Goal: Use online tool/utility: Utilize a website feature to perform a specific function

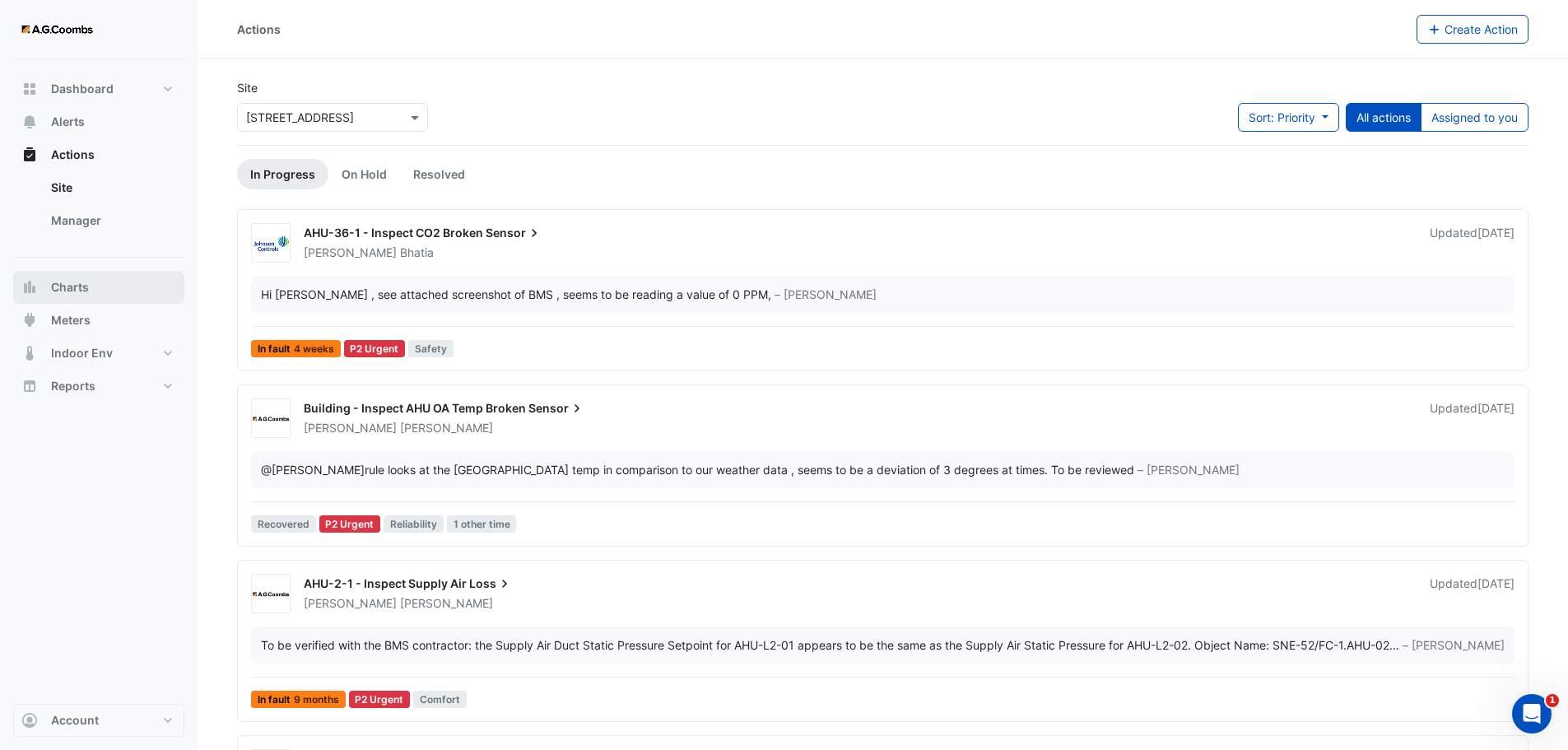
click at [69, 285] on span "Charts" at bounding box center [69, 287] width 38 height 16
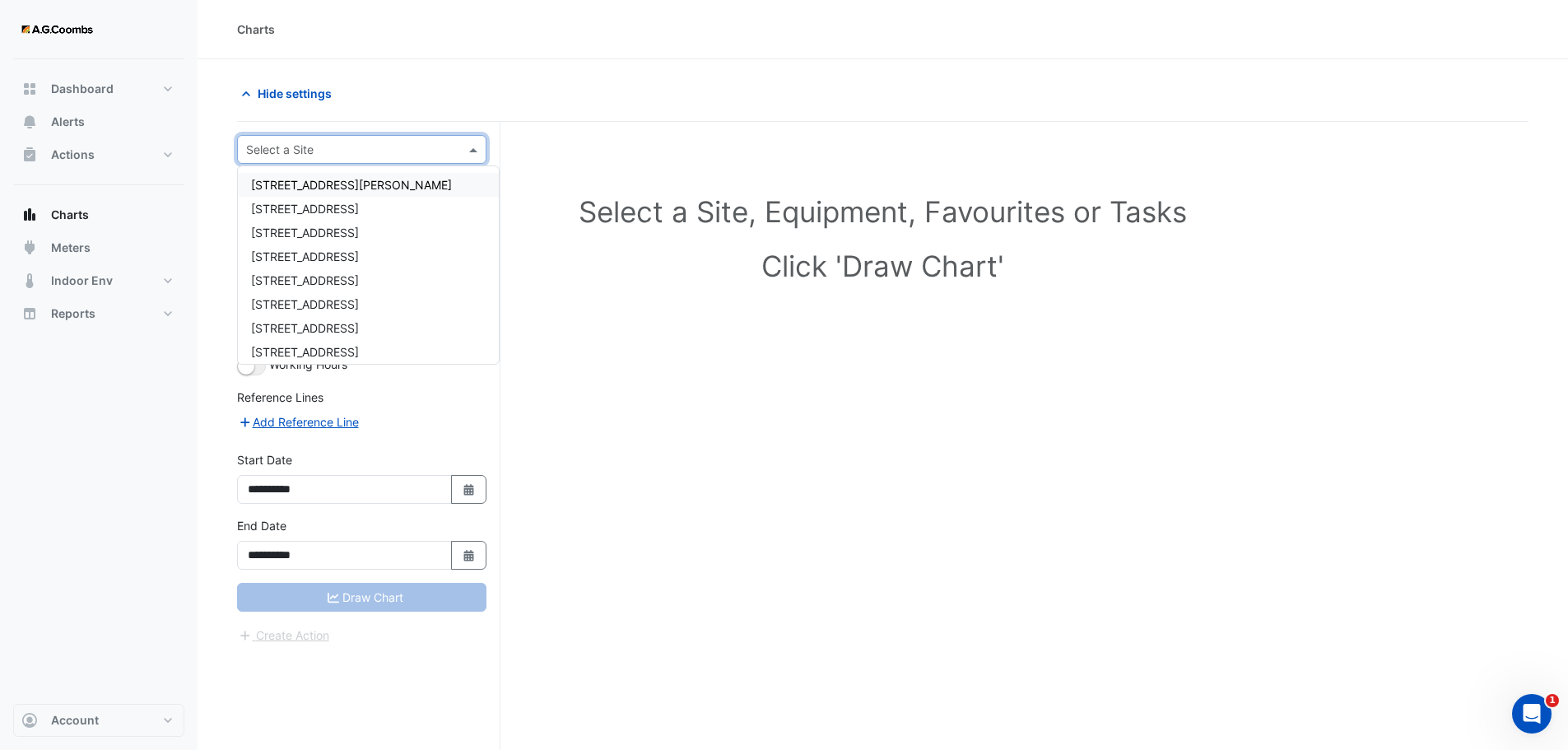
click at [466, 146] on span at bounding box center [475, 149] width 20 height 17
click at [300, 228] on span "[STREET_ADDRESS]" at bounding box center [305, 226] width 108 height 14
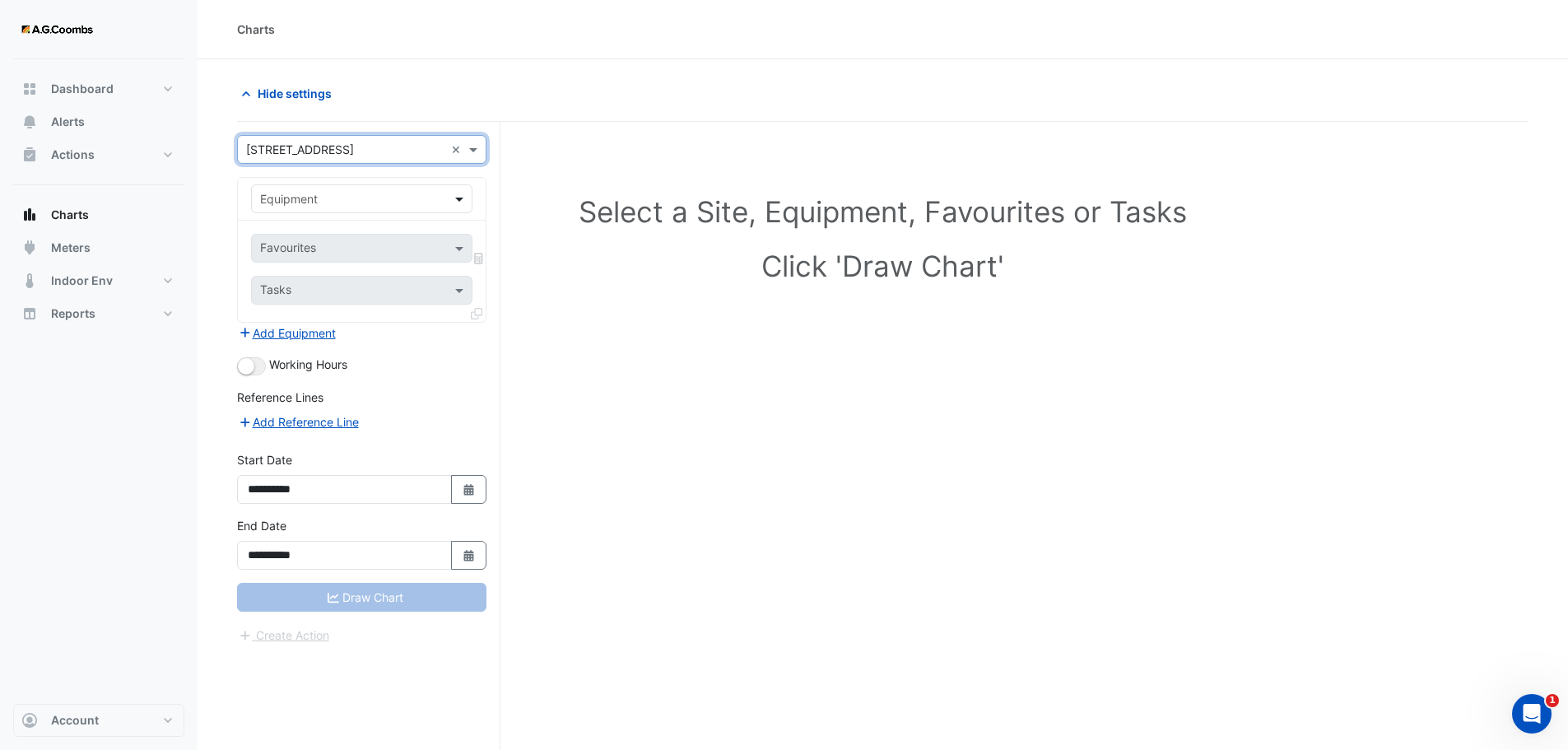
click at [461, 197] on span at bounding box center [461, 199] width 20 height 17
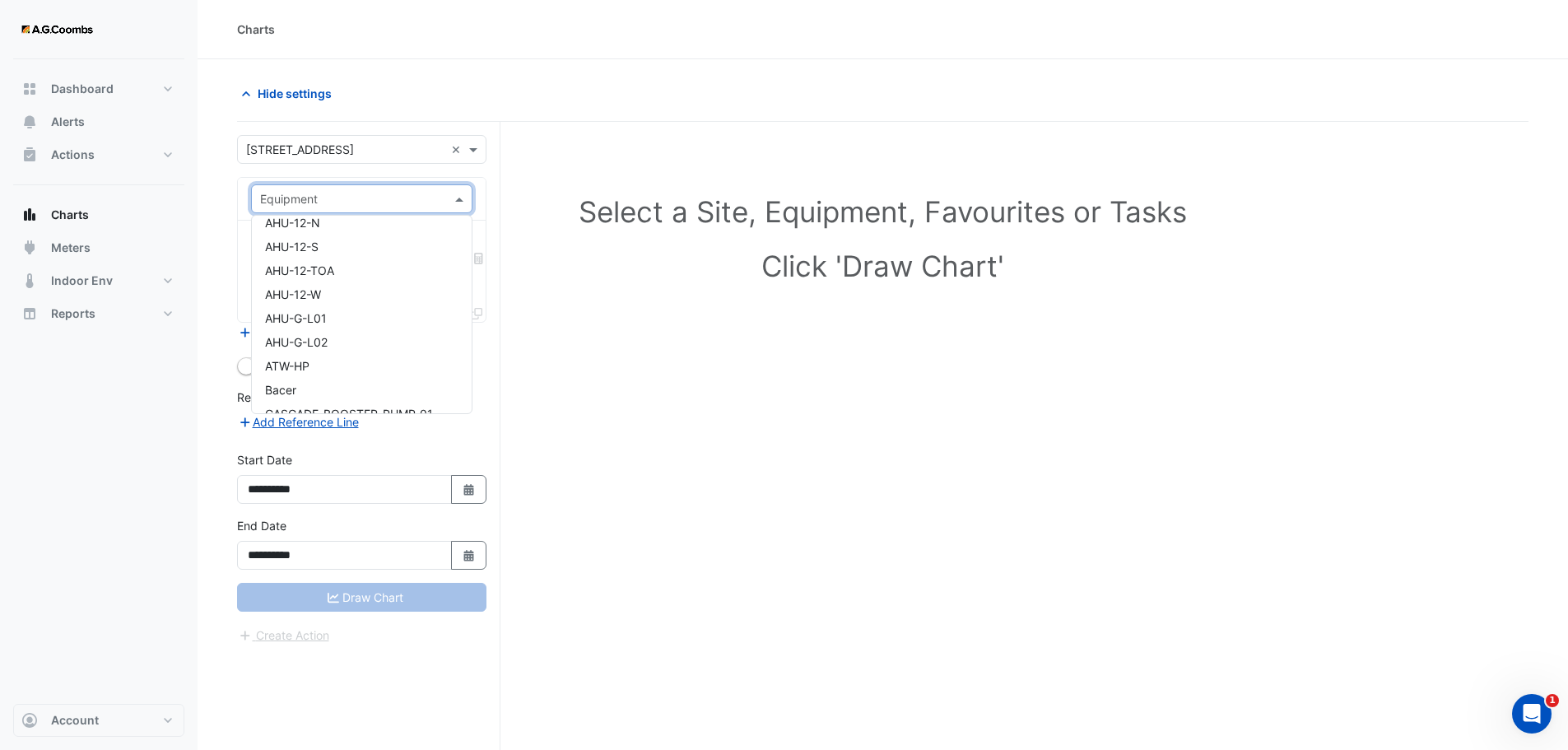
scroll to position [329, 0]
click at [306, 261] on span "AHU-12-E" at bounding box center [291, 262] width 52 height 14
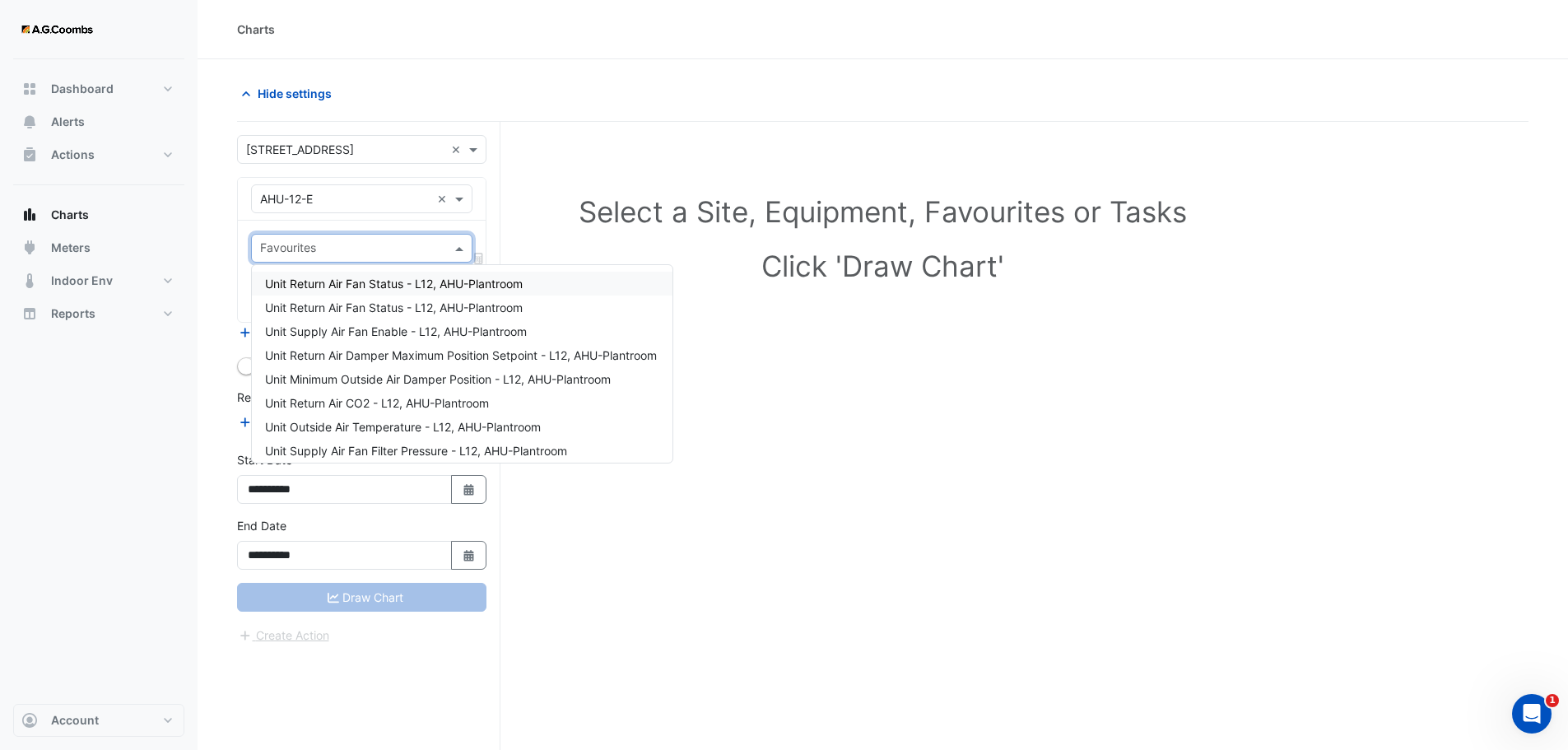
click at [461, 250] on span at bounding box center [461, 248] width 20 height 17
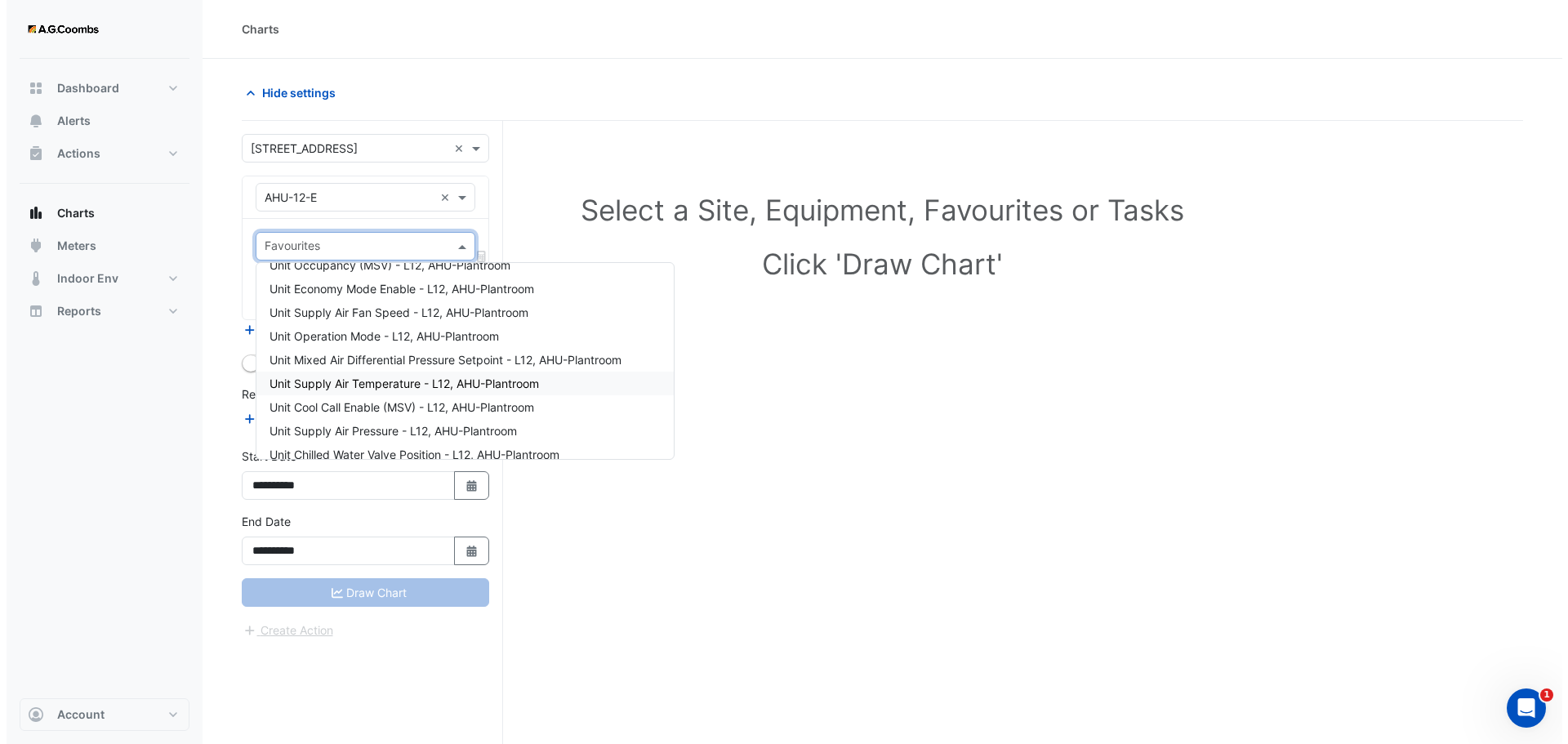
scroll to position [572, 0]
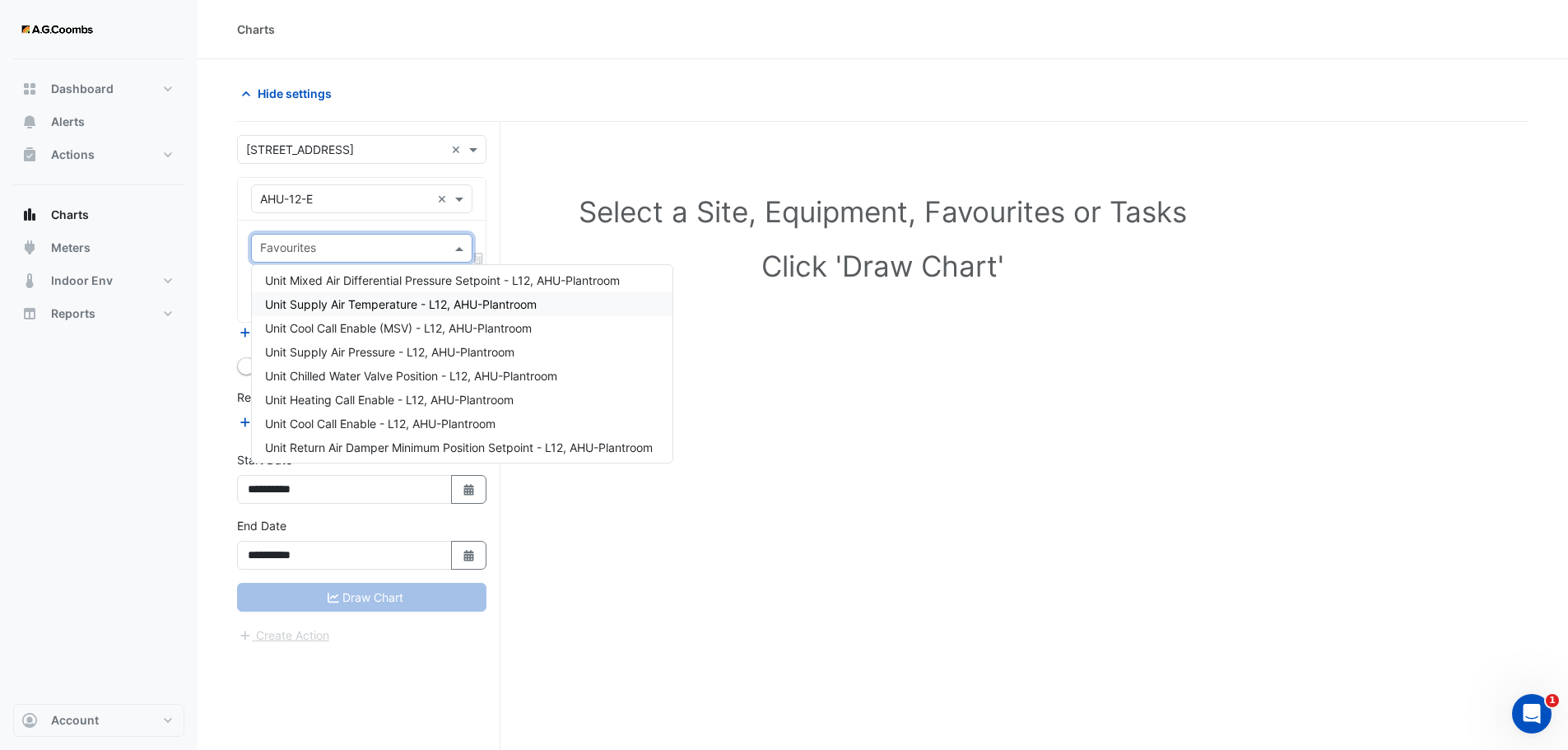
click at [449, 305] on span "Unit Supply Air Temperature - L12, AHU-Plantroom" at bounding box center [400, 304] width 272 height 14
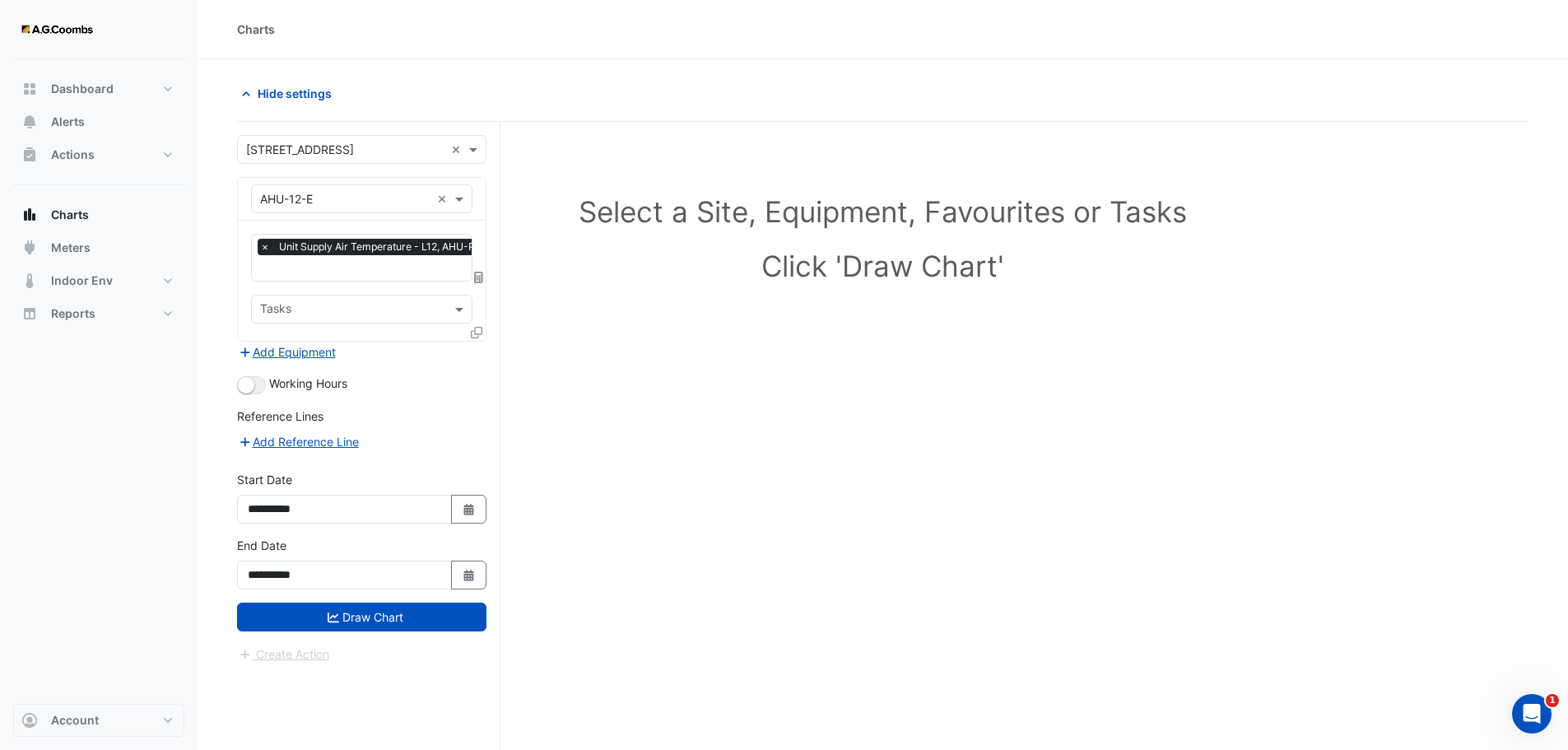
click at [478, 334] on icon at bounding box center [477, 333] width 12 height 12
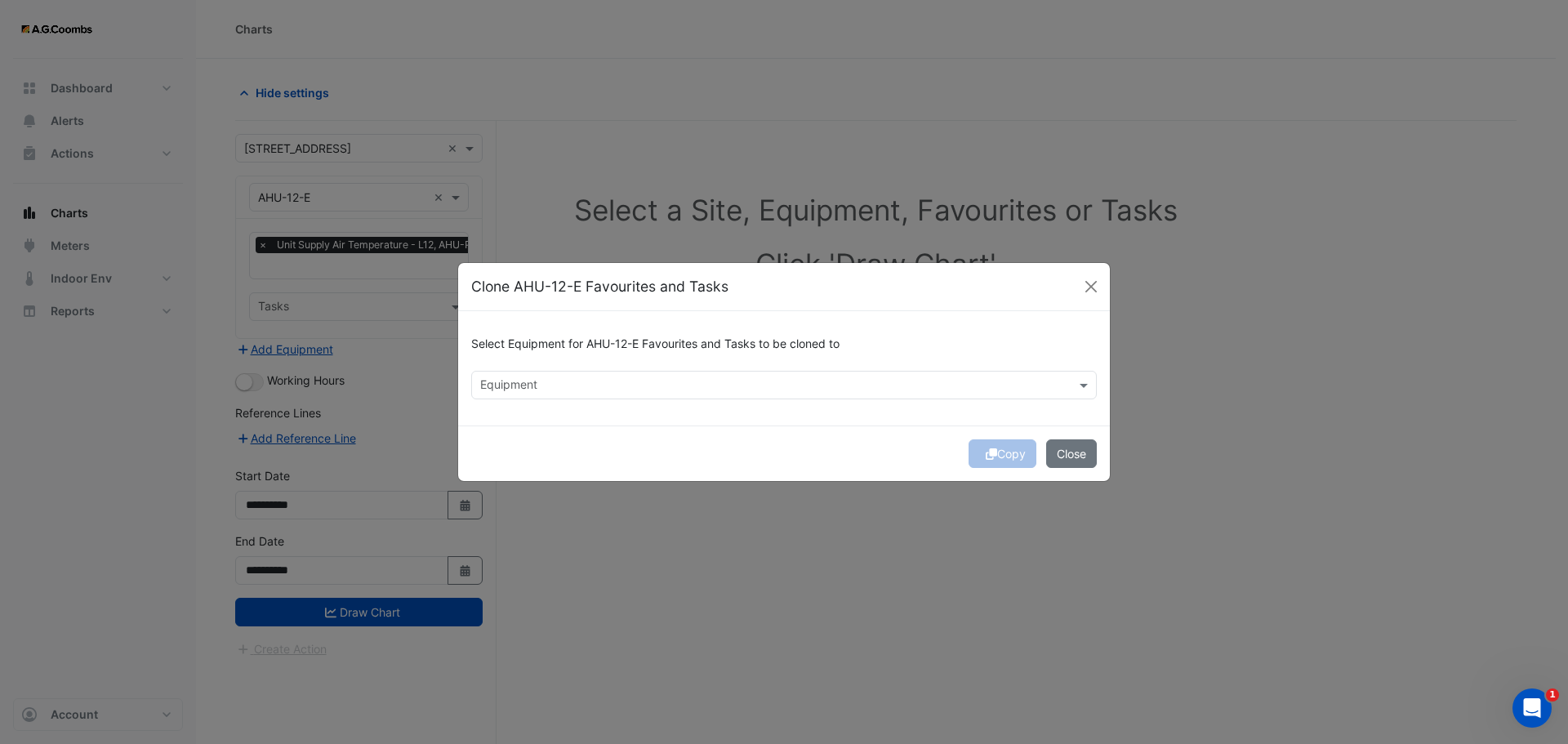
click at [548, 394] on input "text" at bounding box center [774, 386] width 589 height 17
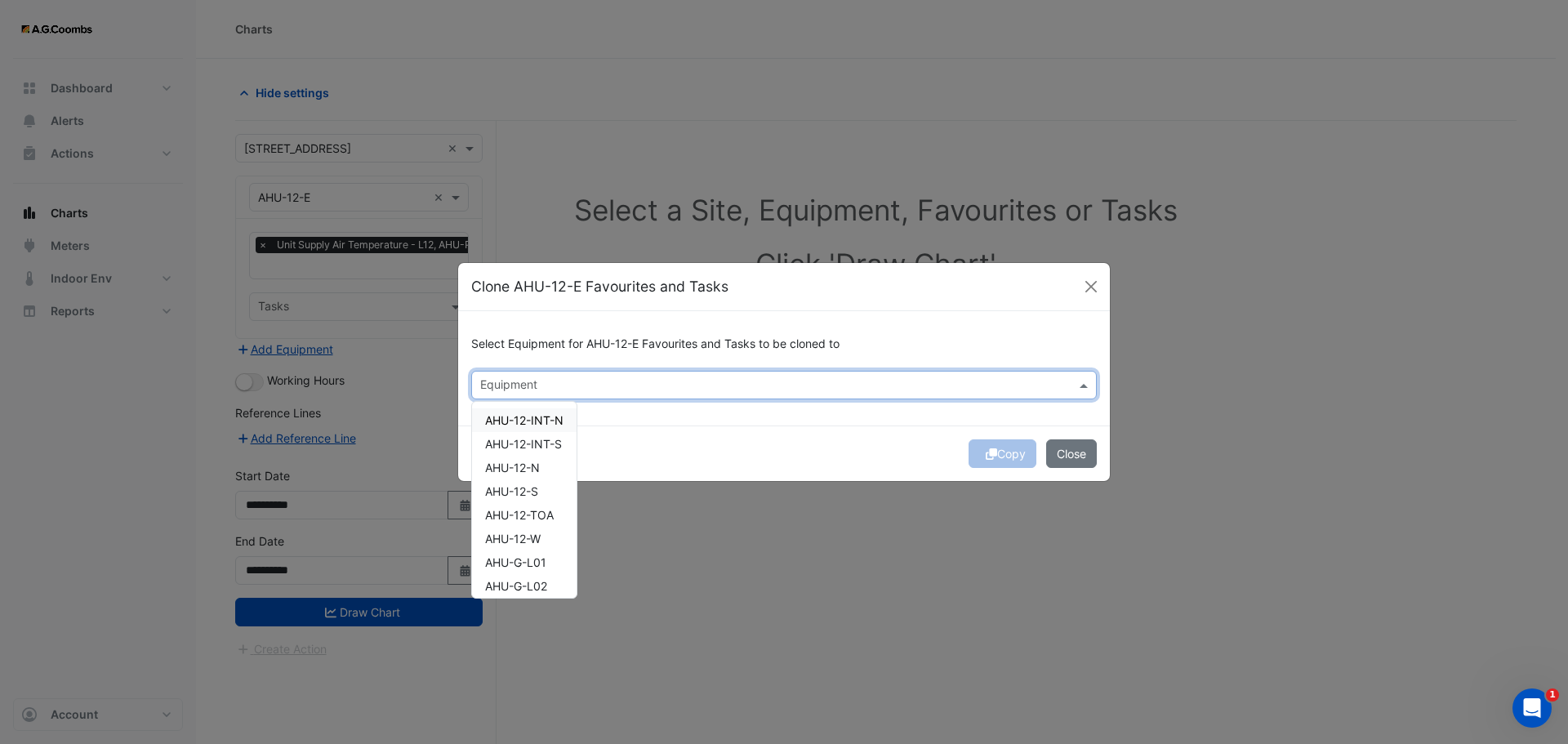
click at [535, 422] on span "AHU-12-INT-N" at bounding box center [524, 420] width 78 height 14
click at [547, 449] on span "AHU-12-INT-S" at bounding box center [523, 443] width 76 height 14
click at [538, 465] on span "AHU-12-N" at bounding box center [512, 467] width 55 height 14
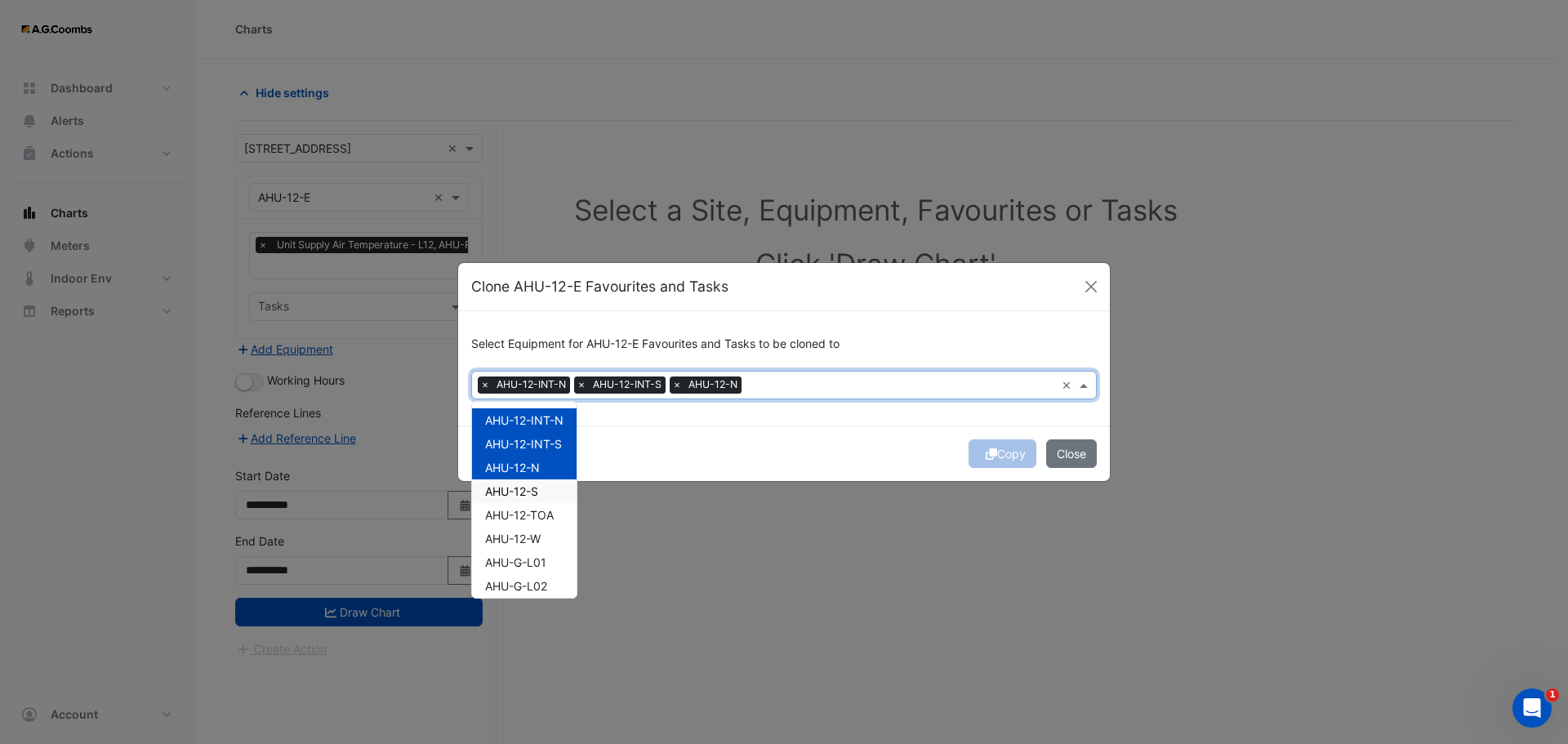
click at [533, 491] on span "AHU-12-S" at bounding box center [511, 491] width 53 height 14
click at [517, 537] on span "AHU-12-W" at bounding box center [513, 538] width 55 height 14
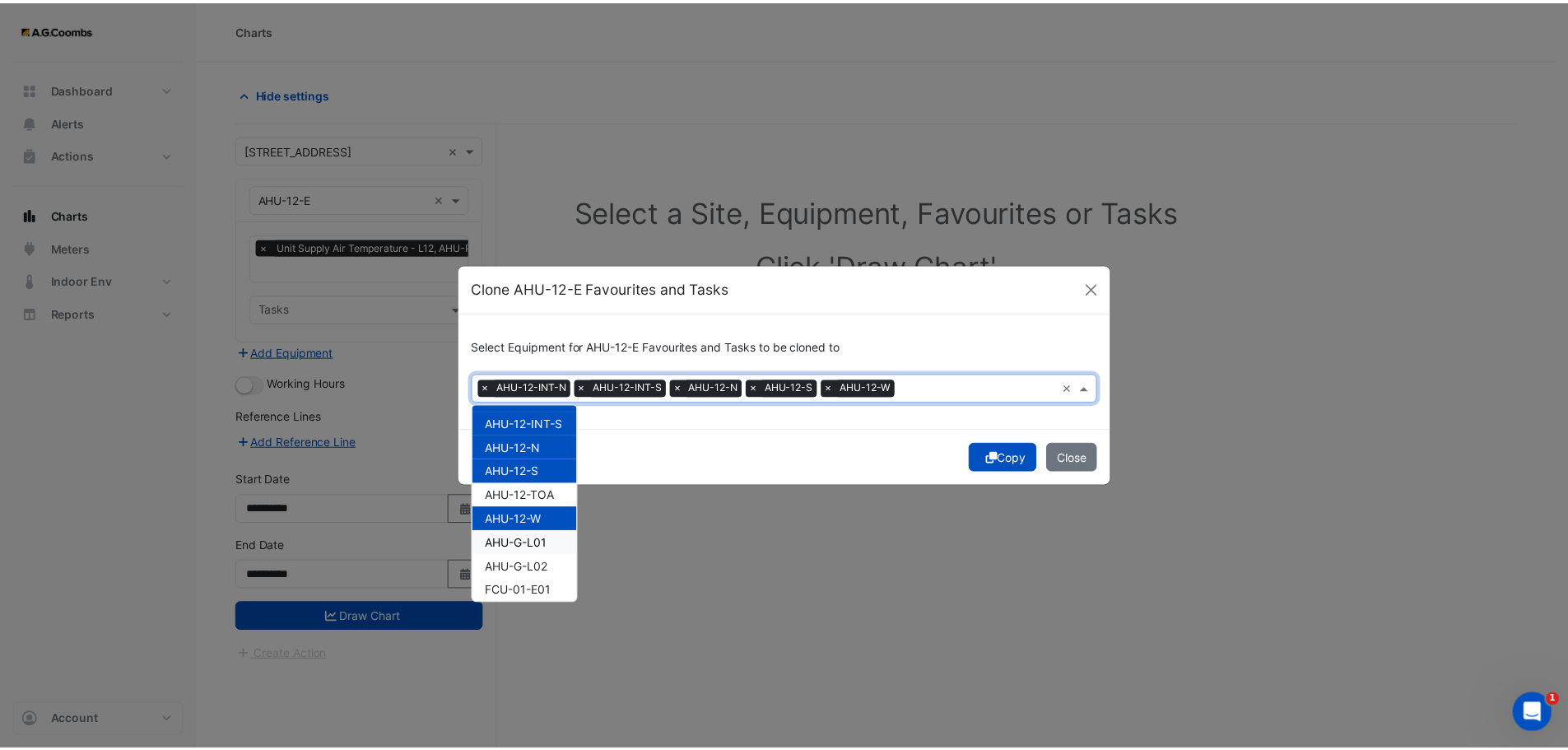
scroll to position [0, 0]
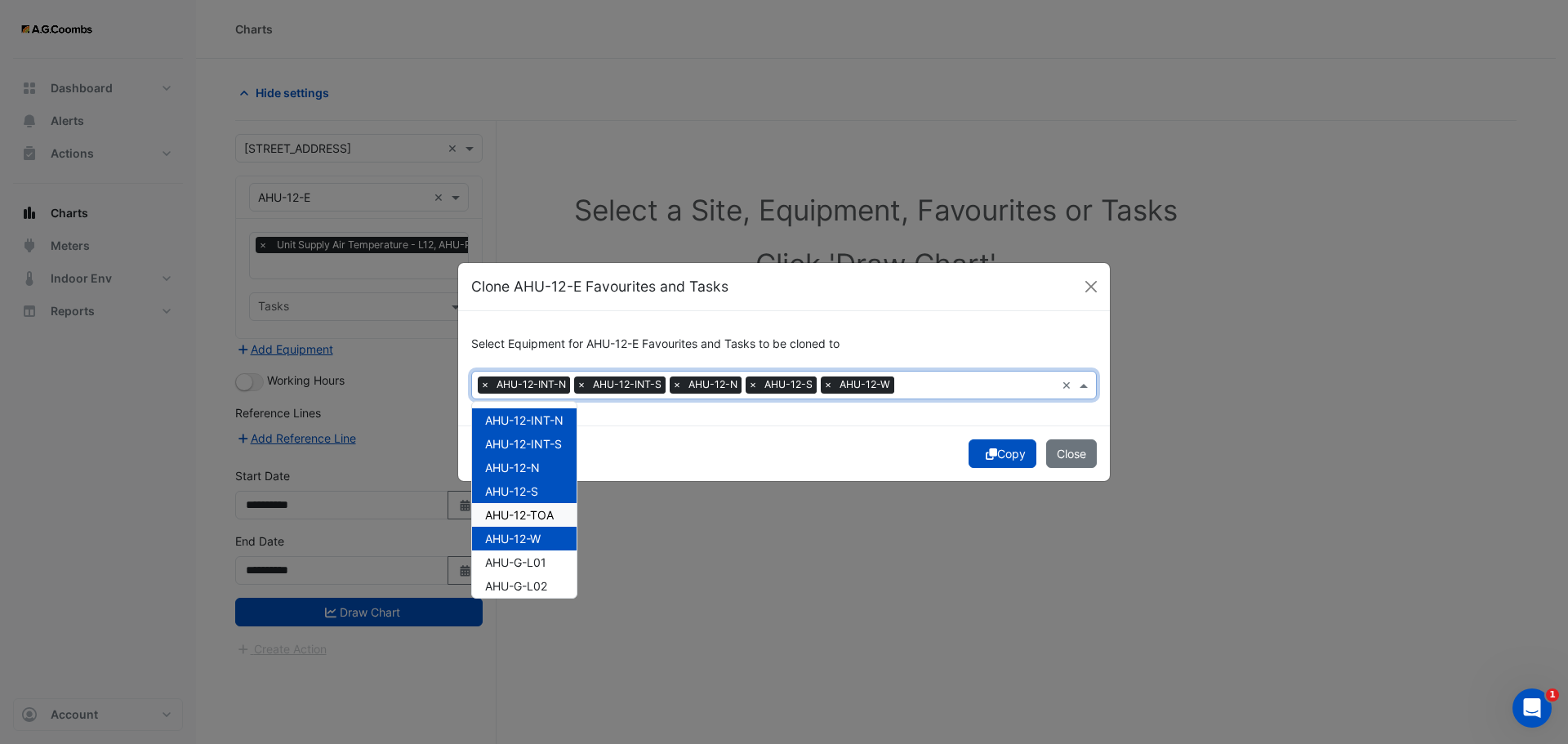
click at [534, 516] on span "AHU-12-TOA" at bounding box center [520, 515] width 69 height 14
click at [1002, 455] on div "Copy Close" at bounding box center [784, 453] width 652 height 55
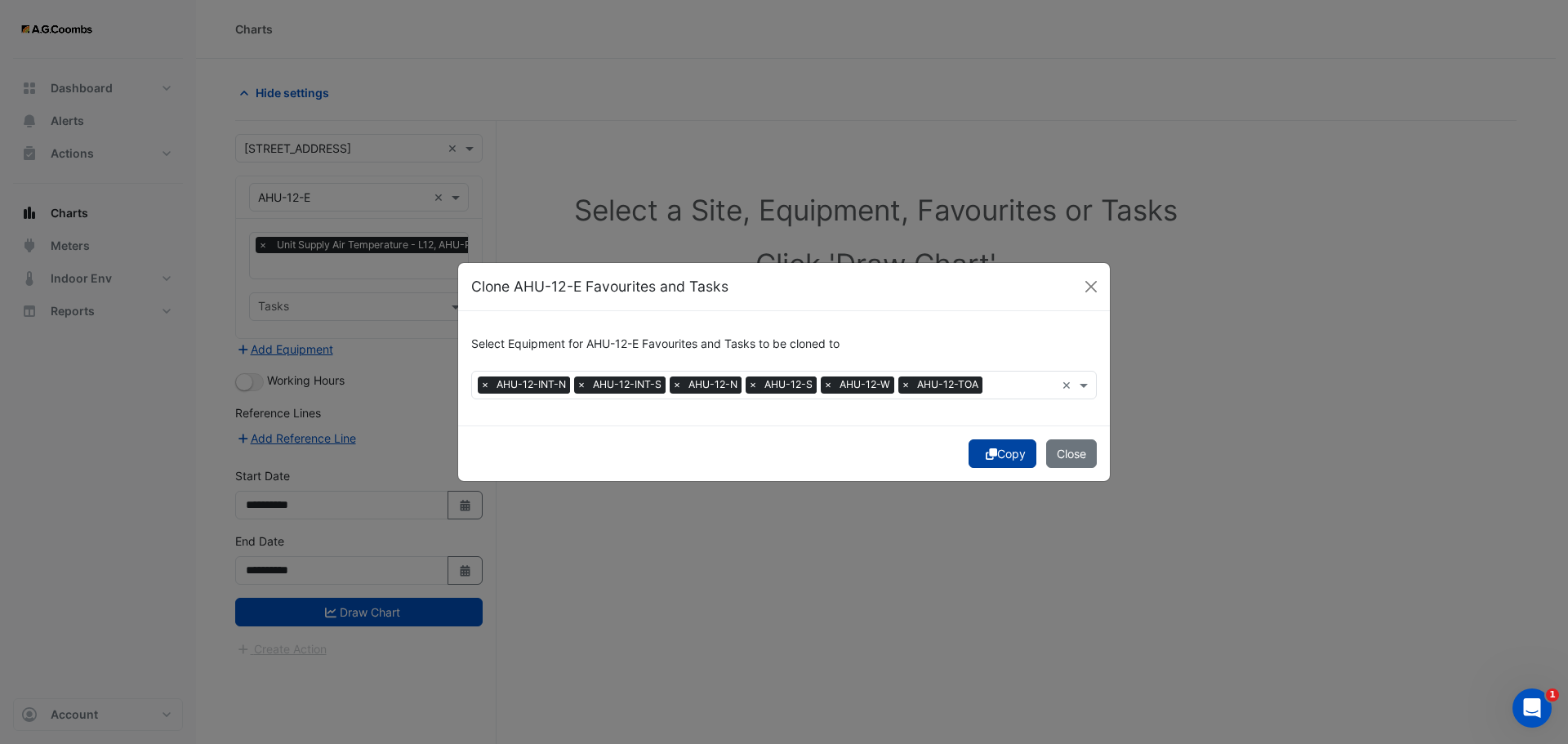
click at [984, 446] on button "Copy" at bounding box center [1002, 453] width 68 height 29
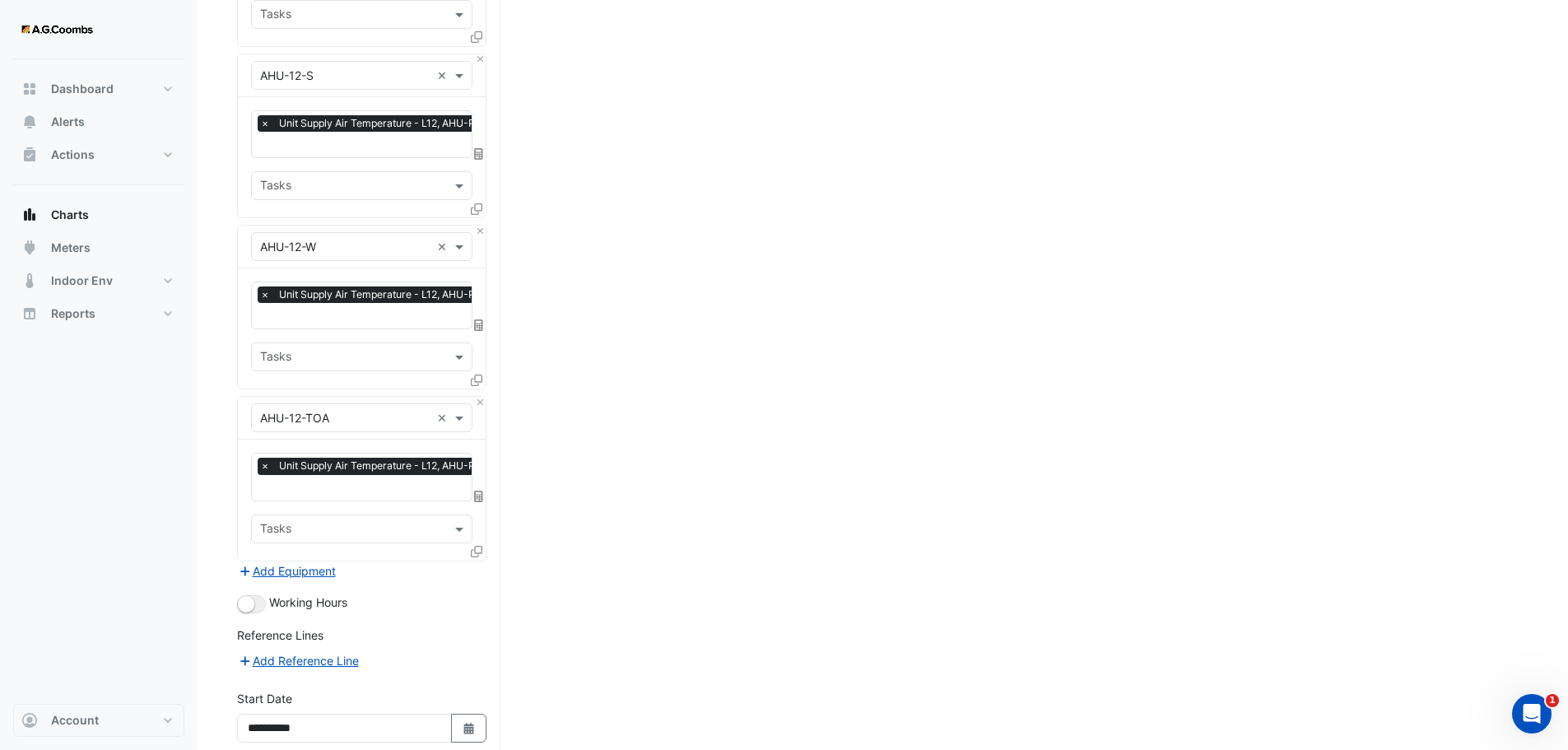
scroll to position [945, 0]
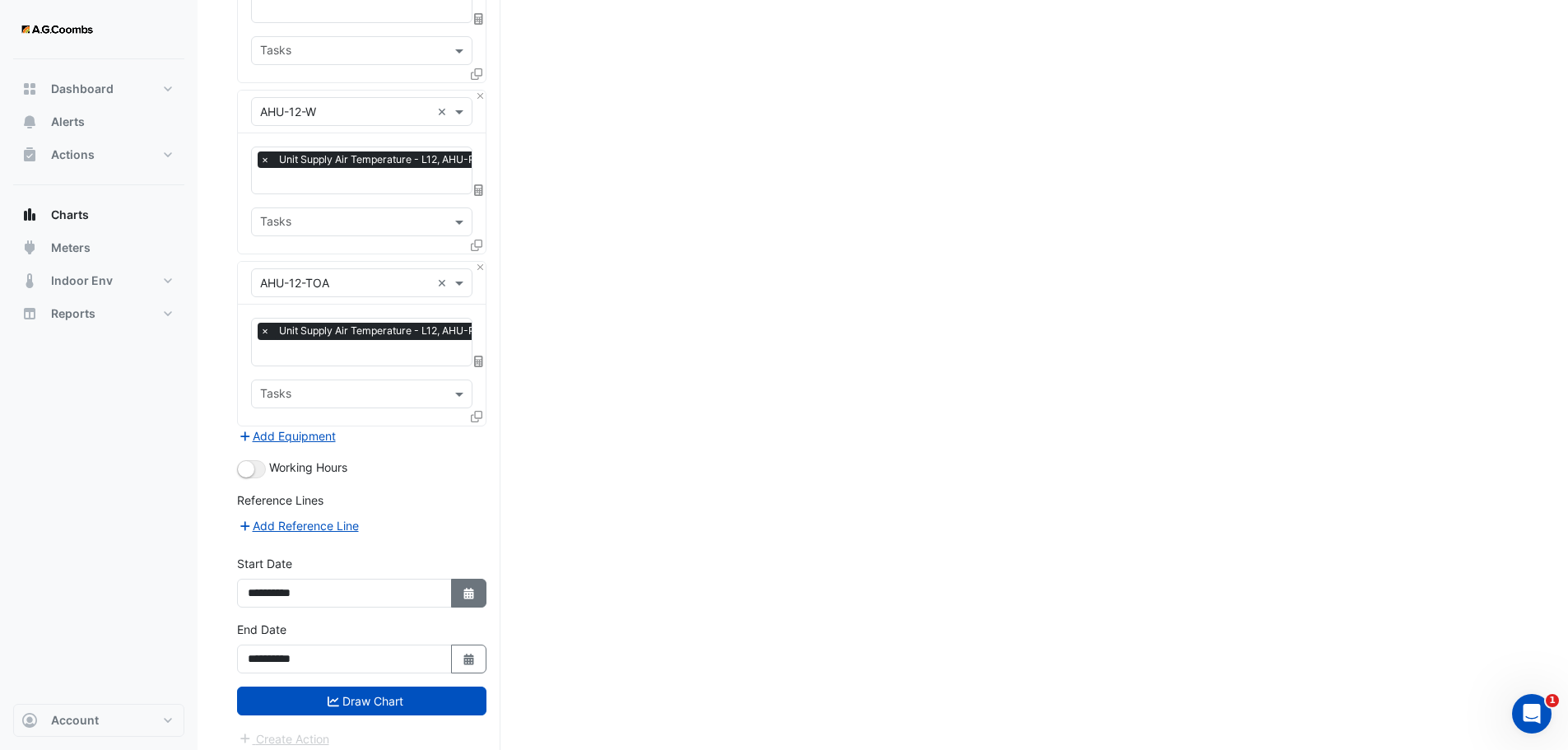
click at [478, 583] on button "Select Date" at bounding box center [469, 593] width 36 height 29
select select "*"
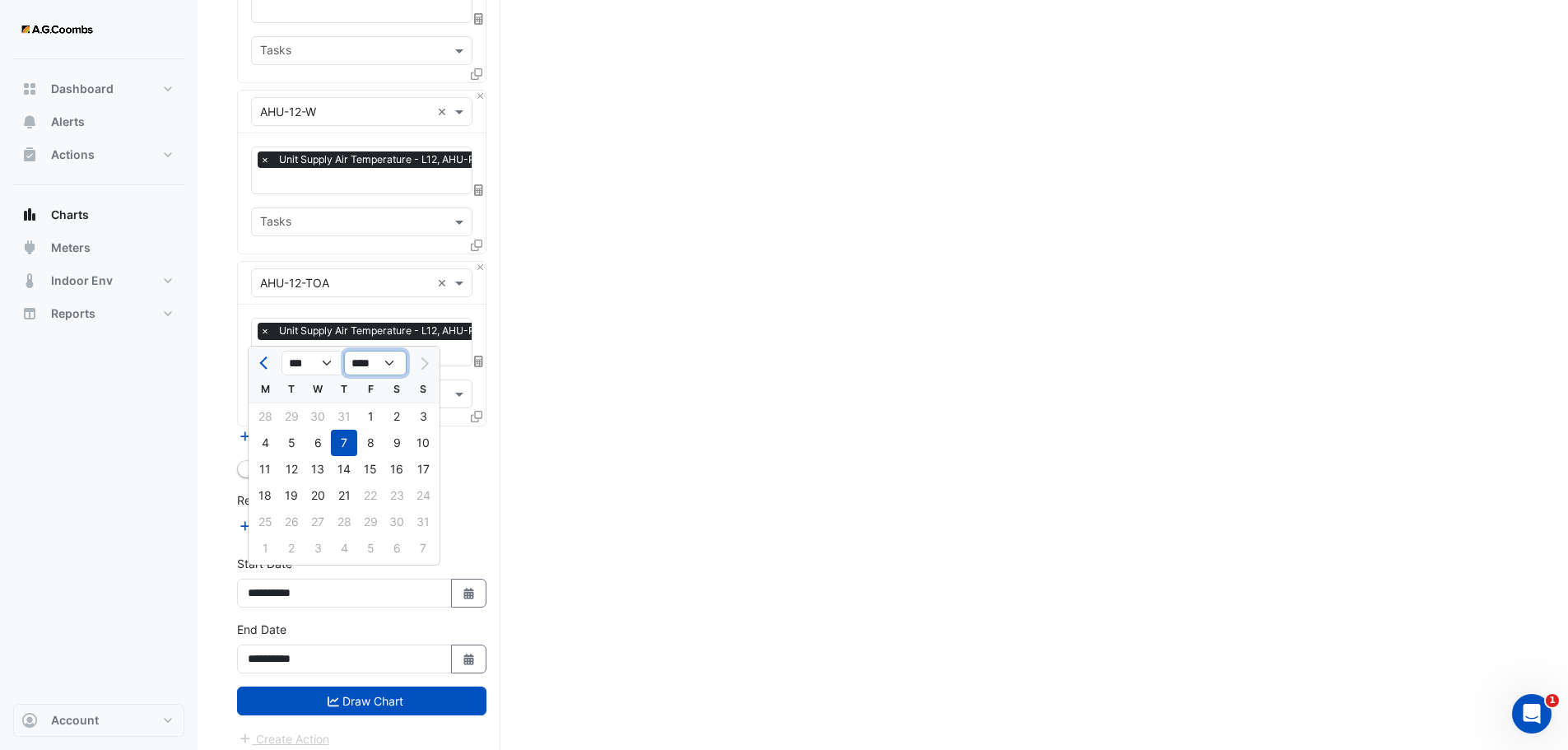
click at [390, 360] on select "**** **** **** **** **** **** **** **** **** **** ****" at bounding box center [375, 362] width 63 height 25
select select "****"
click at [344, 350] on select "**** **** **** **** **** **** **** **** **** **** ****" at bounding box center [375, 362] width 63 height 25
click at [402, 519] on div "31" at bounding box center [396, 521] width 26 height 26
type input "**********"
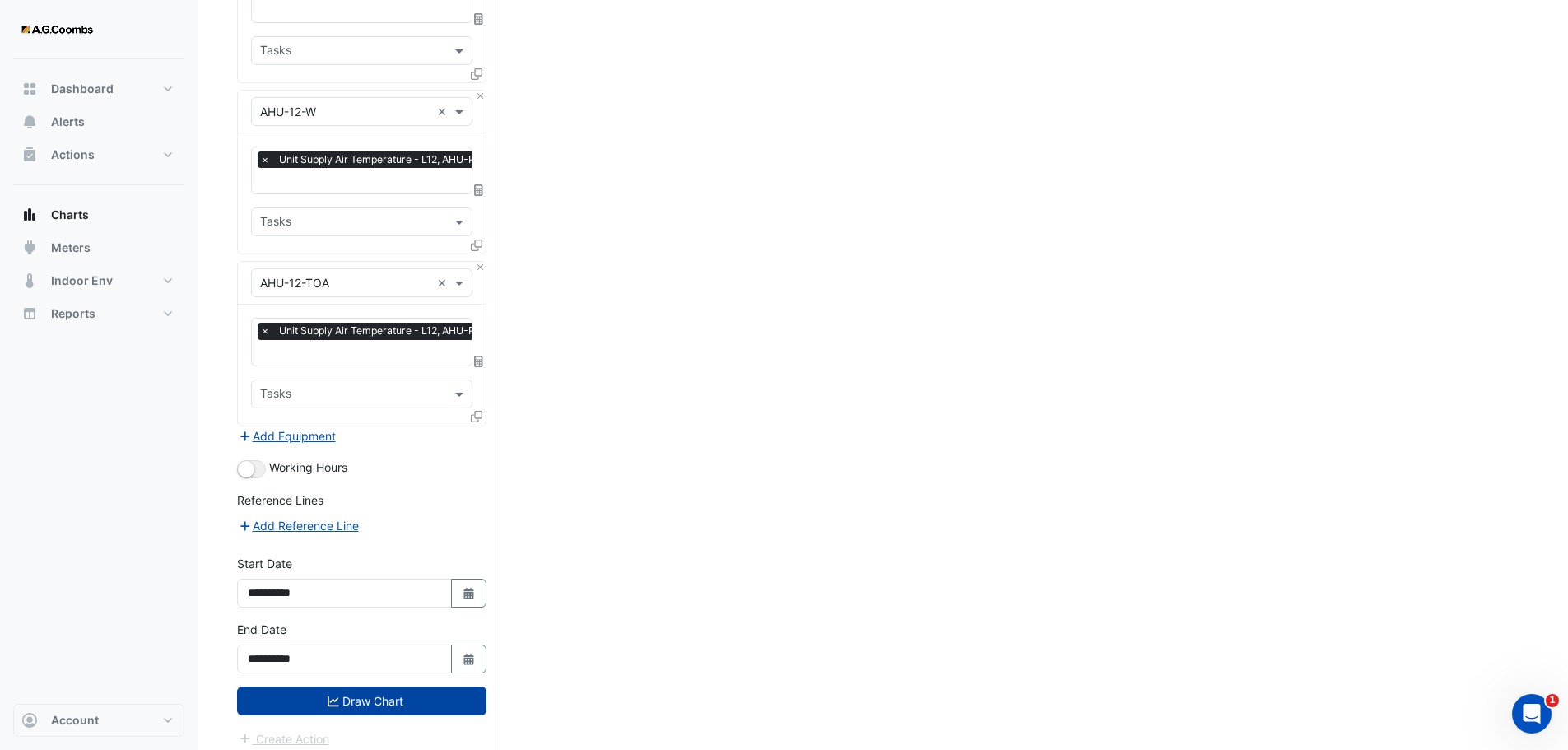
click at [357, 689] on button "Draw Chart" at bounding box center [362, 701] width 250 height 29
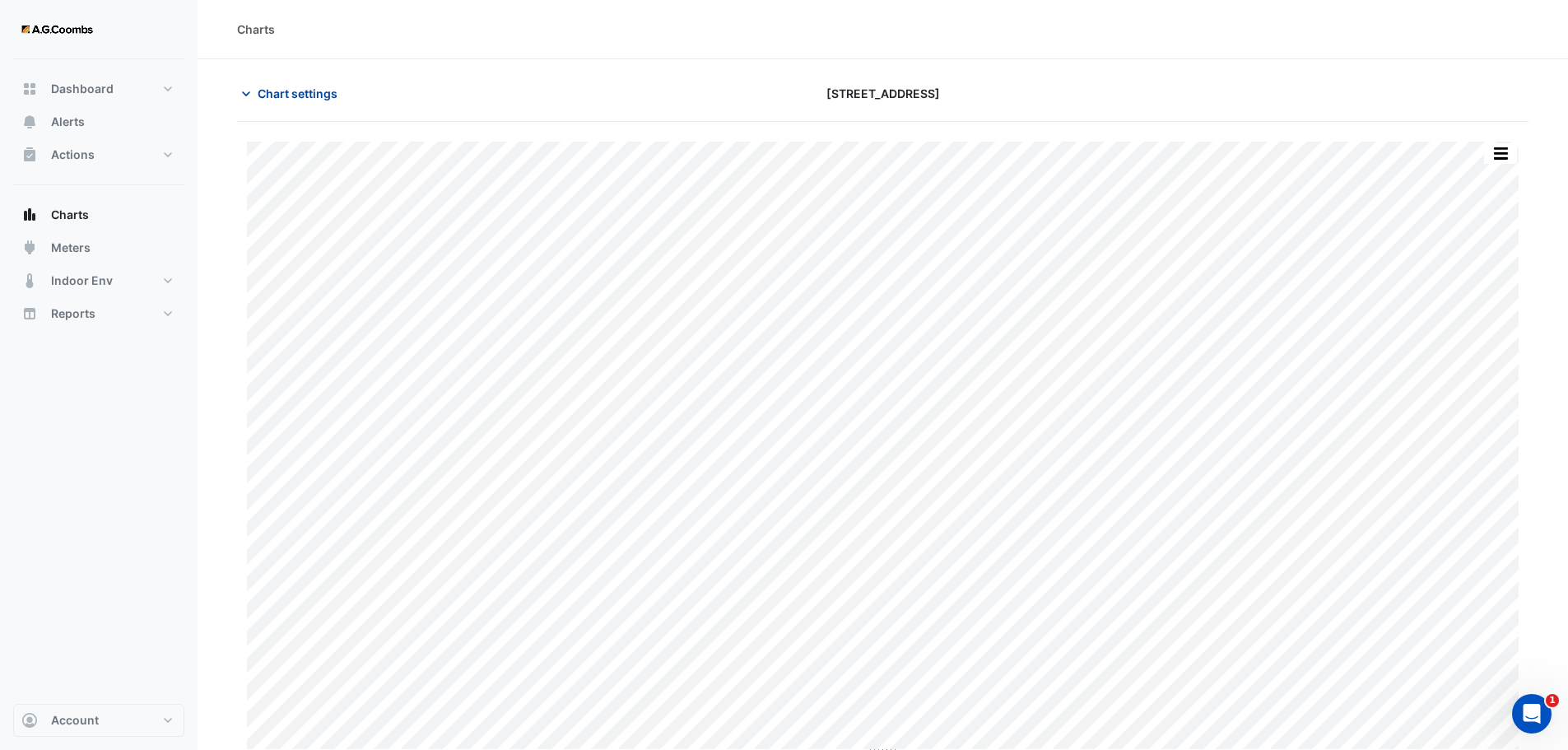
click at [323, 100] on span "Chart settings" at bounding box center [297, 93] width 80 height 17
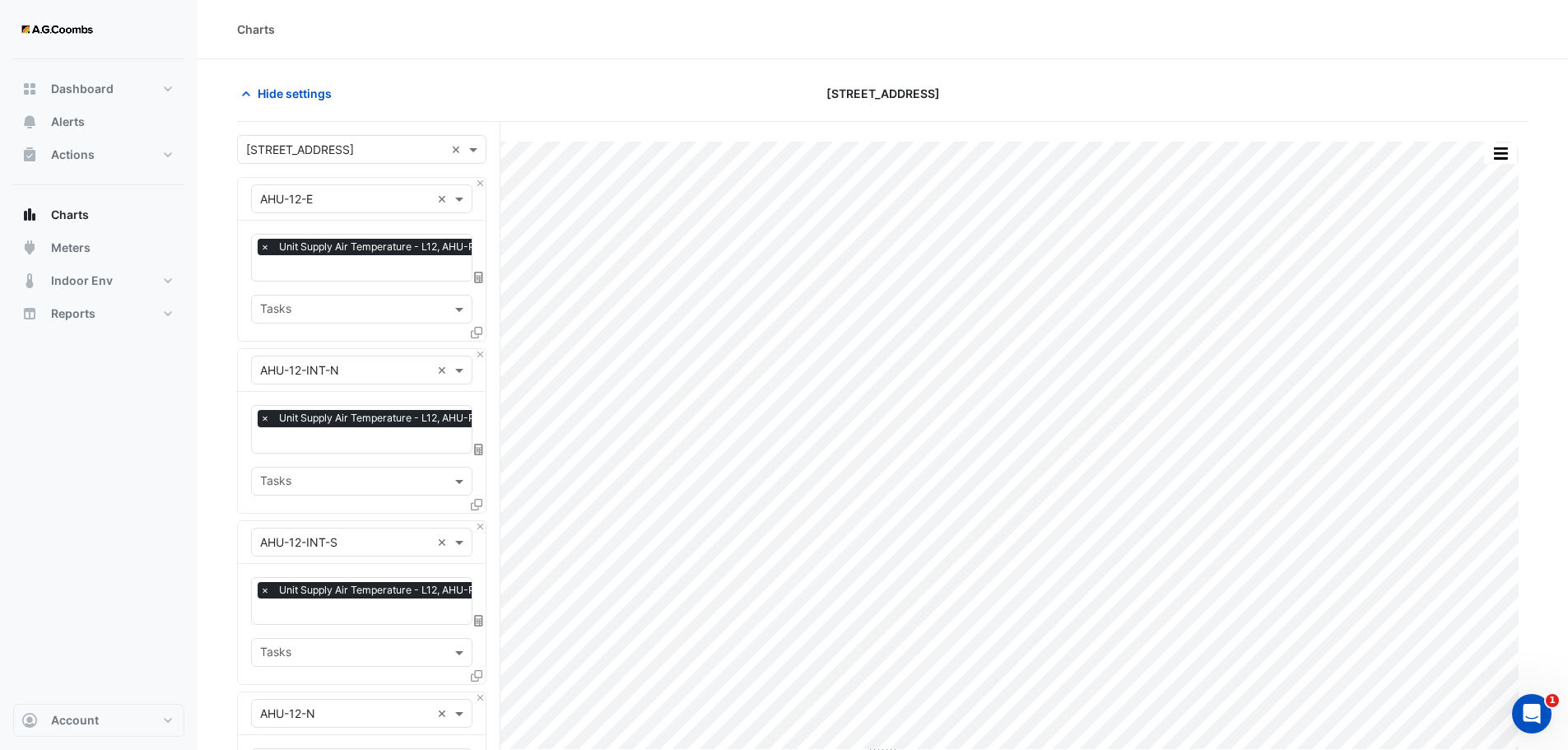
click at [740, 88] on div "[STREET_ADDRESS]" at bounding box center [883, 93] width 437 height 29
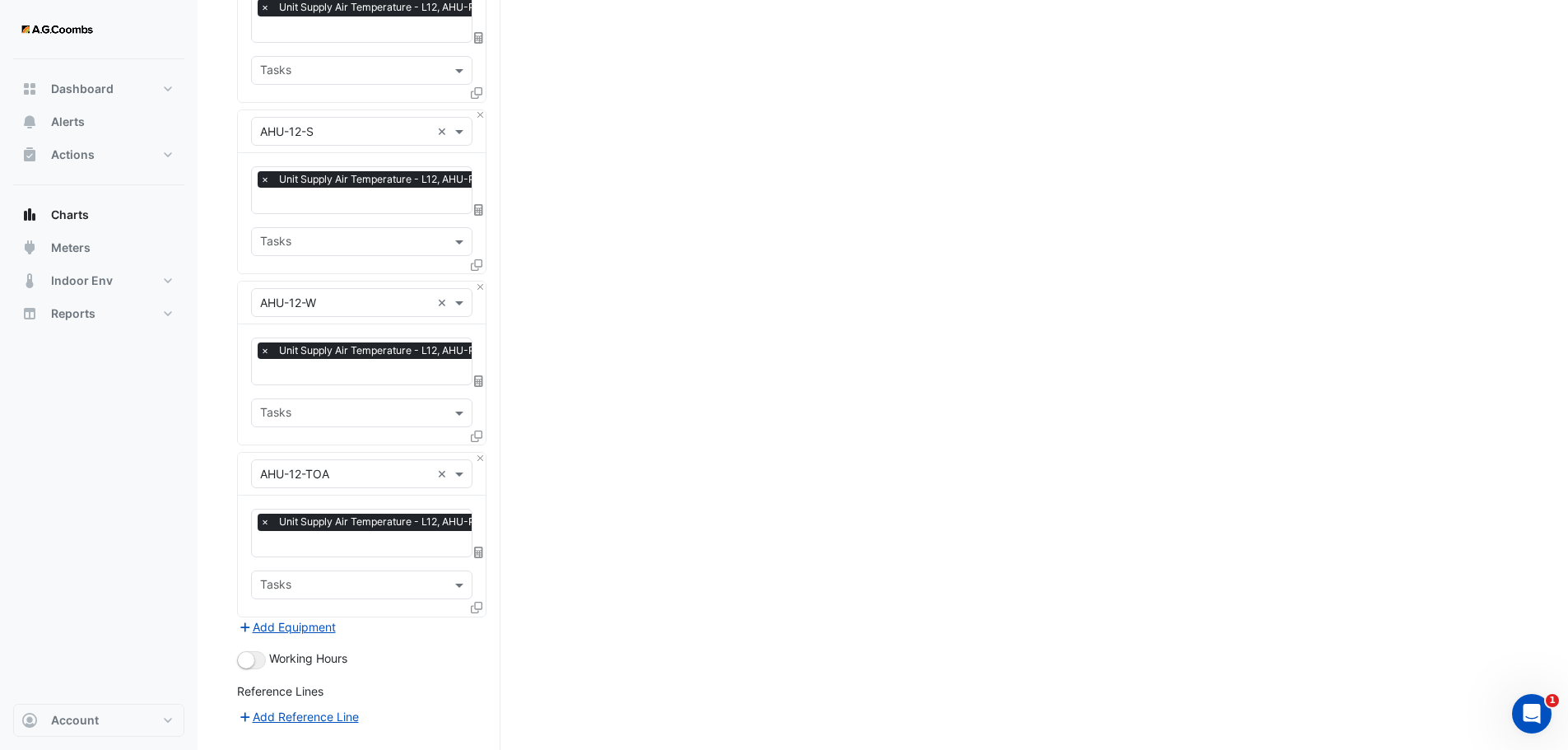
scroll to position [945, 0]
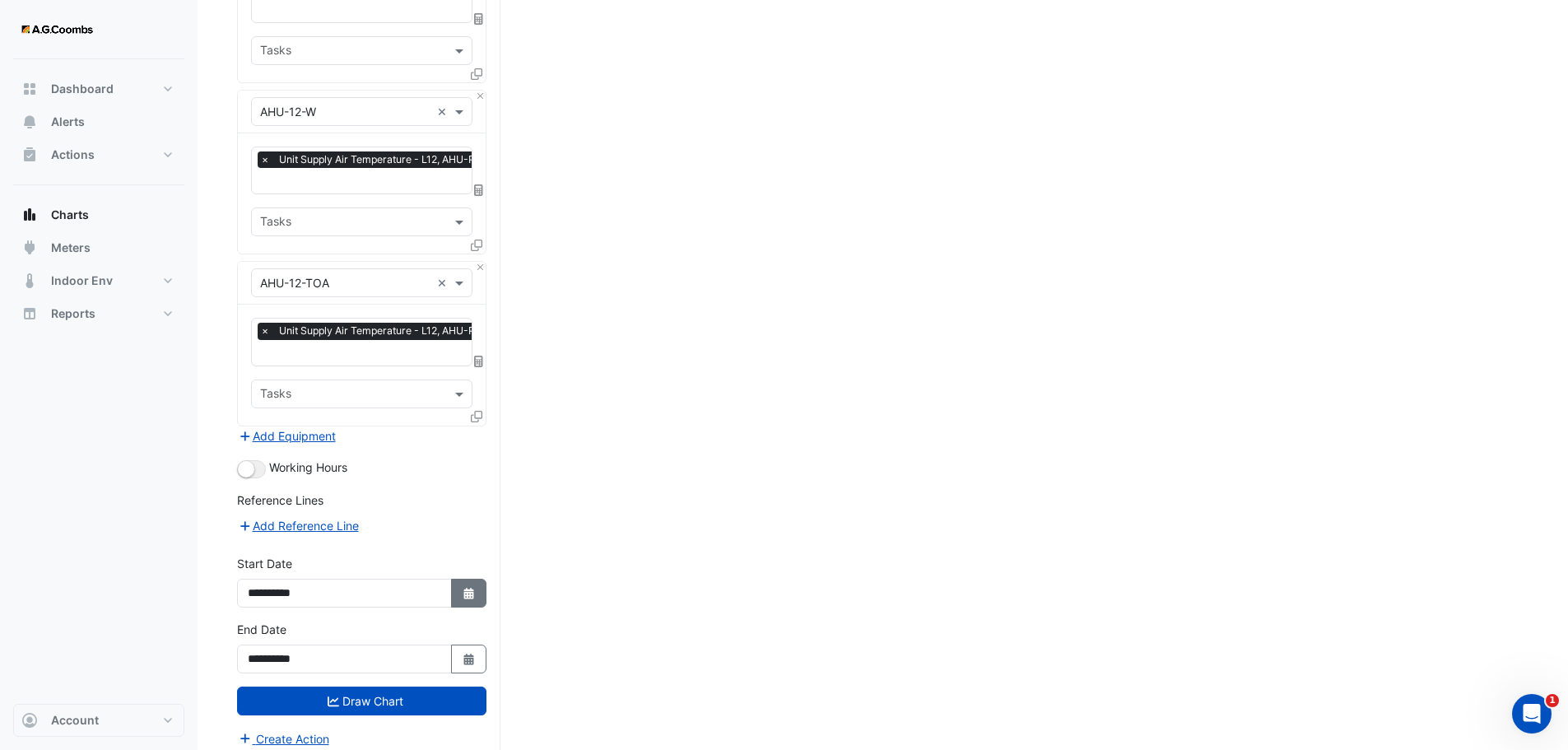
click at [471, 587] on icon "button" at bounding box center [468, 593] width 10 height 12
select select "*"
select select "****"
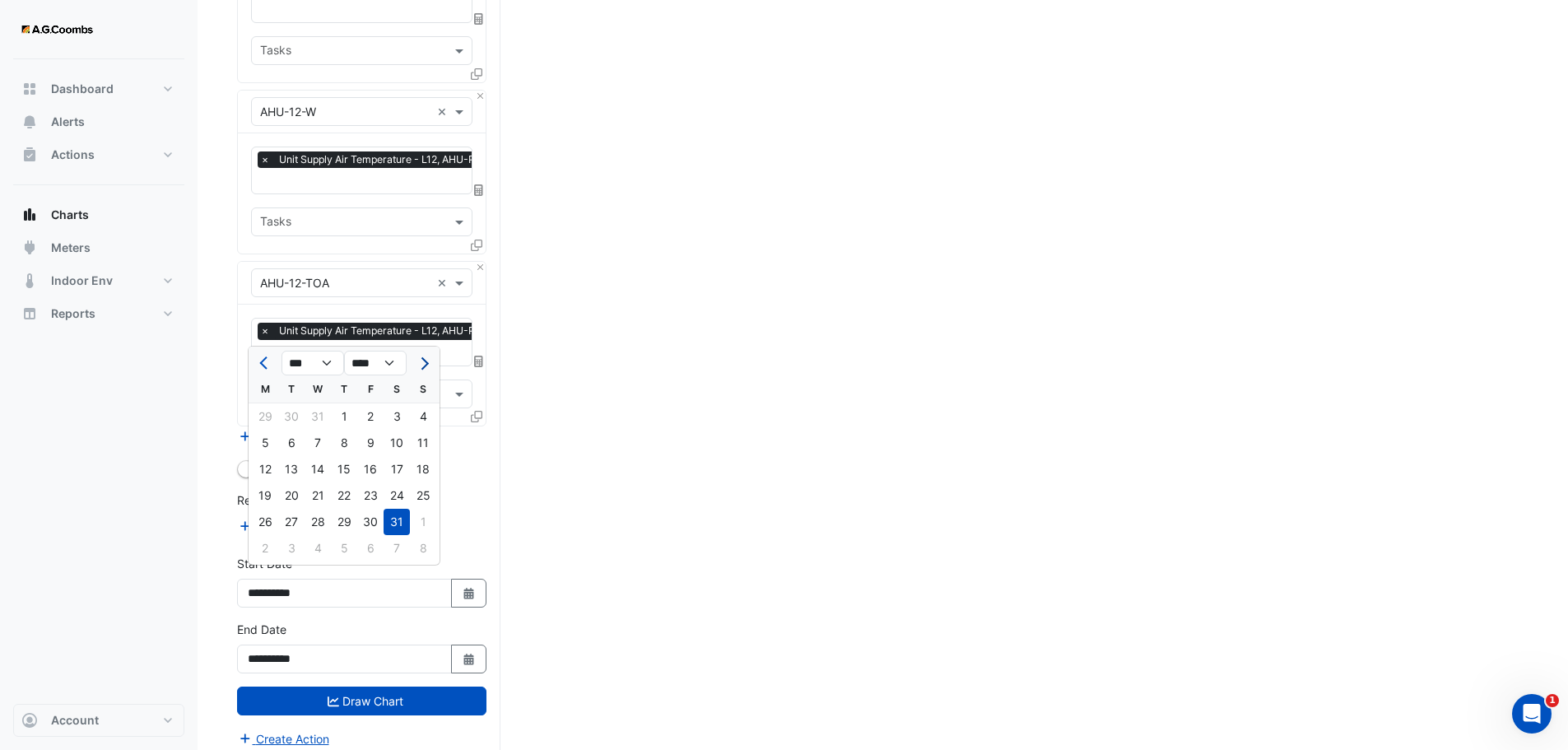
click at [428, 361] on button "Next month" at bounding box center [422, 362] width 19 height 26
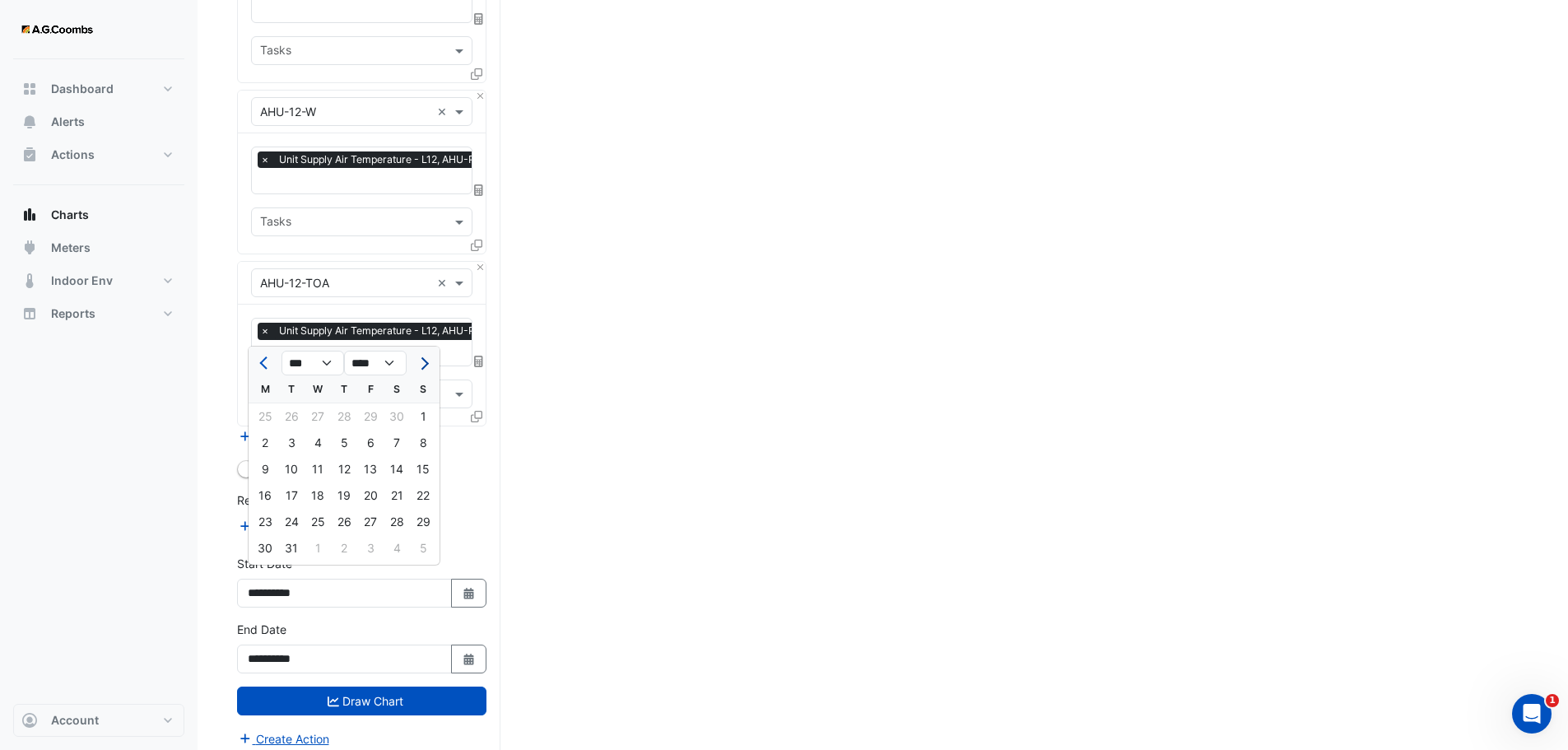
select select "*"
select select "****"
click at [320, 418] on div "1" at bounding box center [317, 416] width 26 height 26
type input "**********"
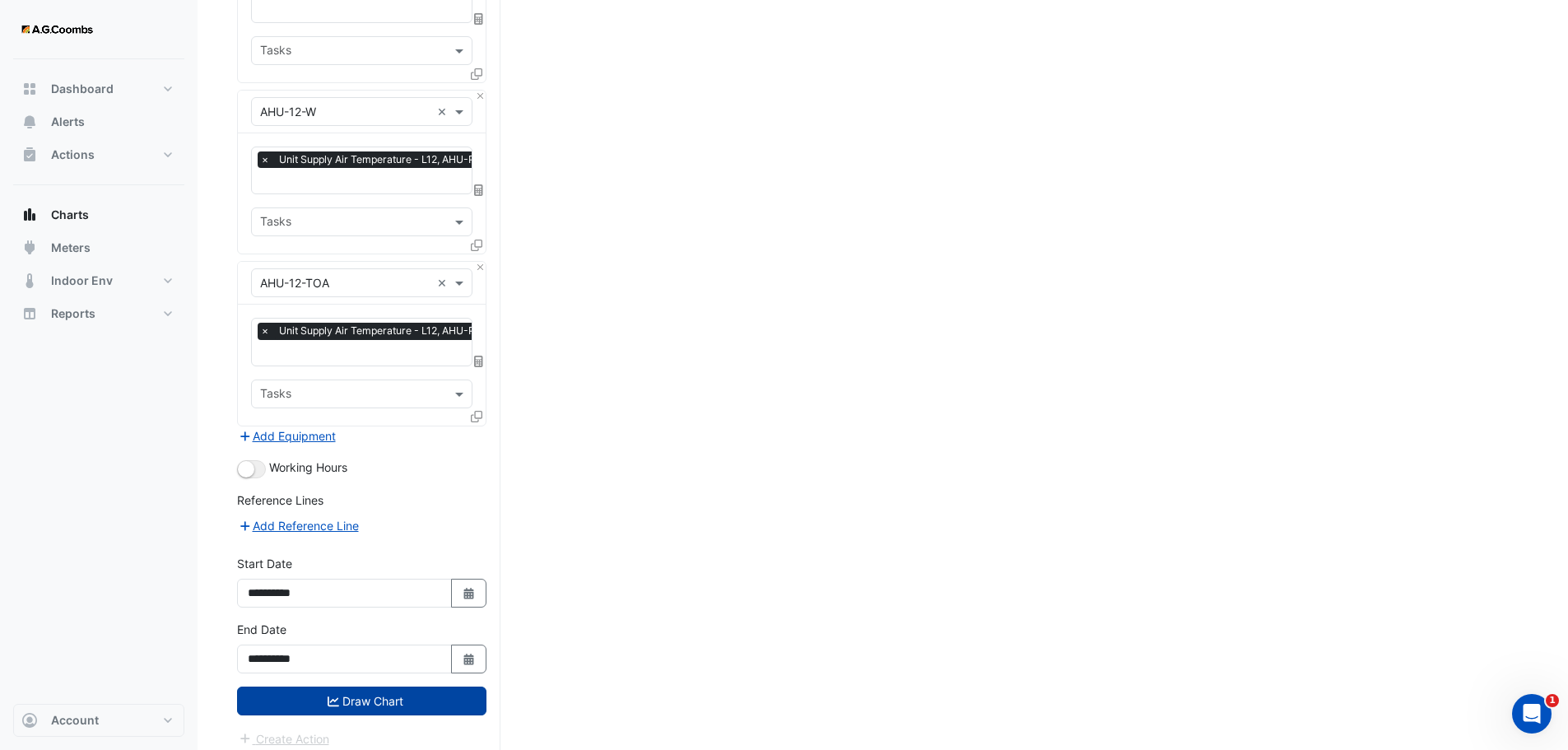
click at [361, 692] on button "Draw Chart" at bounding box center [362, 701] width 250 height 29
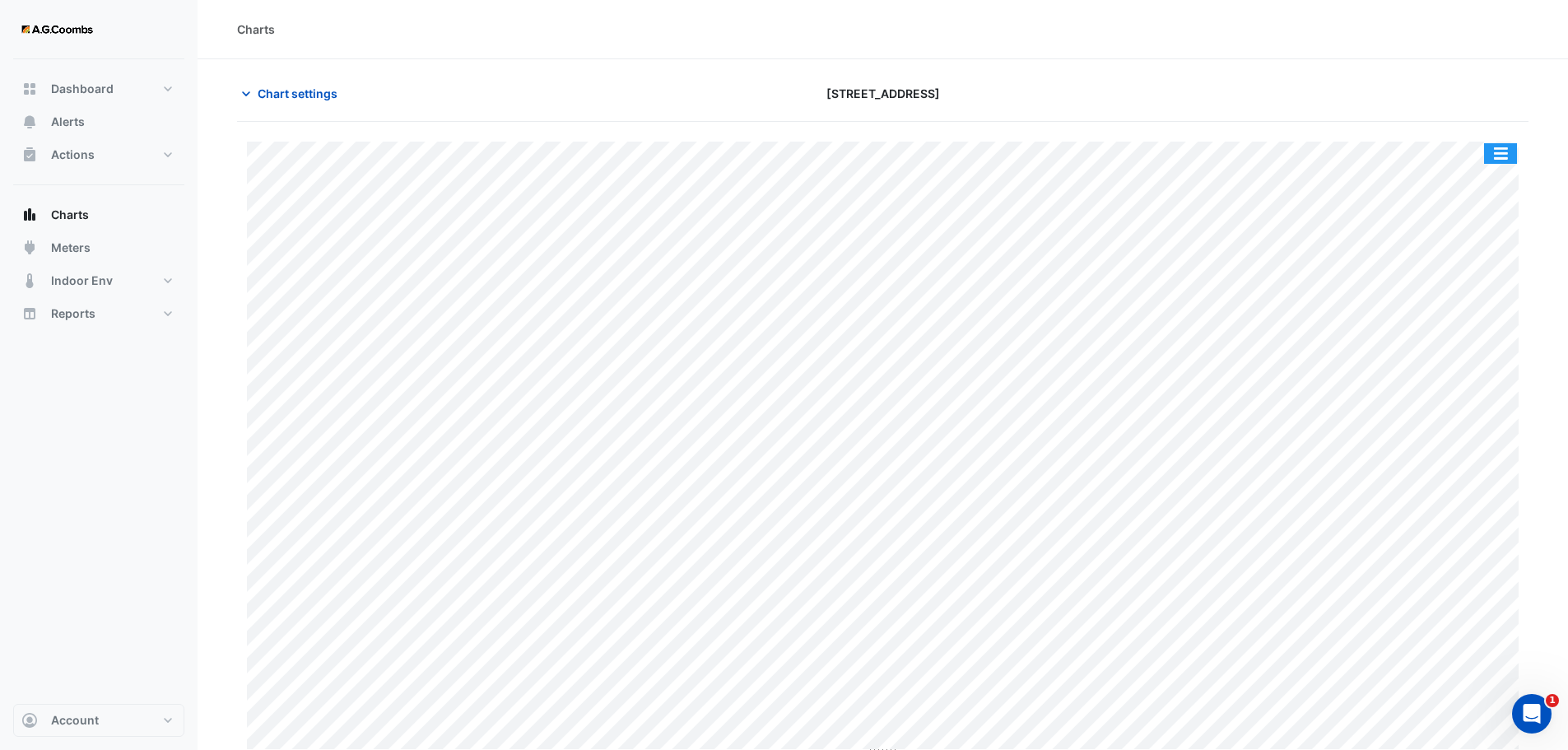
click at [1502, 152] on button "button" at bounding box center [1500, 153] width 33 height 20
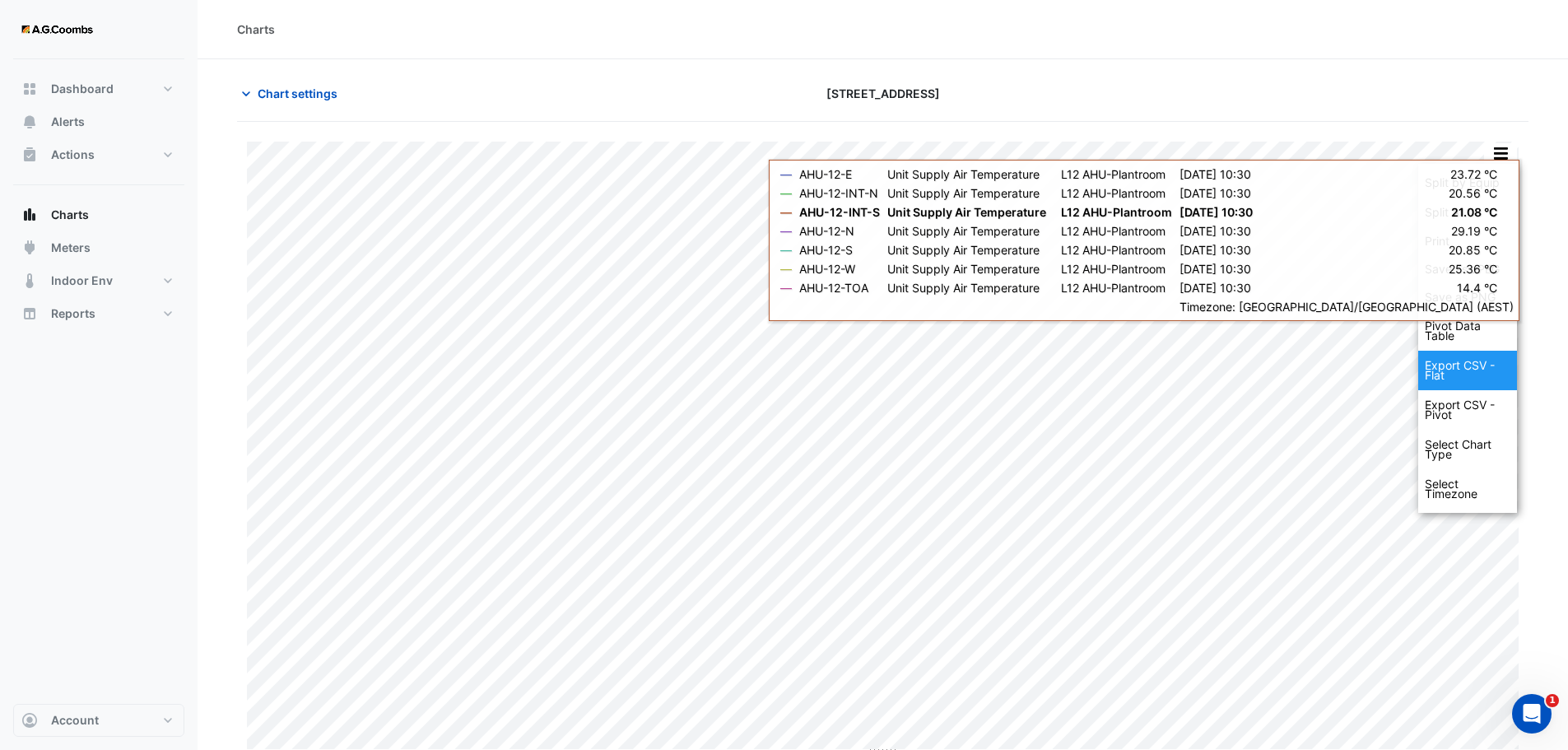
click at [1448, 367] on div "Export CSV - Flat" at bounding box center [1467, 370] width 99 height 40
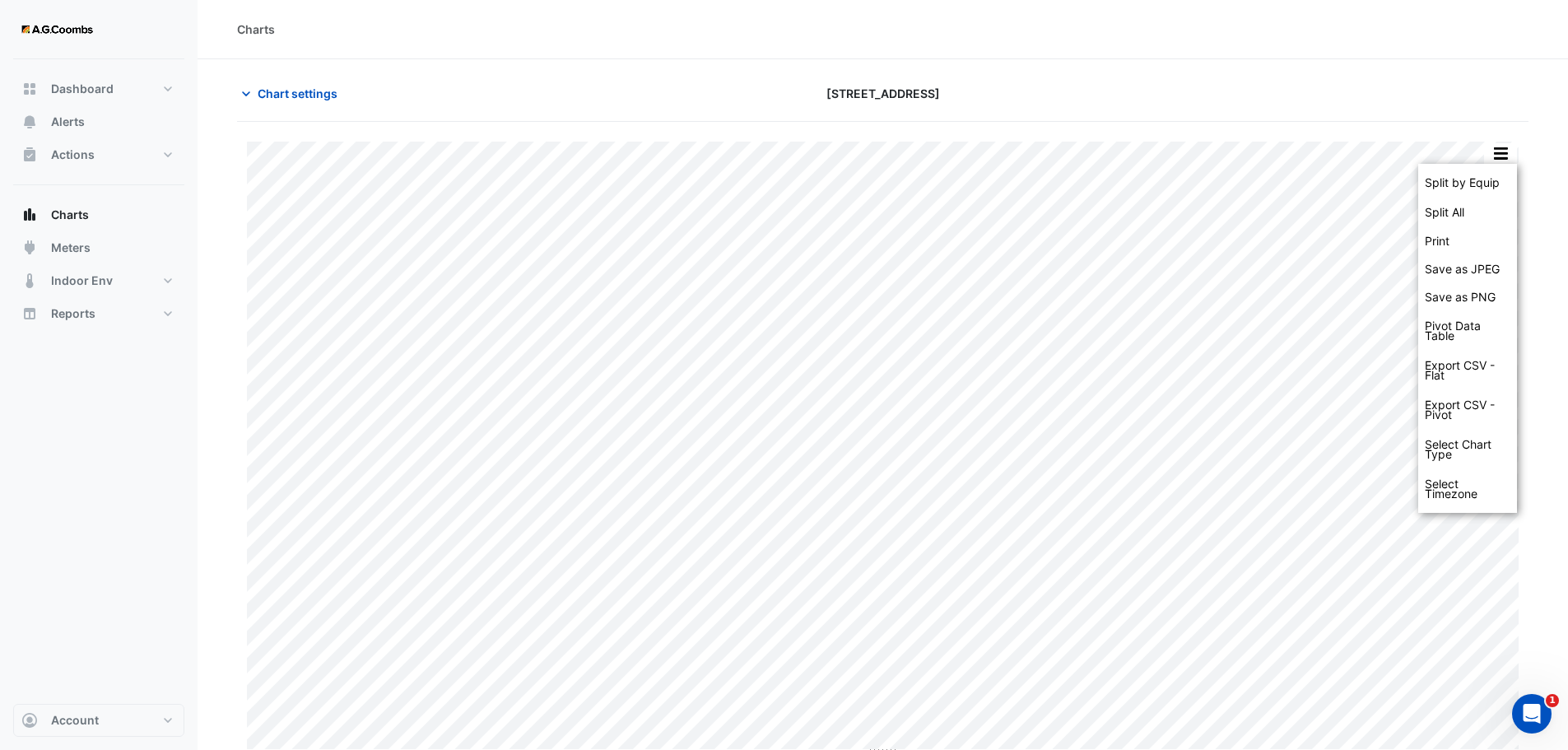
click at [1269, 81] on div at bounding box center [1320, 93] width 437 height 29
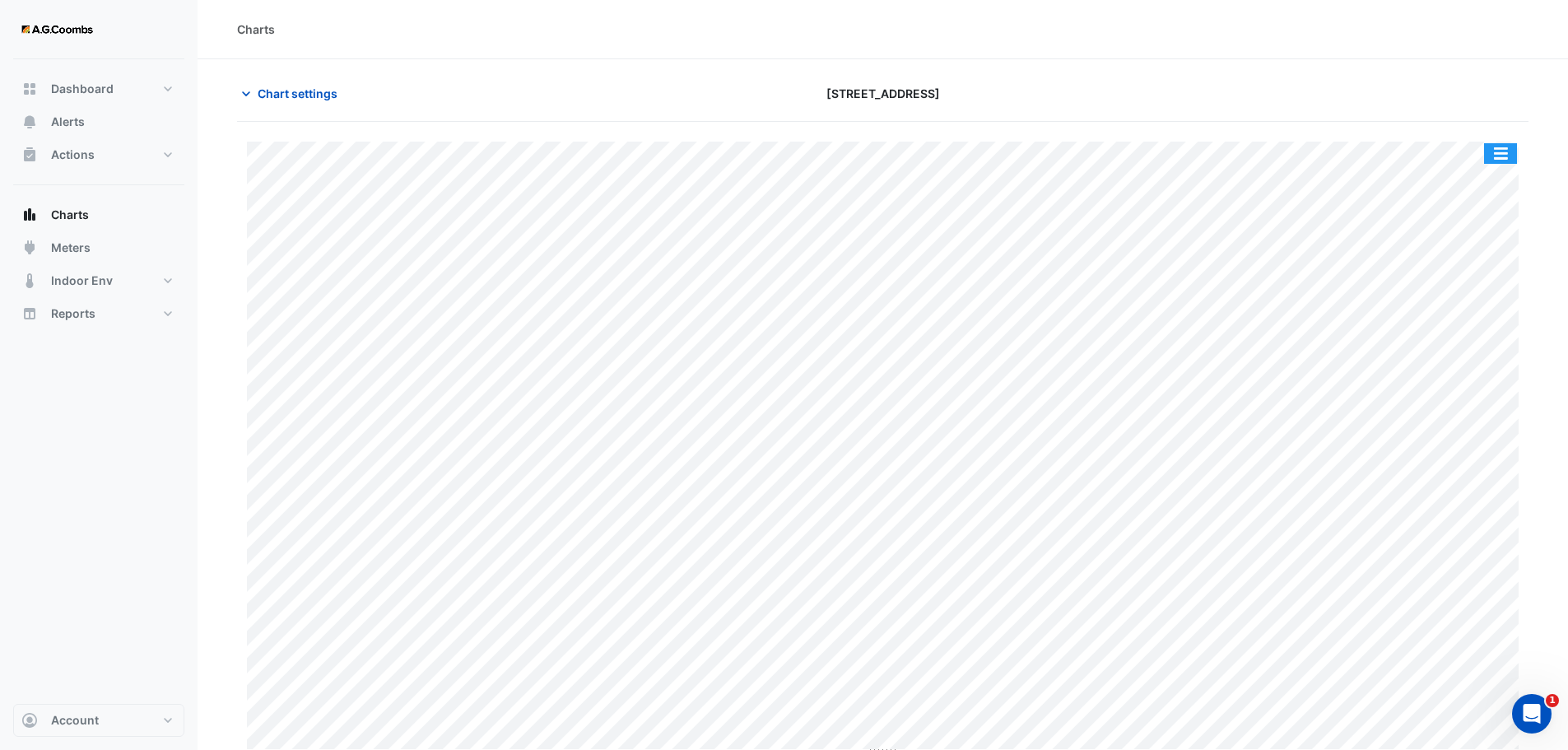
click at [1499, 155] on button "button" at bounding box center [1500, 153] width 33 height 20
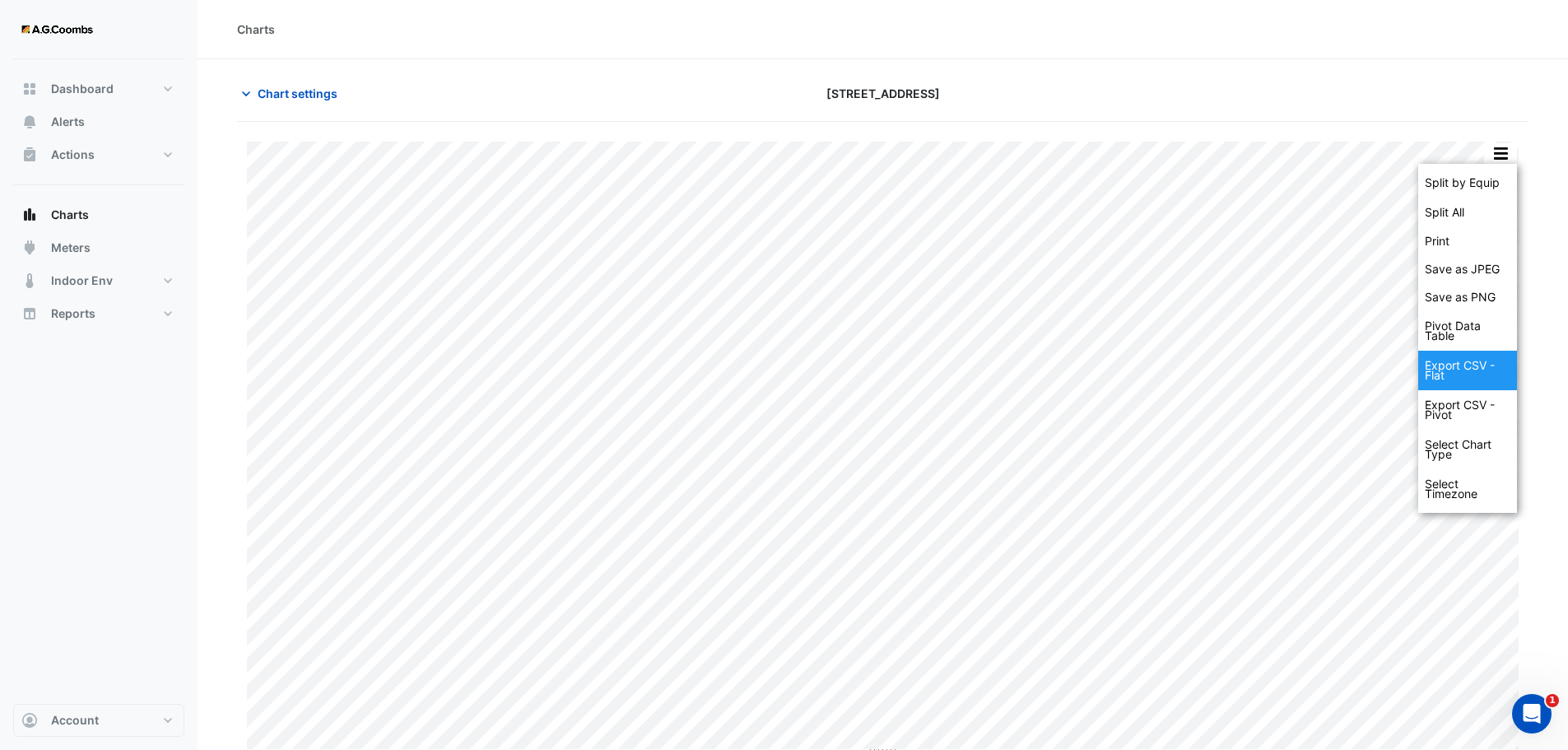
click at [1468, 367] on div "Export CSV - Flat" at bounding box center [1467, 370] width 99 height 40
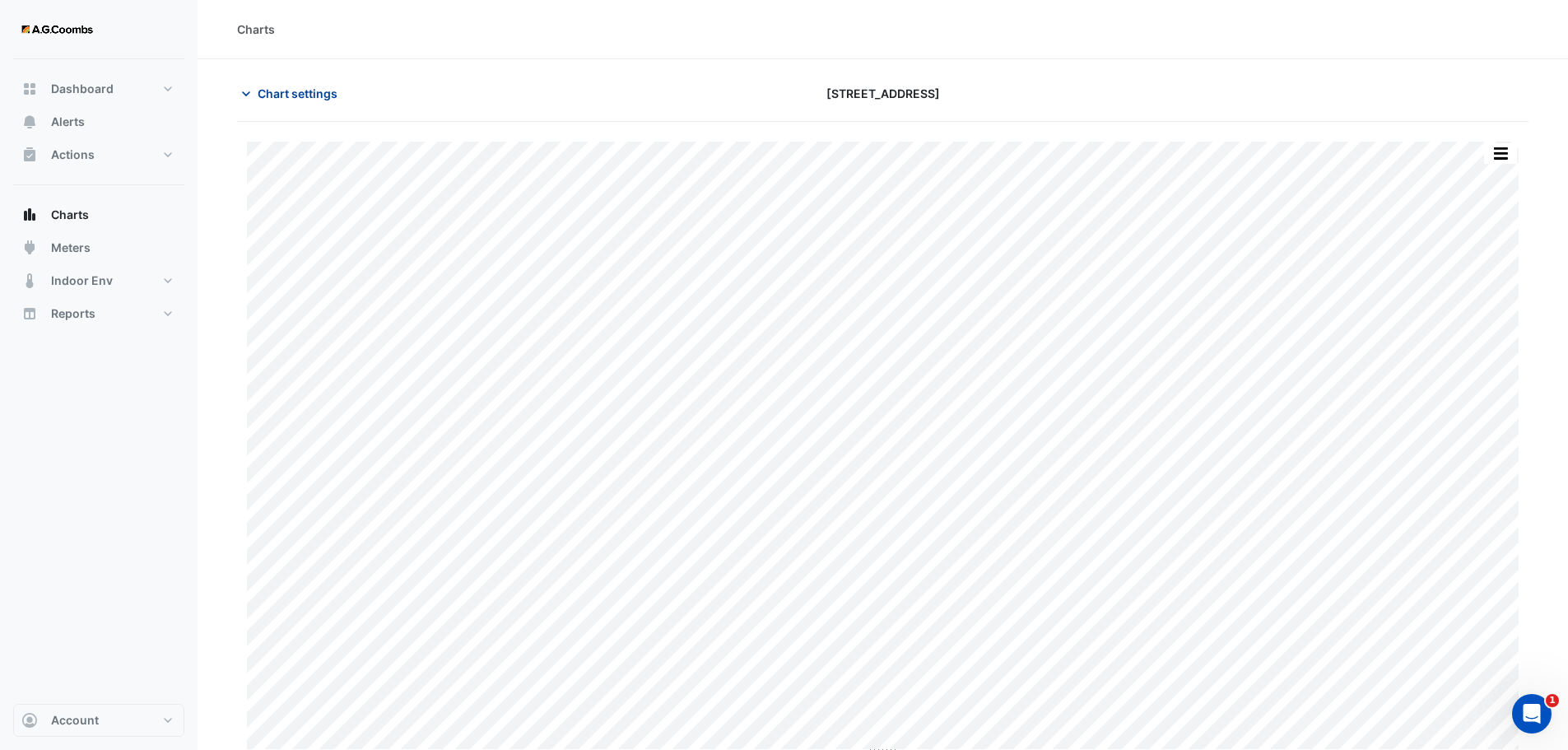
click at [292, 98] on span "Chart settings" at bounding box center [297, 93] width 80 height 17
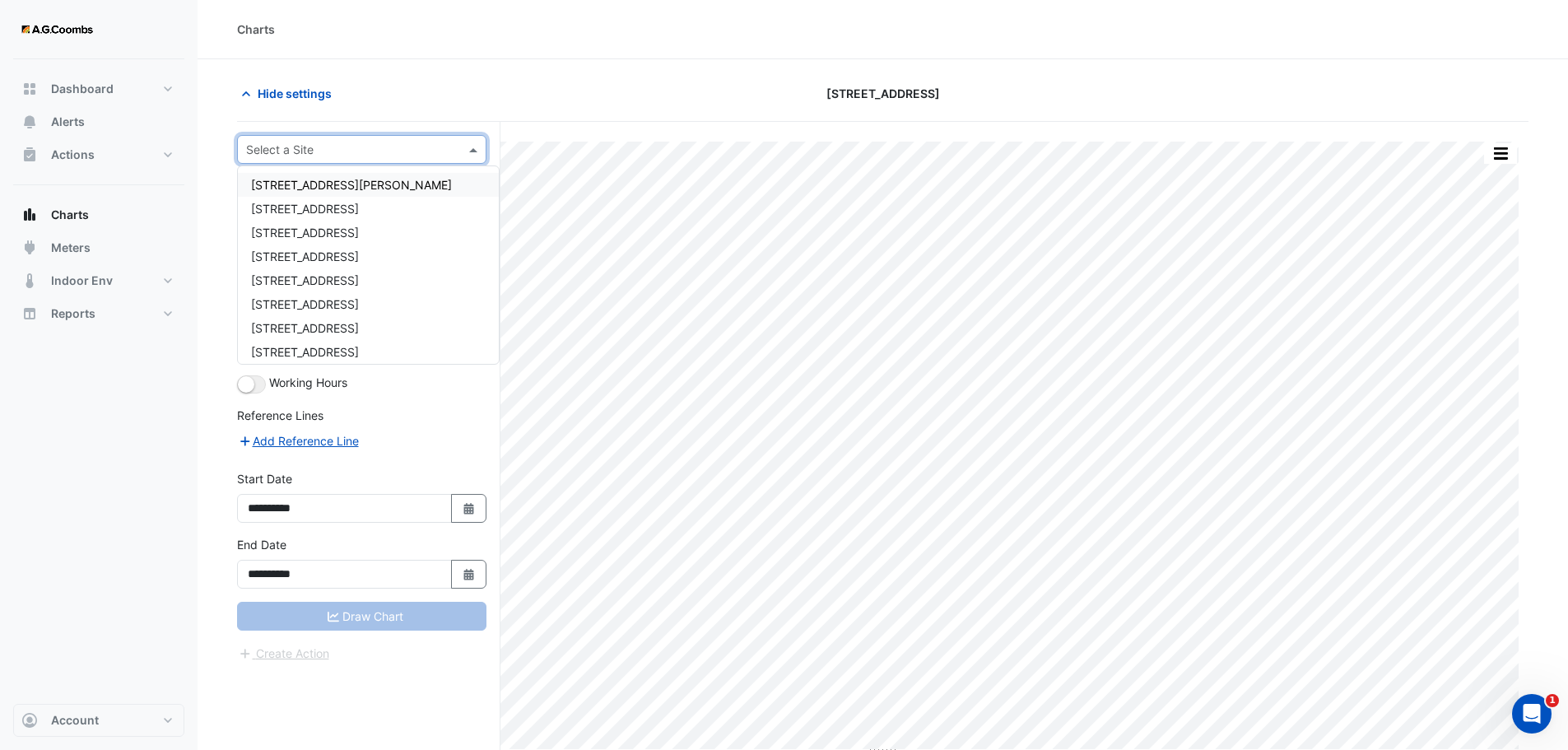
click at [478, 145] on span at bounding box center [475, 149] width 20 height 17
click at [334, 298] on div "[STREET_ADDRESS]" at bounding box center [368, 304] width 261 height 24
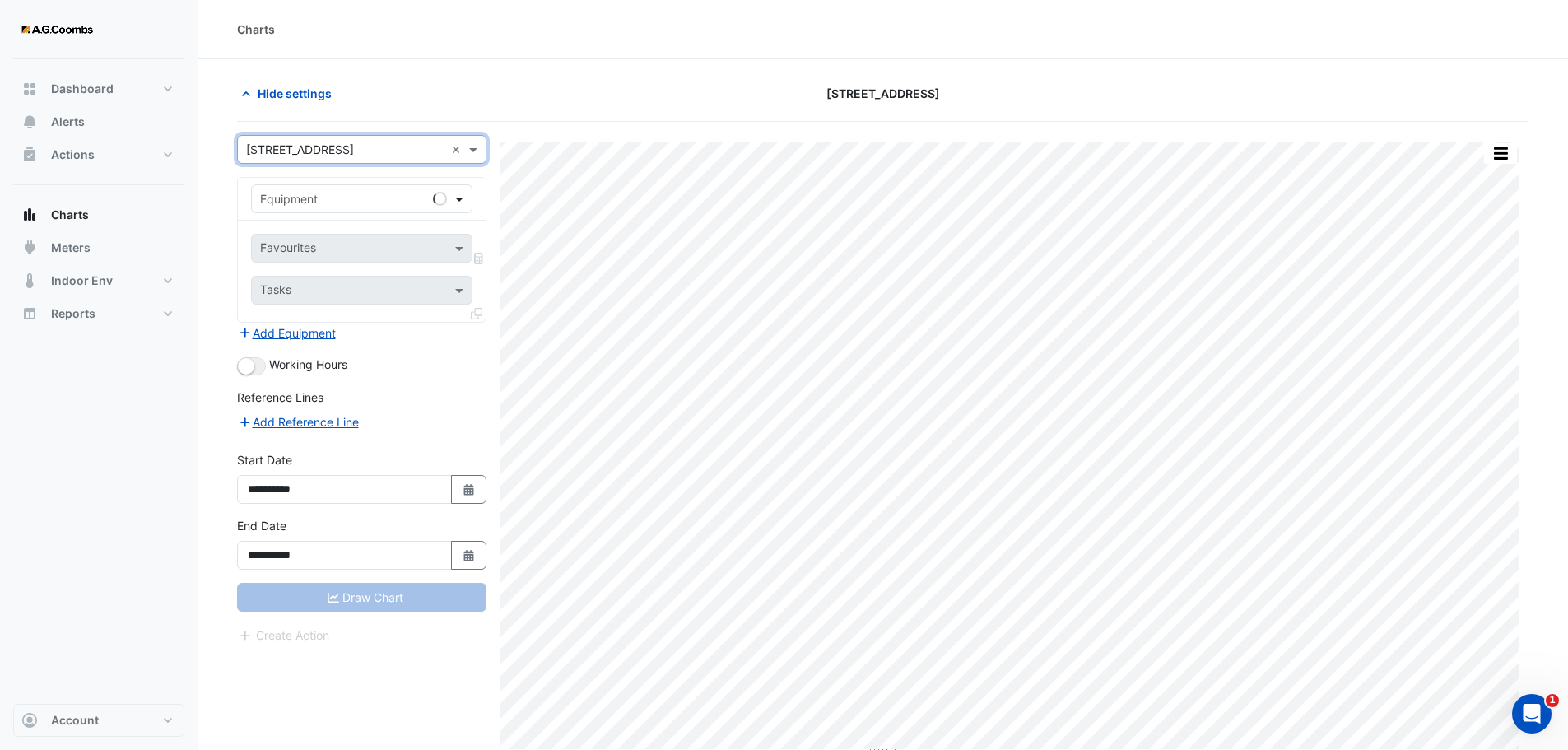
click at [460, 196] on span at bounding box center [461, 199] width 20 height 17
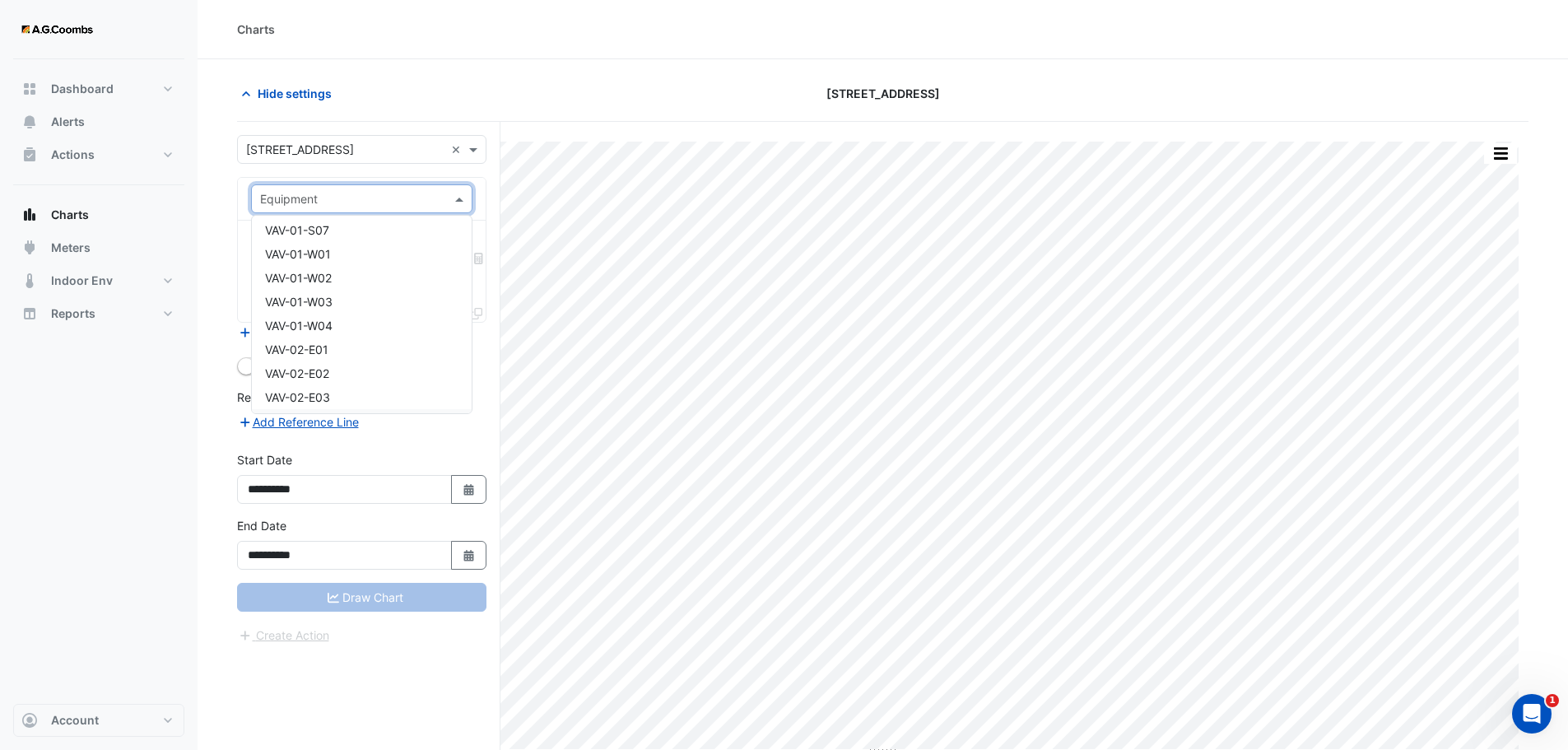
scroll to position [9574, 0]
click at [319, 350] on span "VAV-02-E01" at bounding box center [296, 350] width 63 height 14
click at [395, 252] on input "text" at bounding box center [352, 250] width 185 height 17
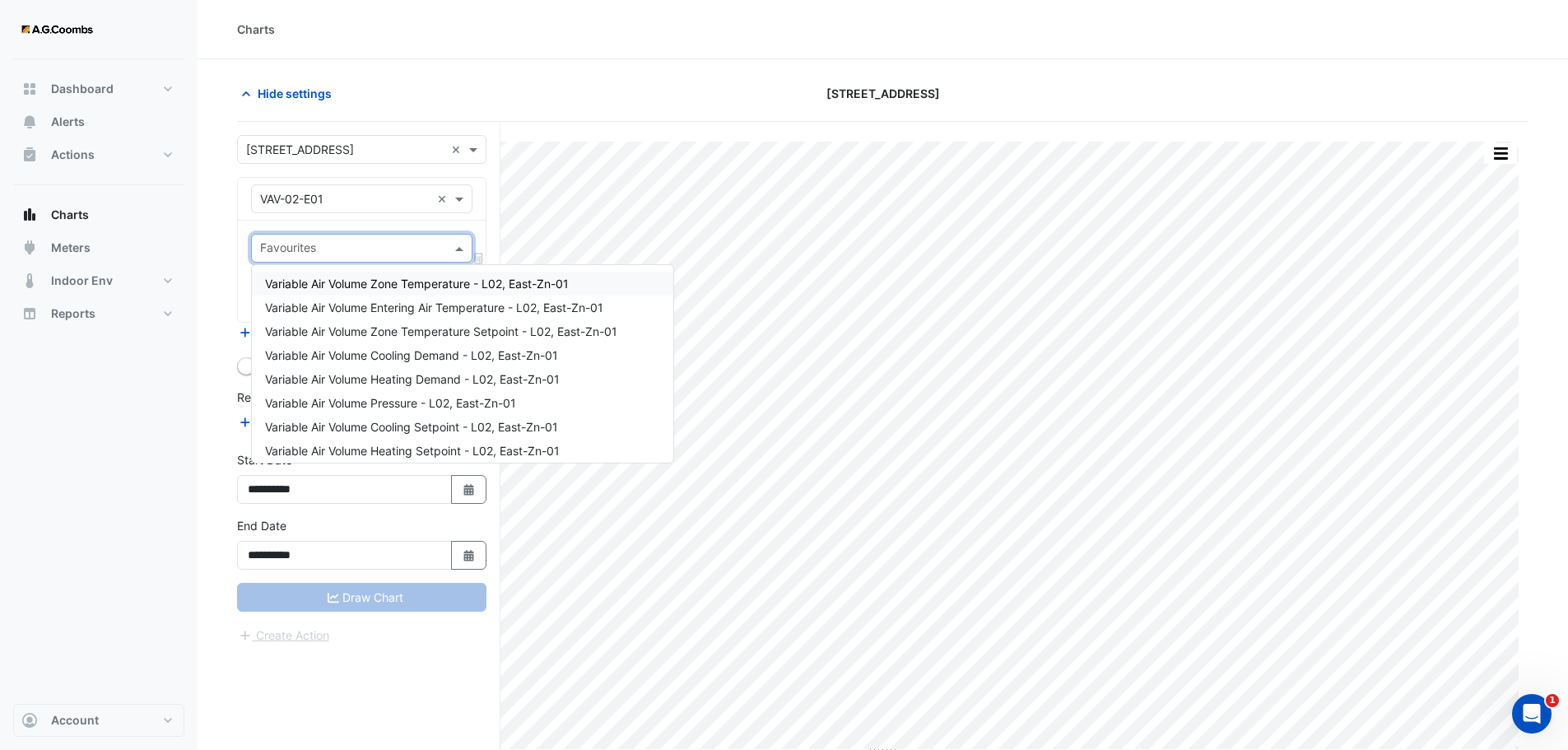
click at [457, 281] on span "Variable Air Volume Zone Temperature - L02, East-Zn-01" at bounding box center [417, 284] width 304 height 14
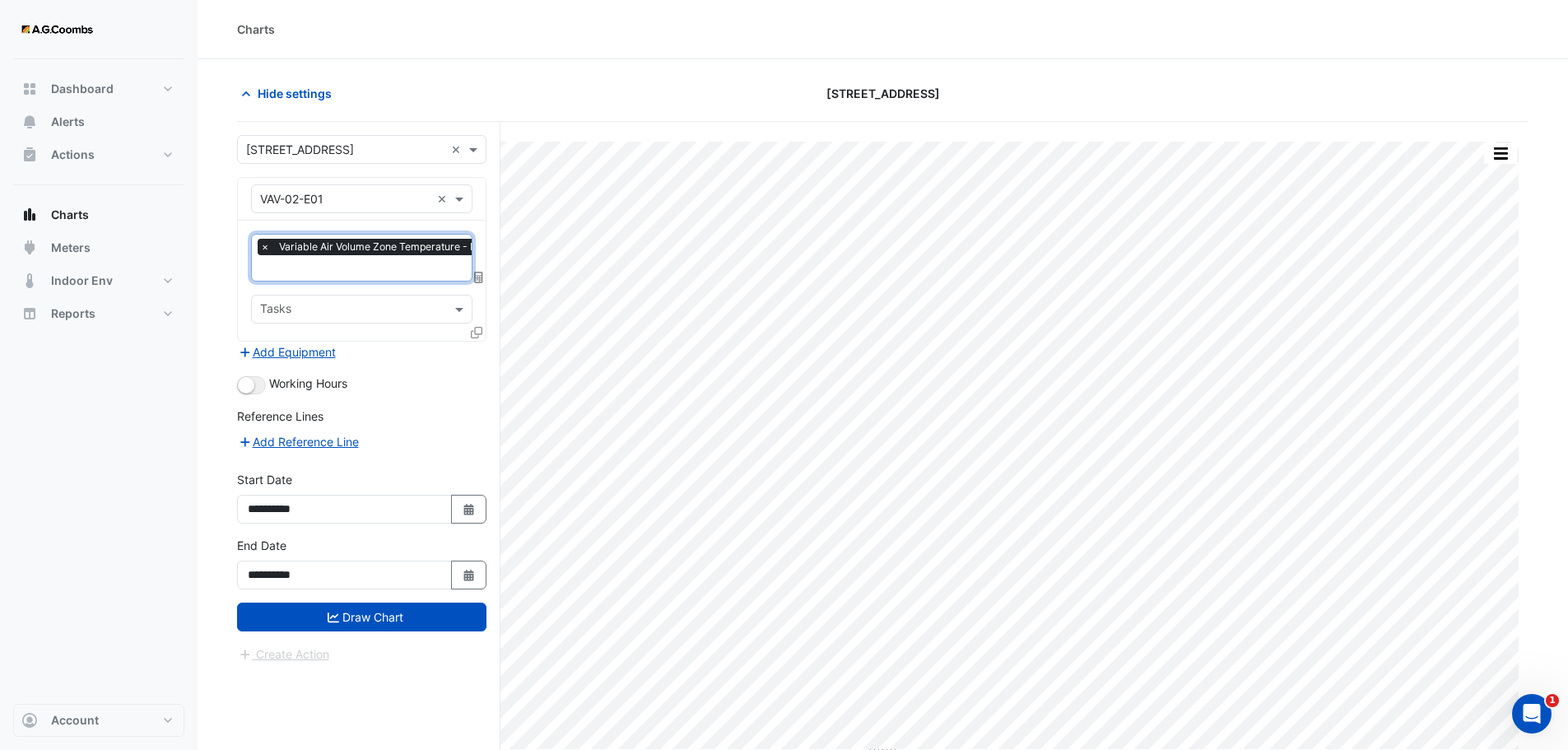
click at [384, 274] on input "text" at bounding box center [407, 269] width 295 height 17
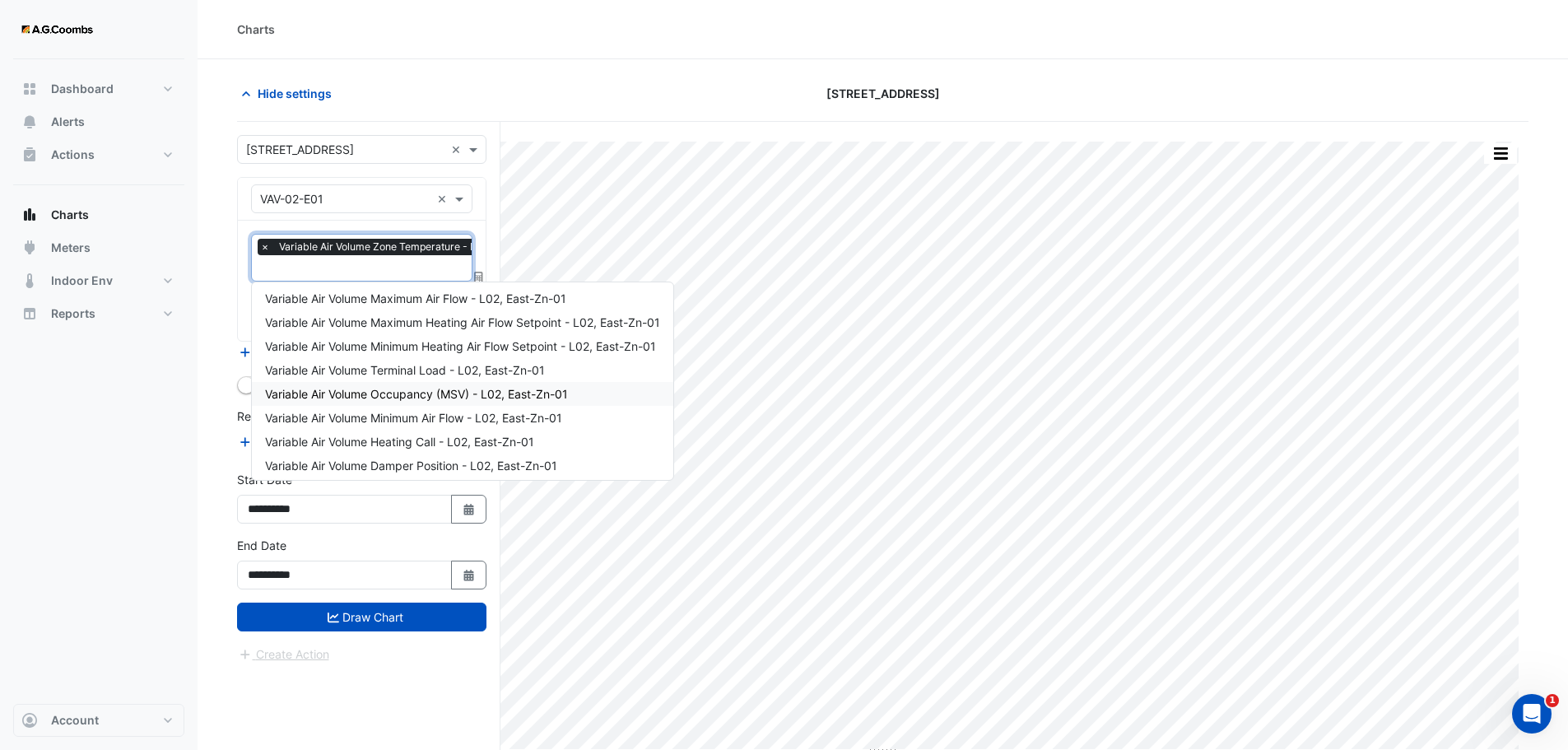
scroll to position [245, 0]
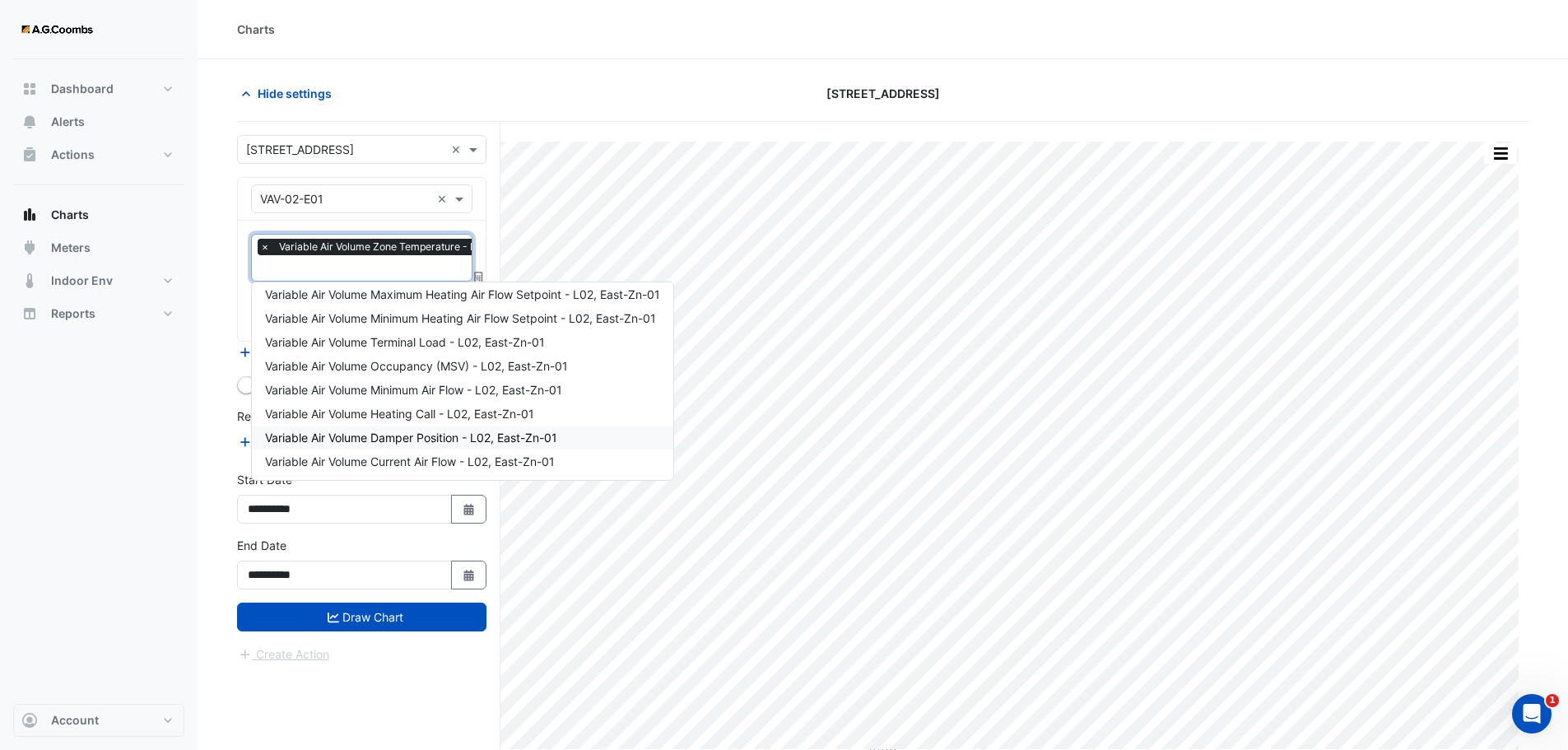
click at [447, 439] on span "Variable Air Volume Damper Position - L02, East-Zn-01" at bounding box center [411, 438] width 292 height 14
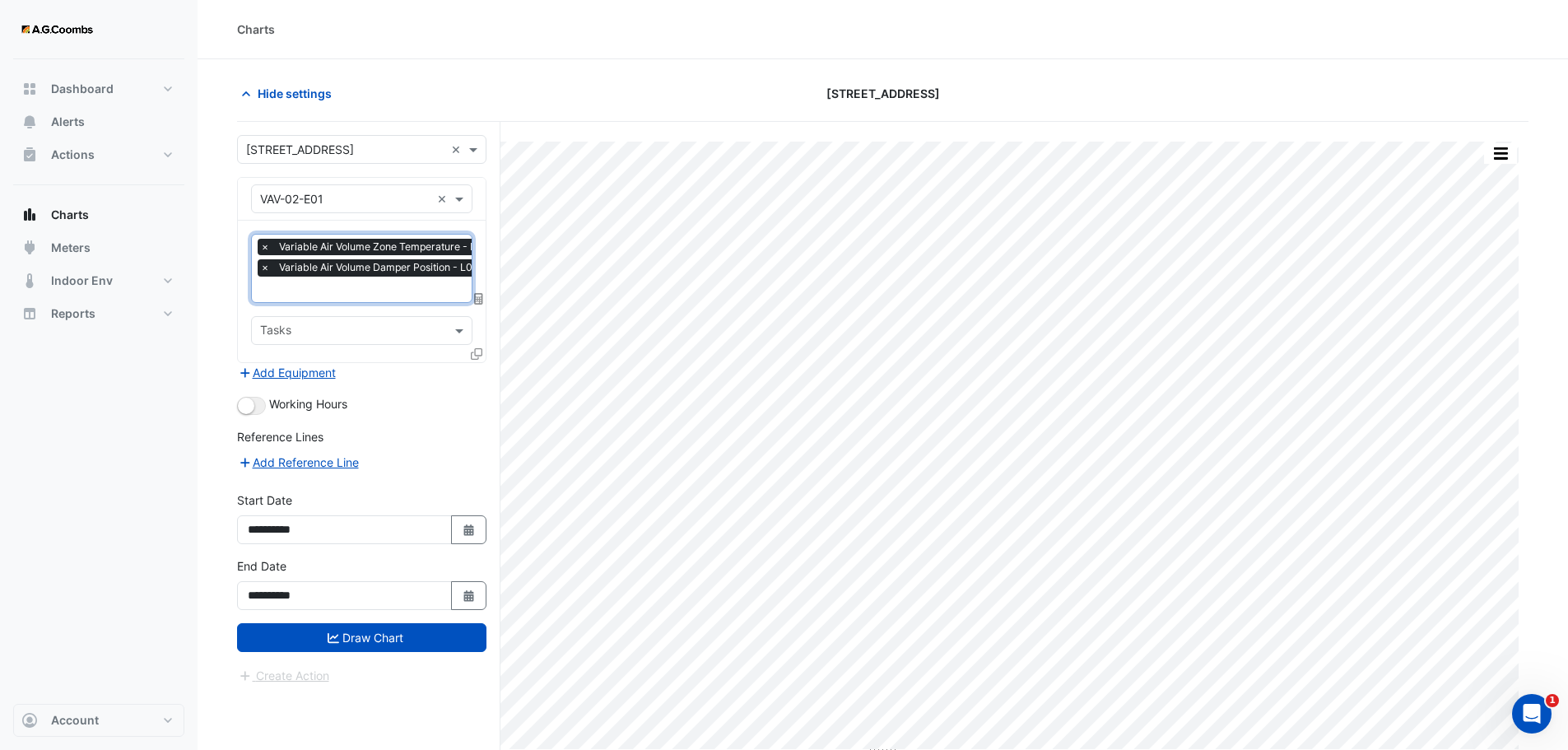
click at [432, 292] on input "text" at bounding box center [407, 291] width 295 height 17
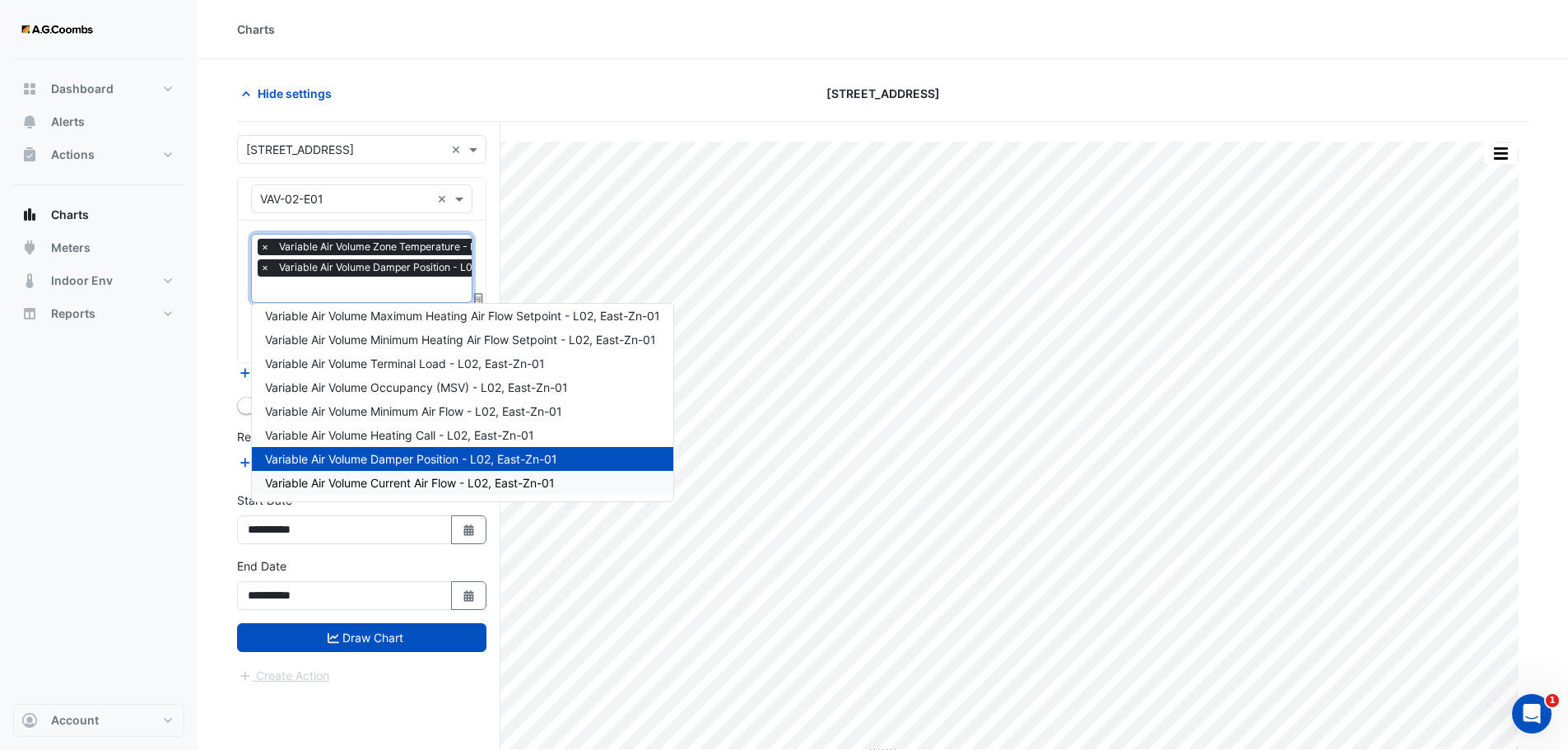
click at [439, 487] on span "Variable Air Volume Current Air Flow - L02, East-Zn-01" at bounding box center [410, 483] width 290 height 14
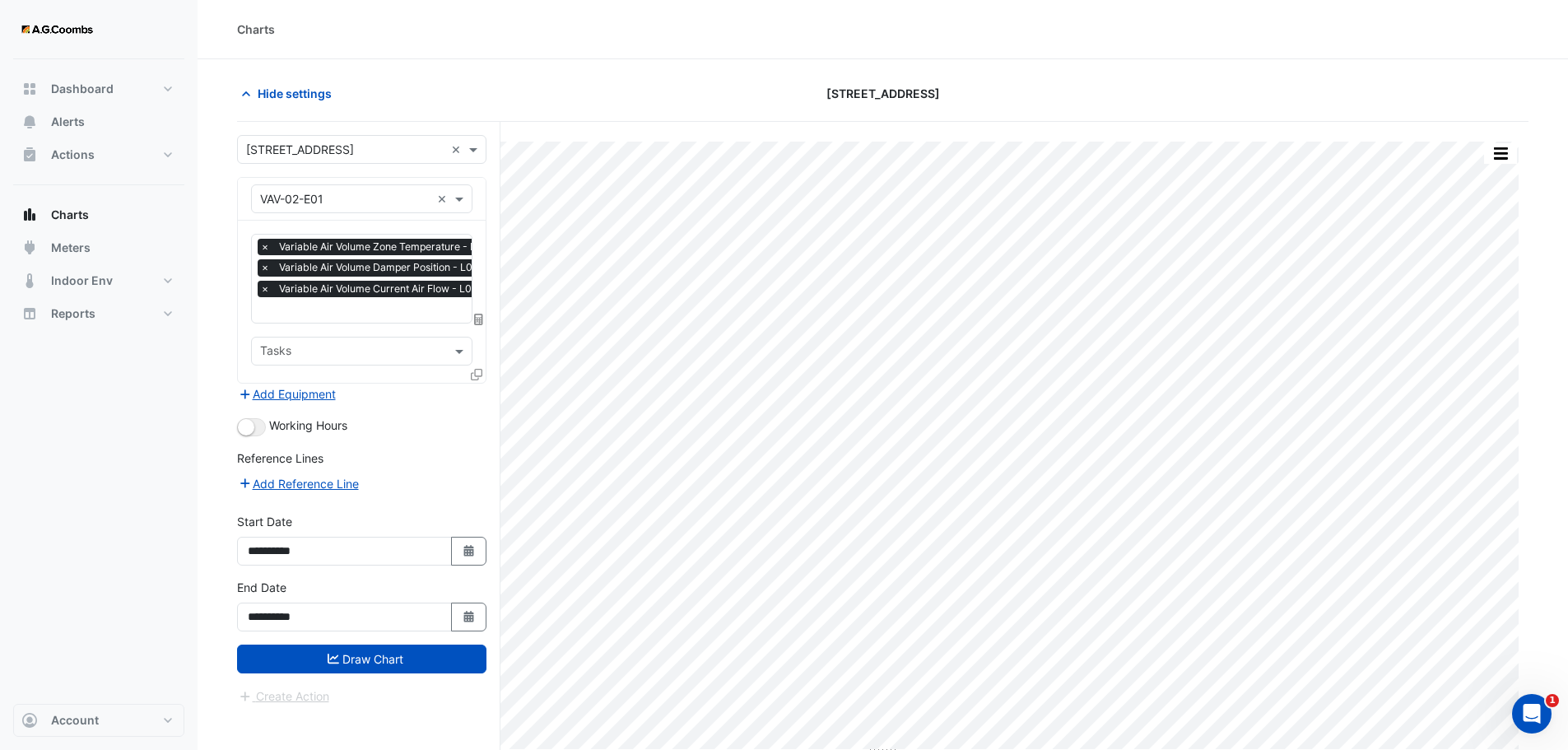
click at [495, 275] on div "**********" at bounding box center [368, 467] width 263 height 691
click at [475, 372] on icon at bounding box center [477, 375] width 12 height 12
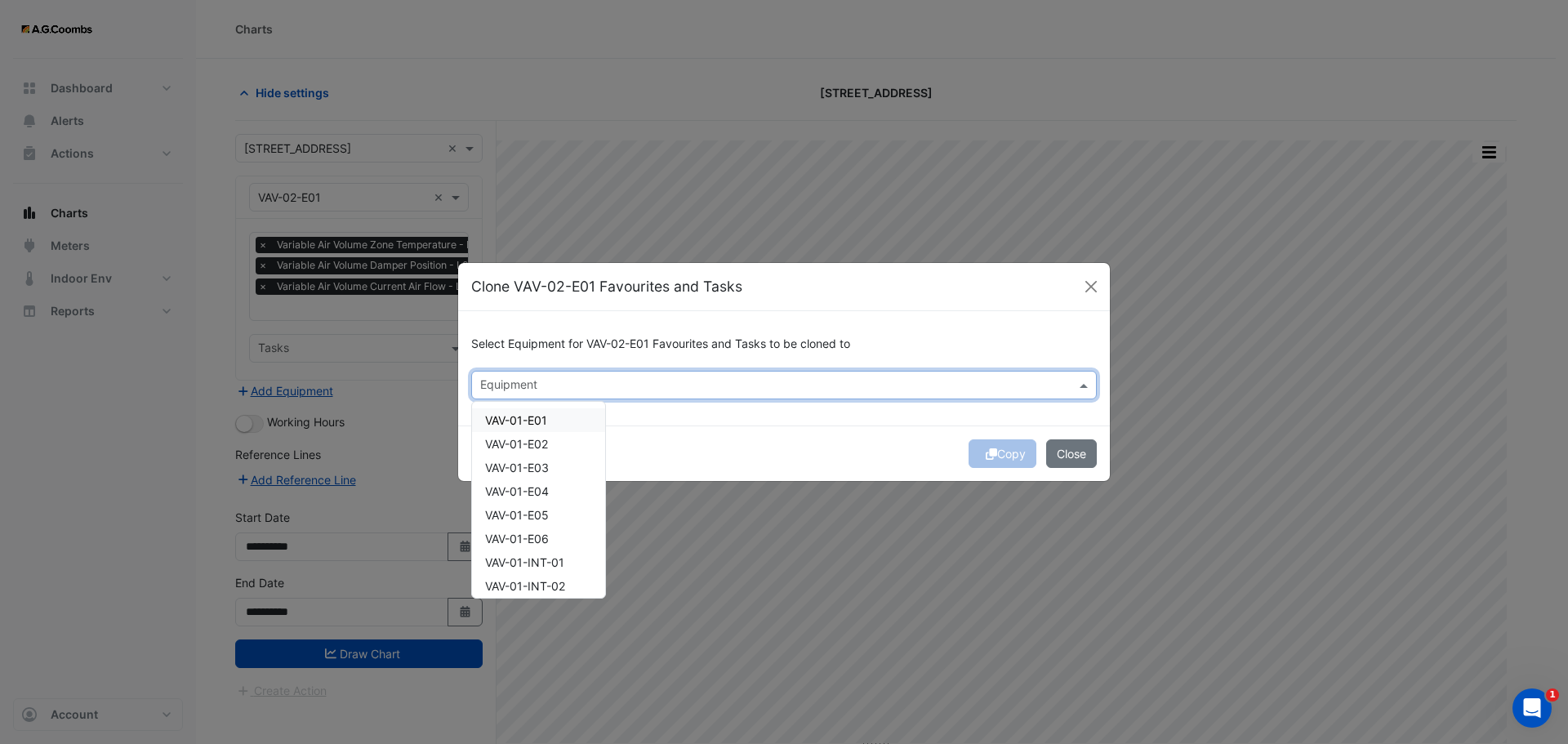
click at [701, 387] on input "text" at bounding box center [774, 386] width 589 height 17
click at [528, 516] on span "VAV-02-E02" at bounding box center [517, 519] width 64 height 14
click at [527, 548] on span "VAV-02-E03" at bounding box center [517, 542] width 65 height 14
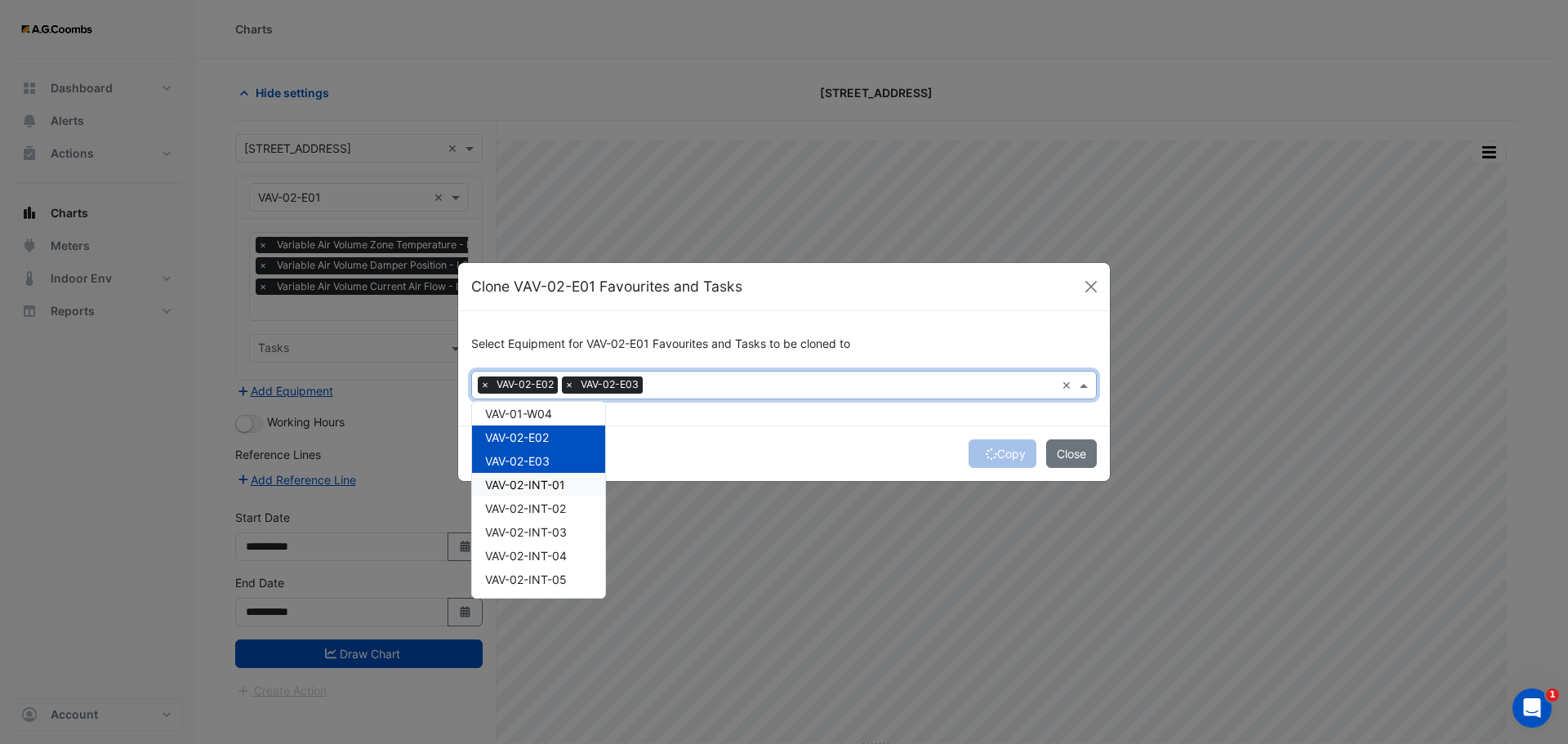
click at [528, 490] on span "VAV-02-INT-01" at bounding box center [525, 485] width 80 height 14
click at [539, 516] on div "VAV-02-INT-02" at bounding box center [538, 508] width 133 height 24
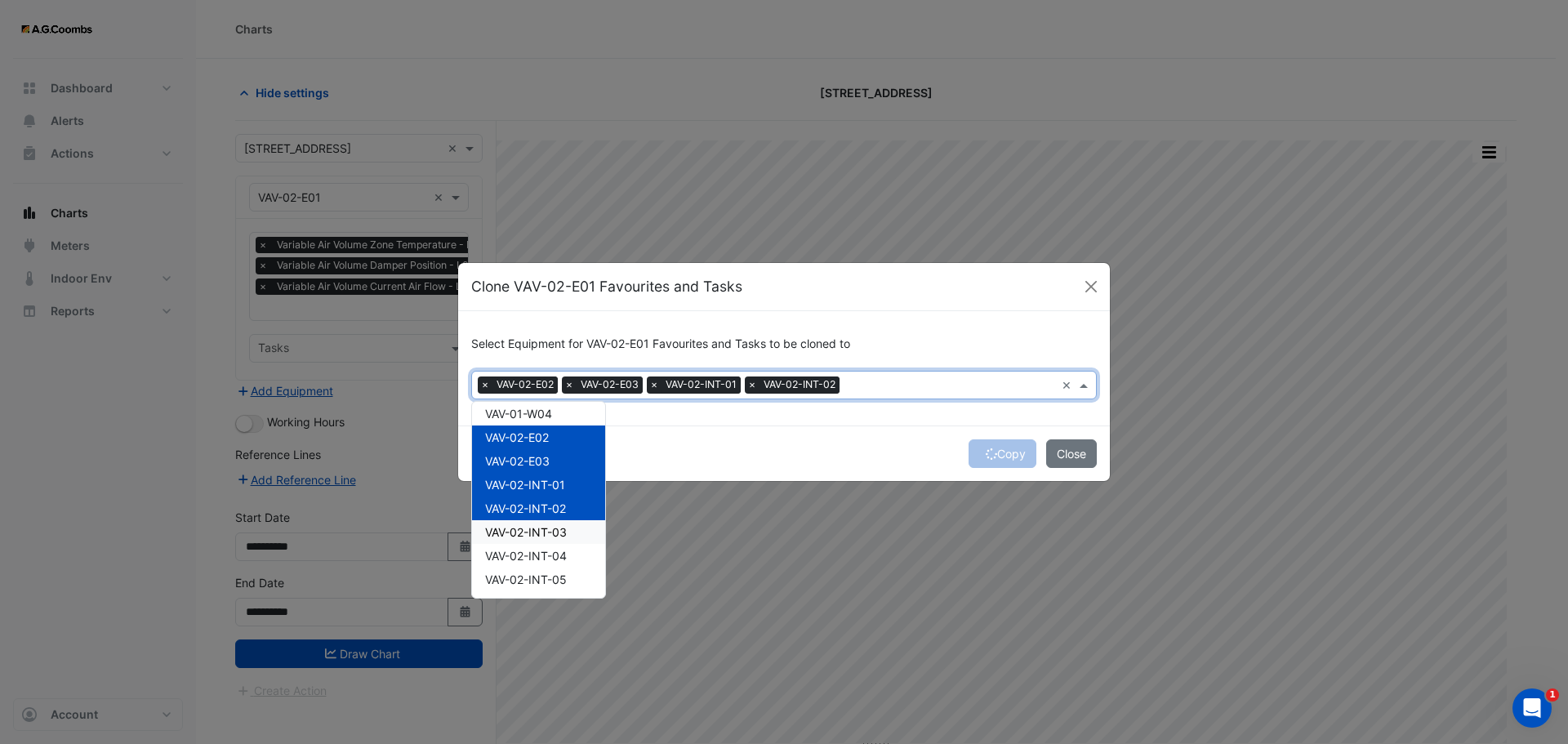
click at [539, 535] on span "VAV-02-INT-03" at bounding box center [526, 532] width 81 height 14
click at [542, 553] on span "VAV-02-INT-04" at bounding box center [526, 555] width 81 height 14
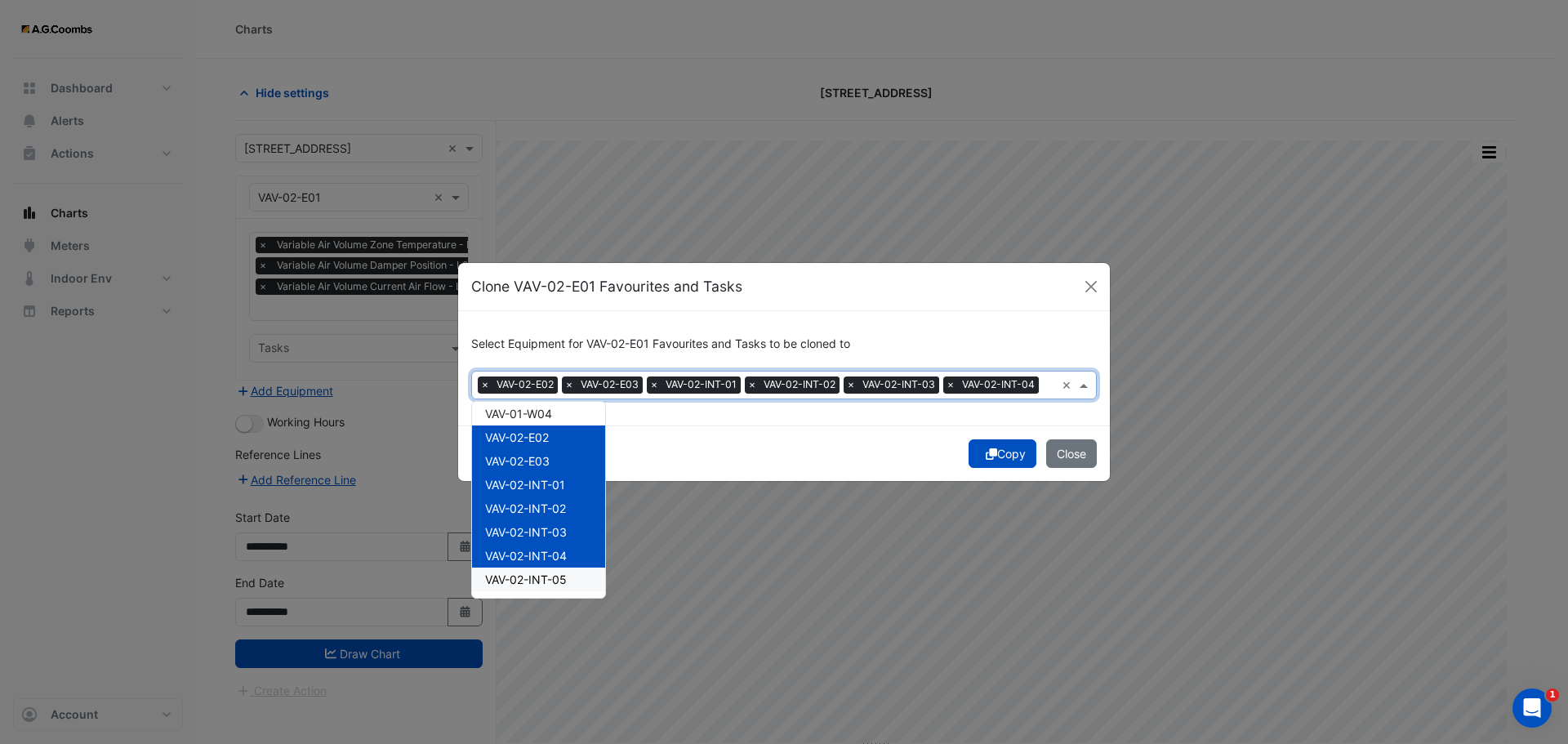
click at [543, 578] on span "VAV-02-INT-05" at bounding box center [526, 579] width 81 height 14
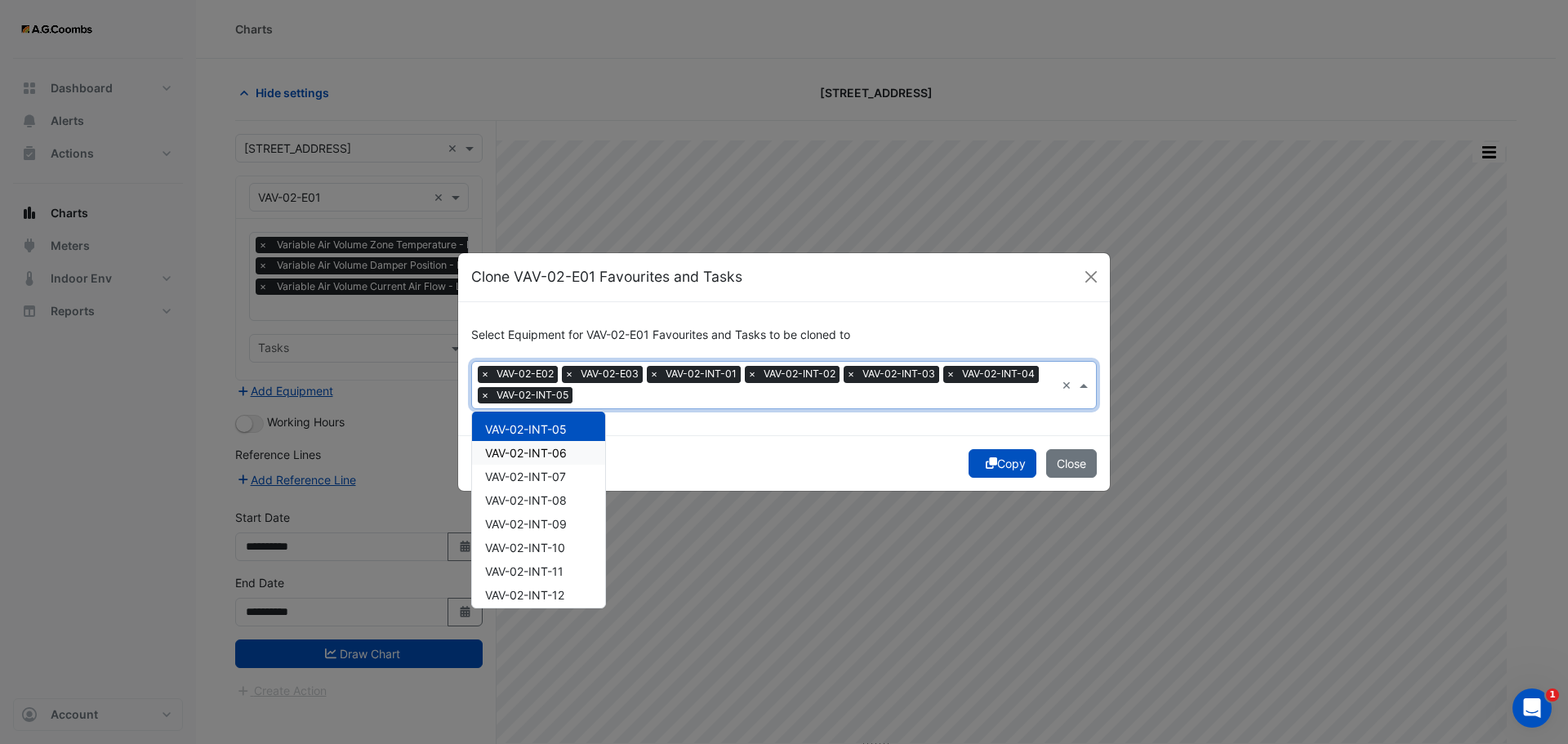
scroll to position [1307, 0]
click at [539, 452] on span "VAV-02-INT-06" at bounding box center [526, 449] width 81 height 14
click at [539, 475] on span "VAV-02-INT-07" at bounding box center [526, 473] width 81 height 14
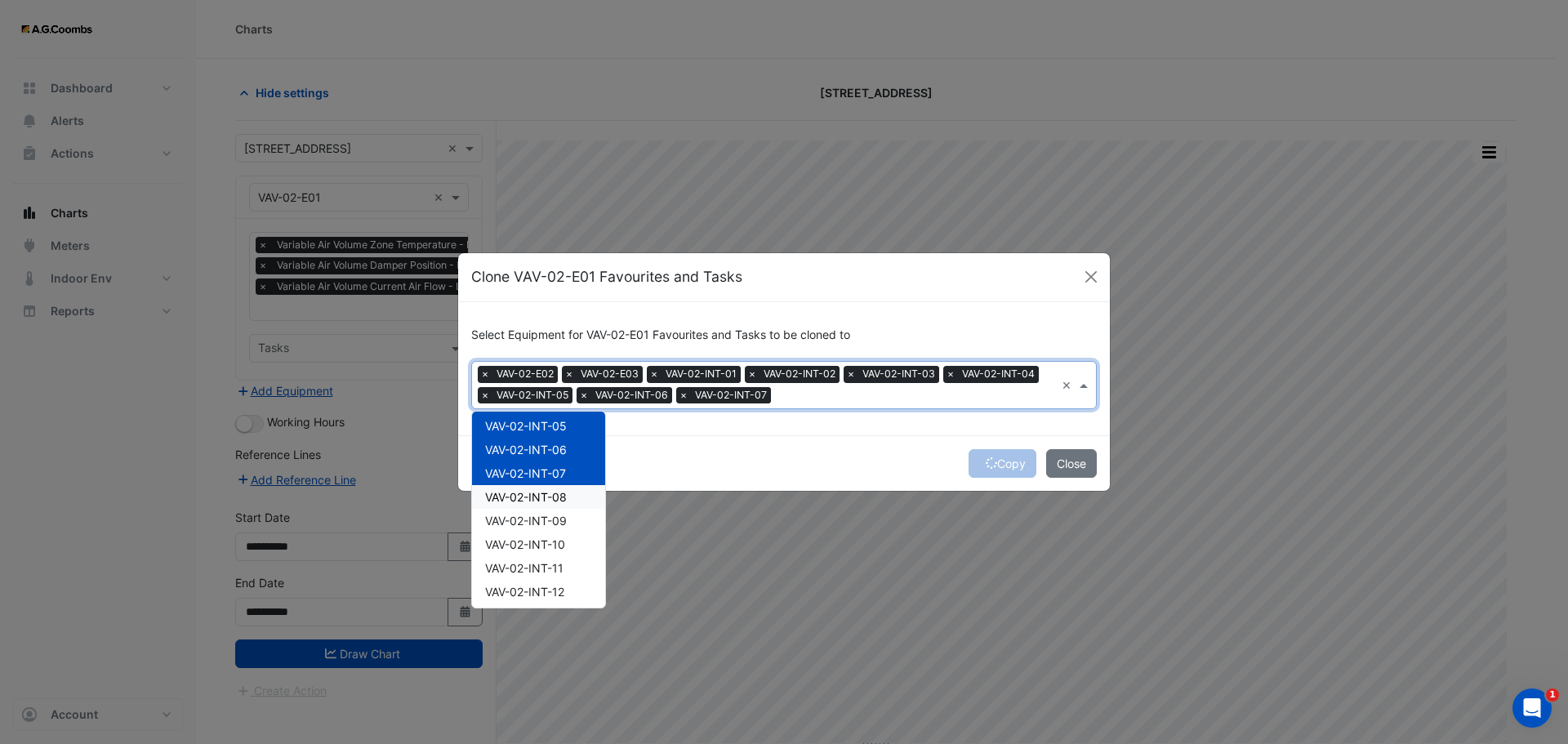
click at [549, 502] on span "VAV-02-INT-08" at bounding box center [526, 496] width 81 height 14
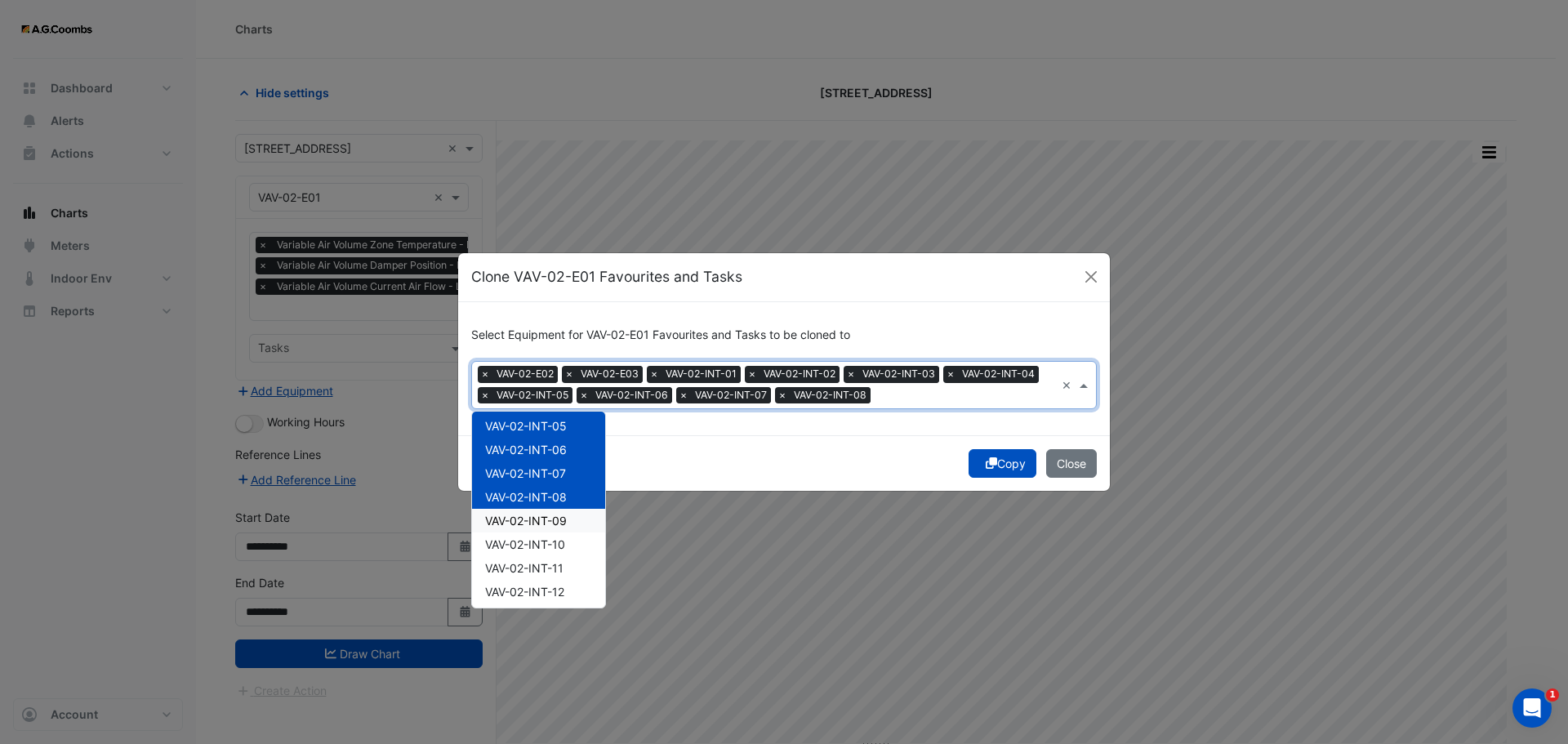
click at [551, 521] on span "VAV-02-INT-09" at bounding box center [526, 521] width 81 height 14
click at [569, 546] on div "VAV-02-INT-10" at bounding box center [538, 544] width 133 height 24
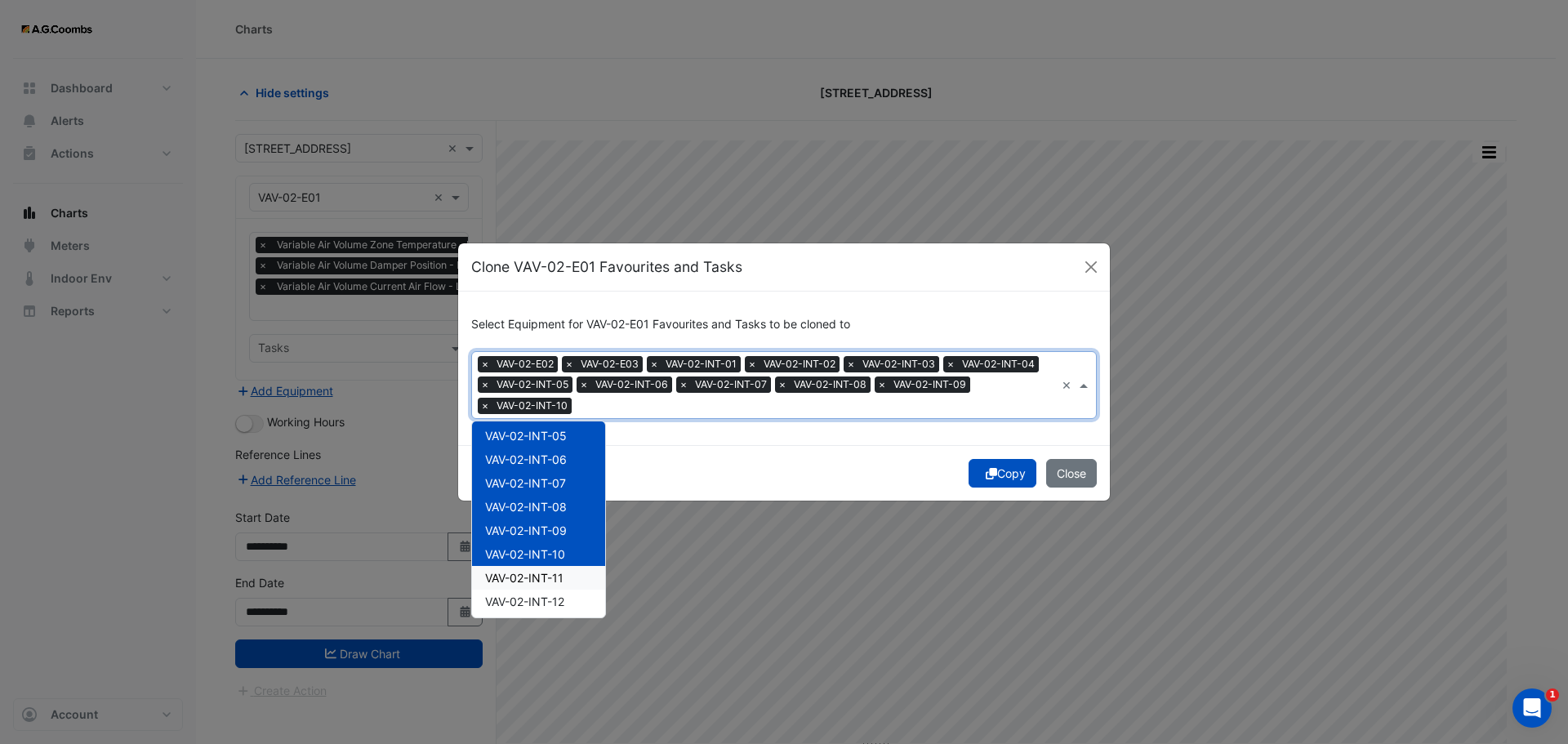
click at [559, 574] on span "VAV-02-INT-11" at bounding box center [524, 578] width 78 height 14
click at [561, 595] on span "VAV-02-INT-12" at bounding box center [525, 601] width 79 height 14
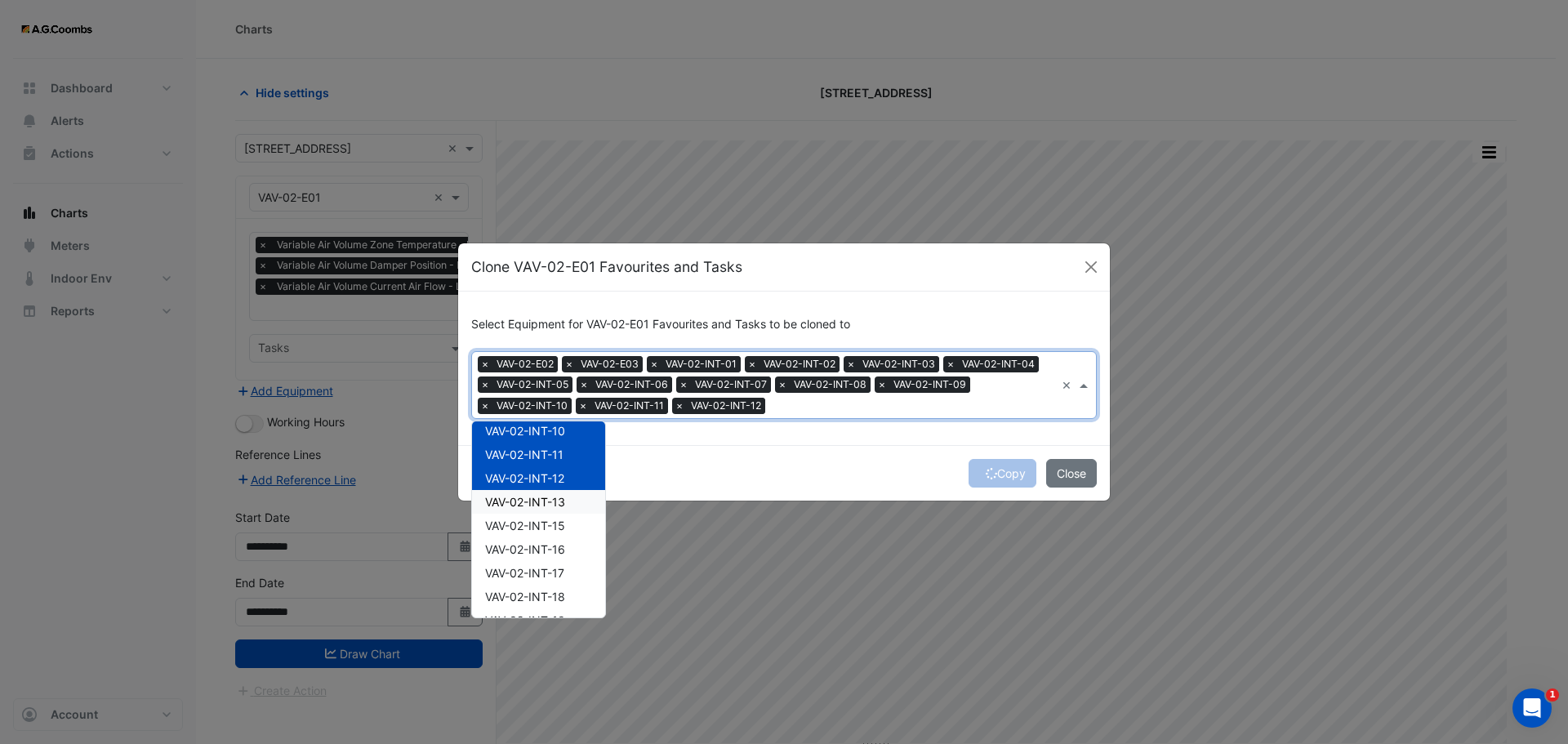
scroll to position [1470, 0]
click at [553, 469] on div "VAV-02-INT-13" at bounding box center [538, 462] width 133 height 24
click at [553, 484] on span "VAV-02-INT-15" at bounding box center [525, 485] width 80 height 14
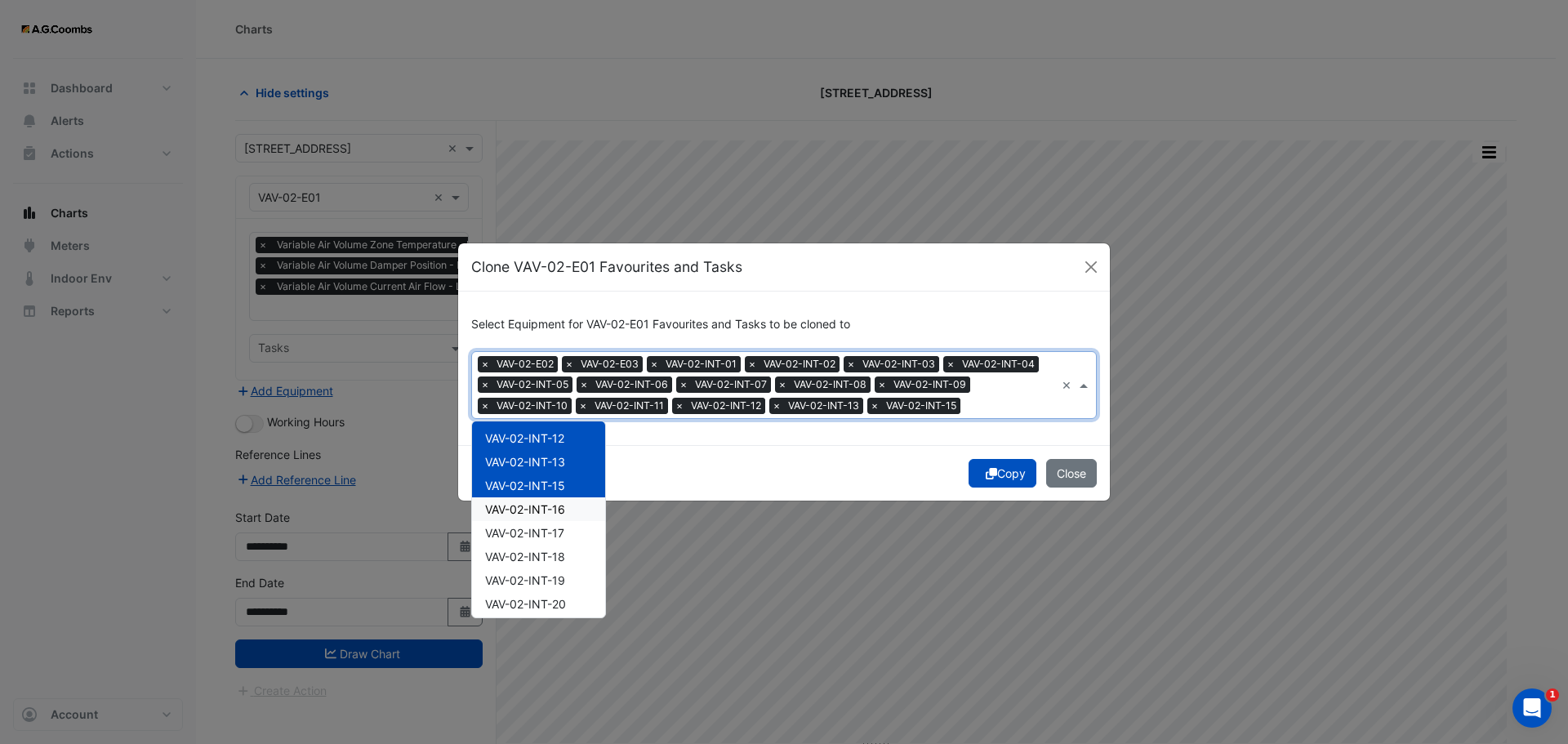
click at [555, 507] on span "VAV-02-INT-16" at bounding box center [525, 509] width 80 height 14
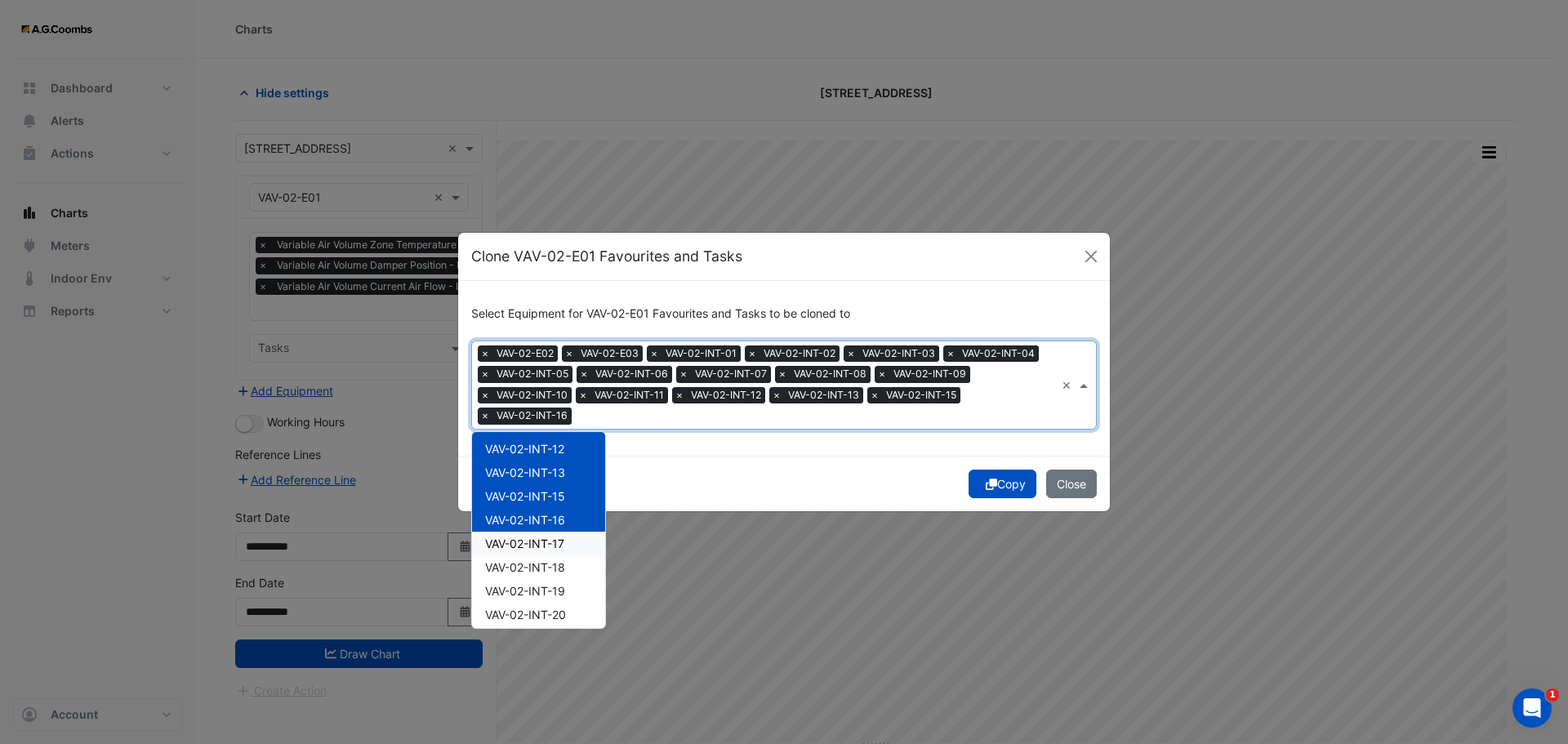
click at [556, 543] on span "VAV-02-INT-17" at bounding box center [525, 543] width 79 height 14
click at [552, 567] on span "VAV-02-INT-18" at bounding box center [525, 567] width 80 height 14
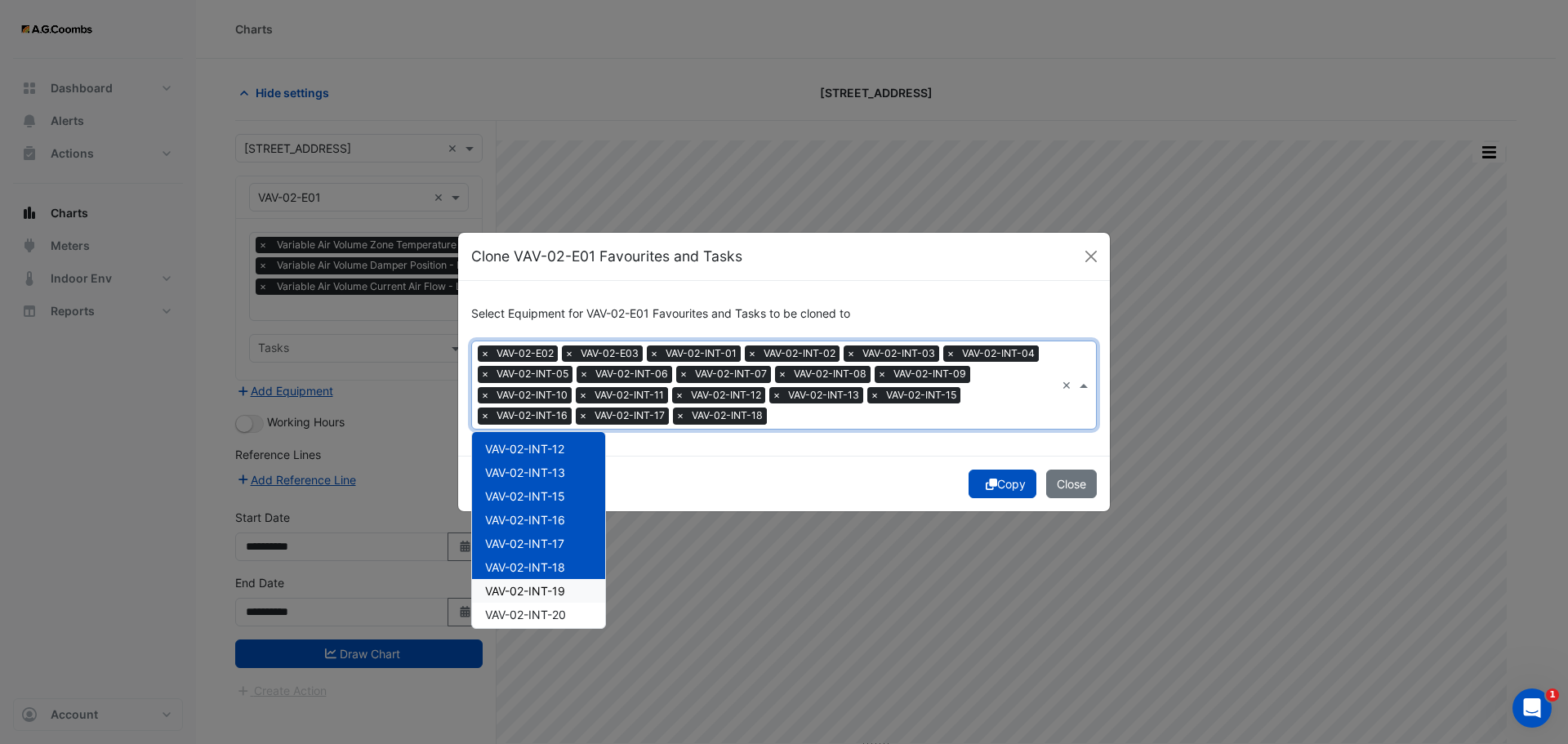
click at [552, 589] on span "VAV-02-INT-19" at bounding box center [525, 590] width 80 height 14
click at [550, 605] on div "VAV-02-INT-20" at bounding box center [538, 615] width 133 height 24
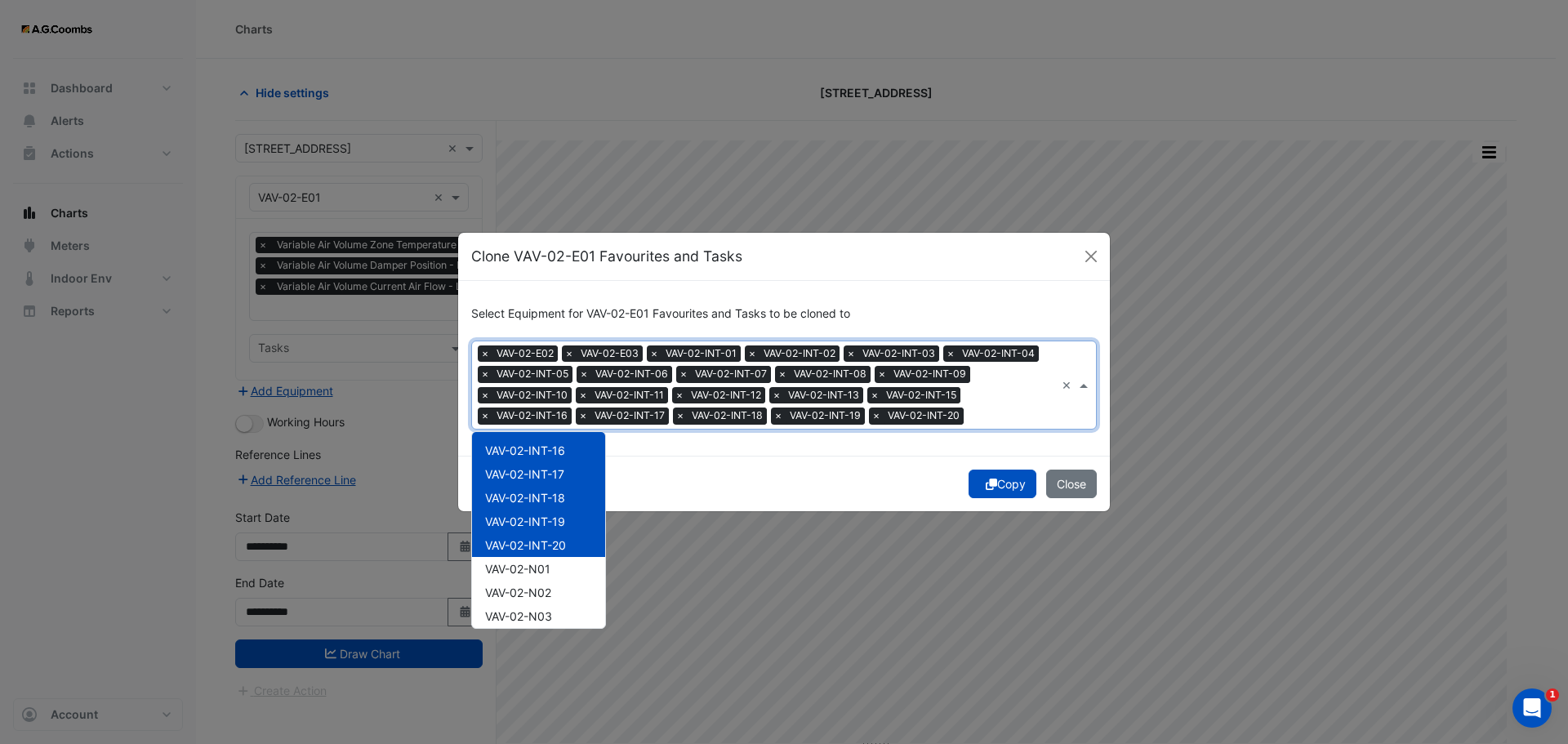
scroll to position [1633, 0]
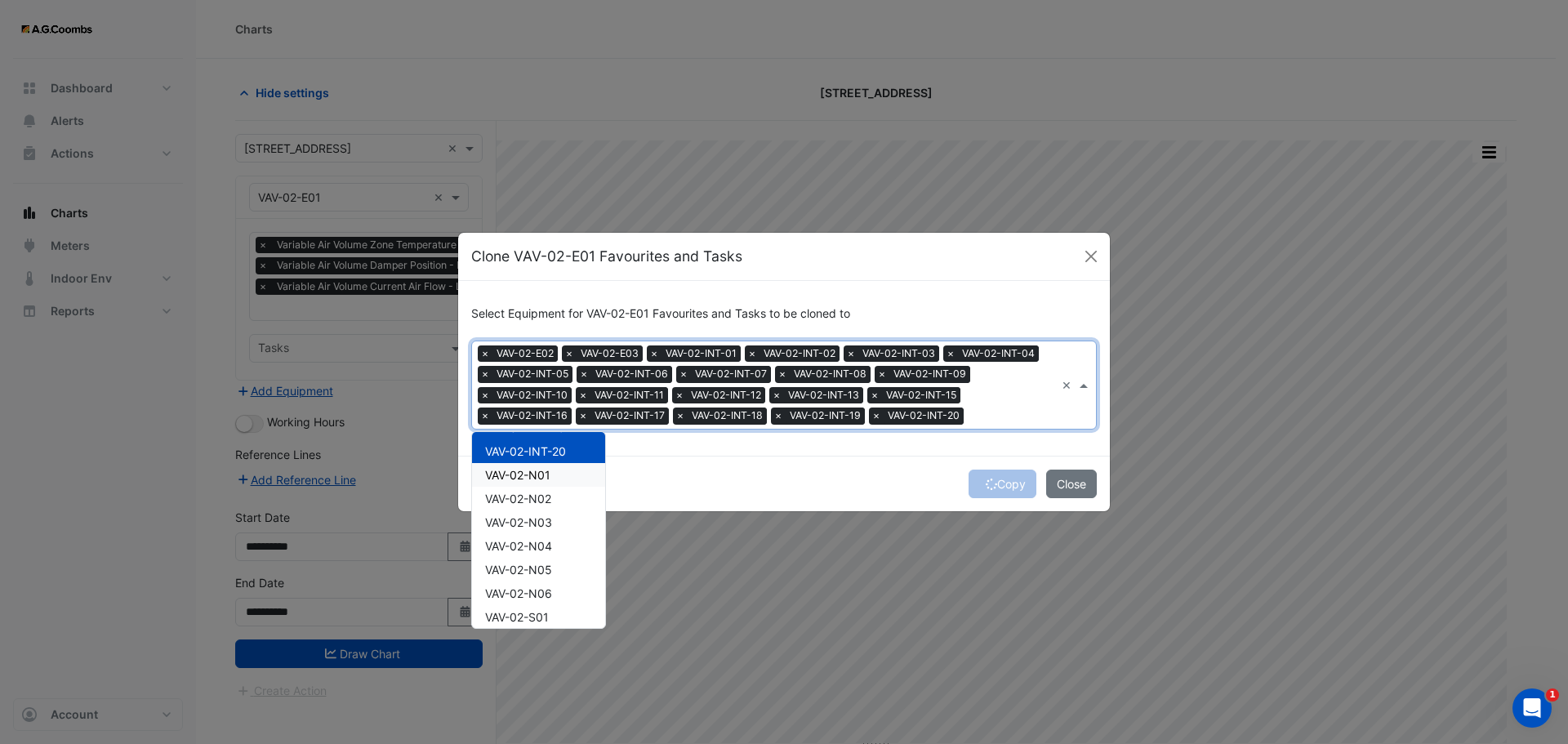
click at [539, 474] on span "VAV-02-N01" at bounding box center [518, 474] width 66 height 14
click at [551, 506] on span "VAV-02-N02" at bounding box center [518, 498] width 66 height 14
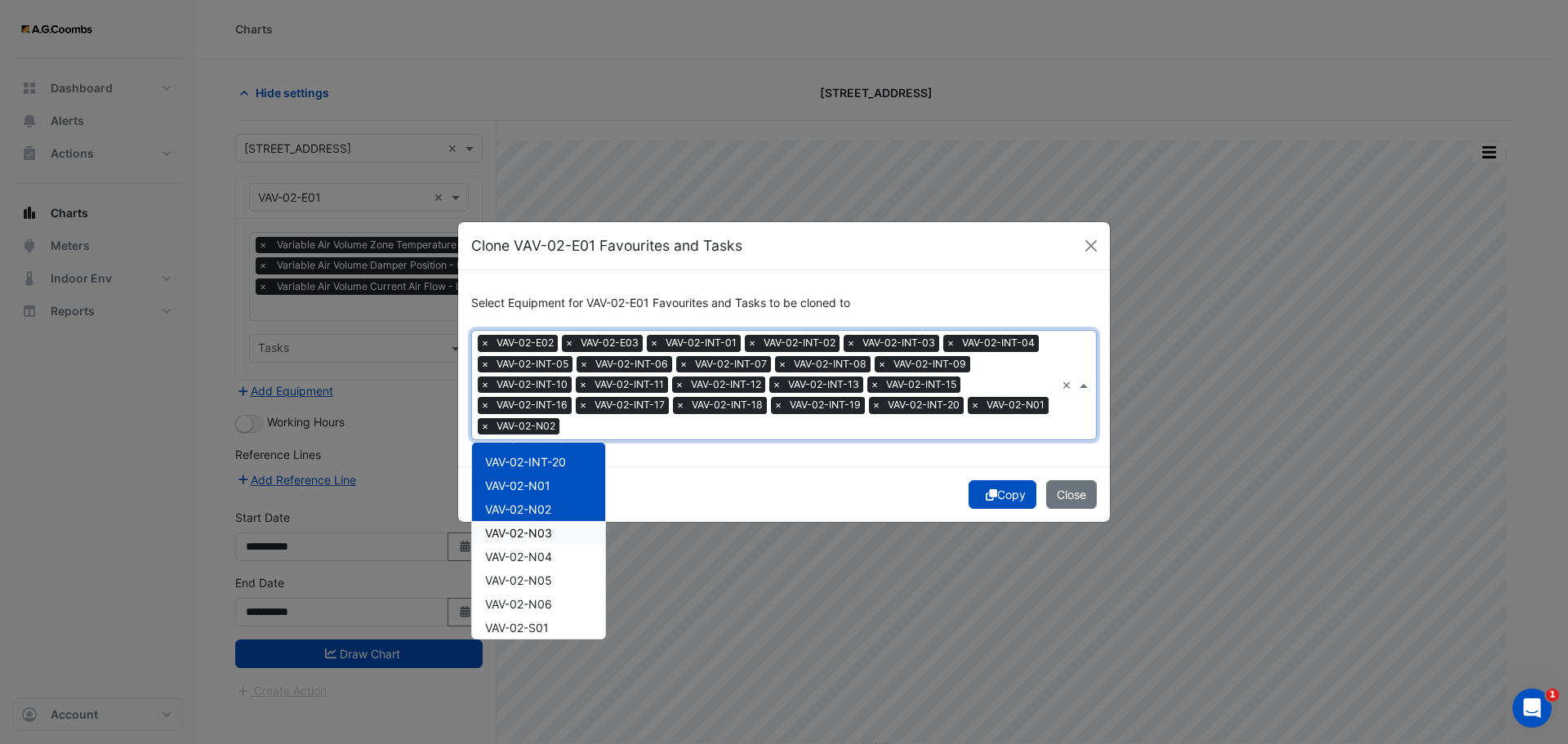
click at [562, 534] on div "VAV-02-N03" at bounding box center [538, 532] width 133 height 24
click at [559, 554] on div "VAV-02-N04" at bounding box center [538, 557] width 133 height 24
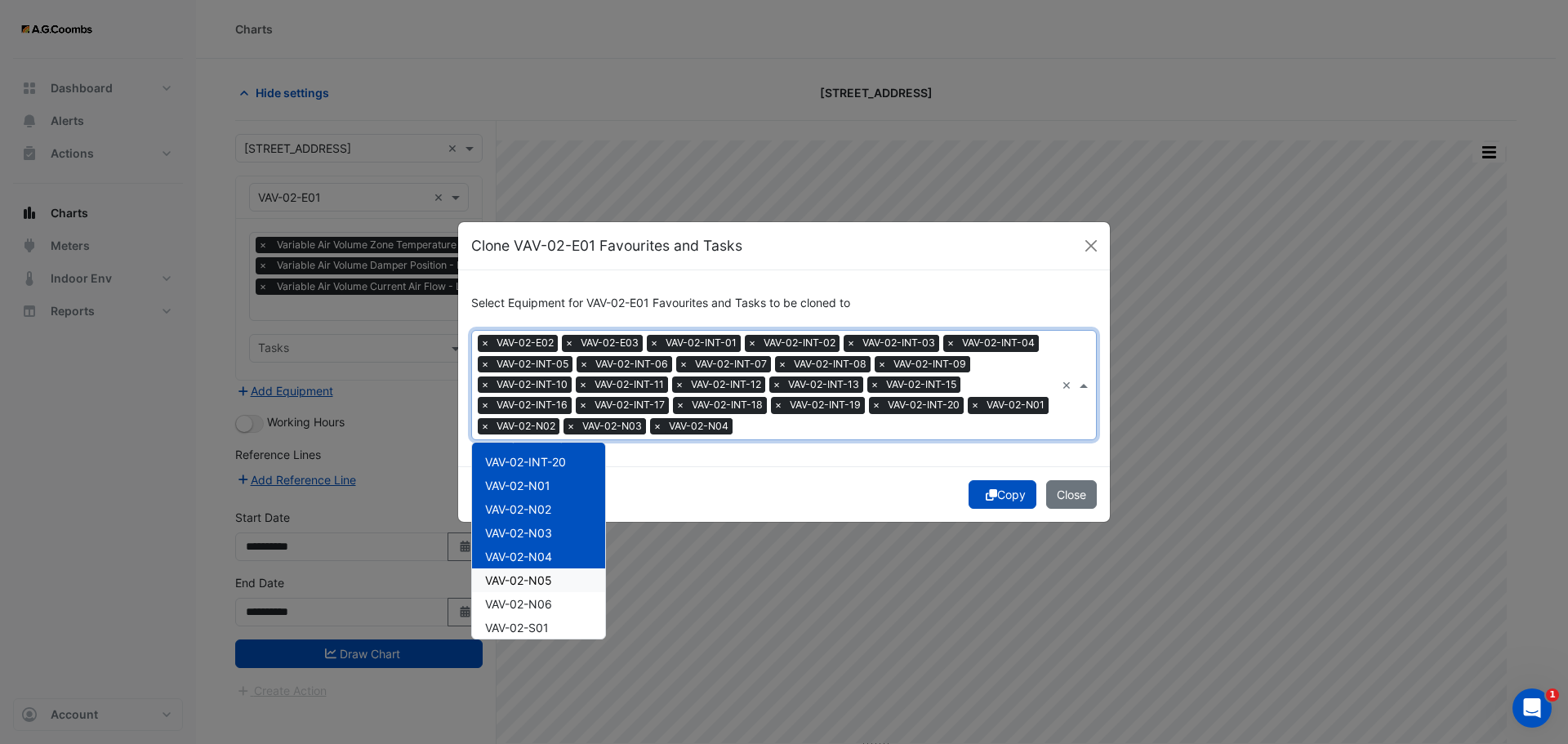
click at [556, 584] on div "VAV-02-N05" at bounding box center [538, 580] width 133 height 24
click at [553, 601] on div "VAV-02-N06" at bounding box center [538, 604] width 133 height 24
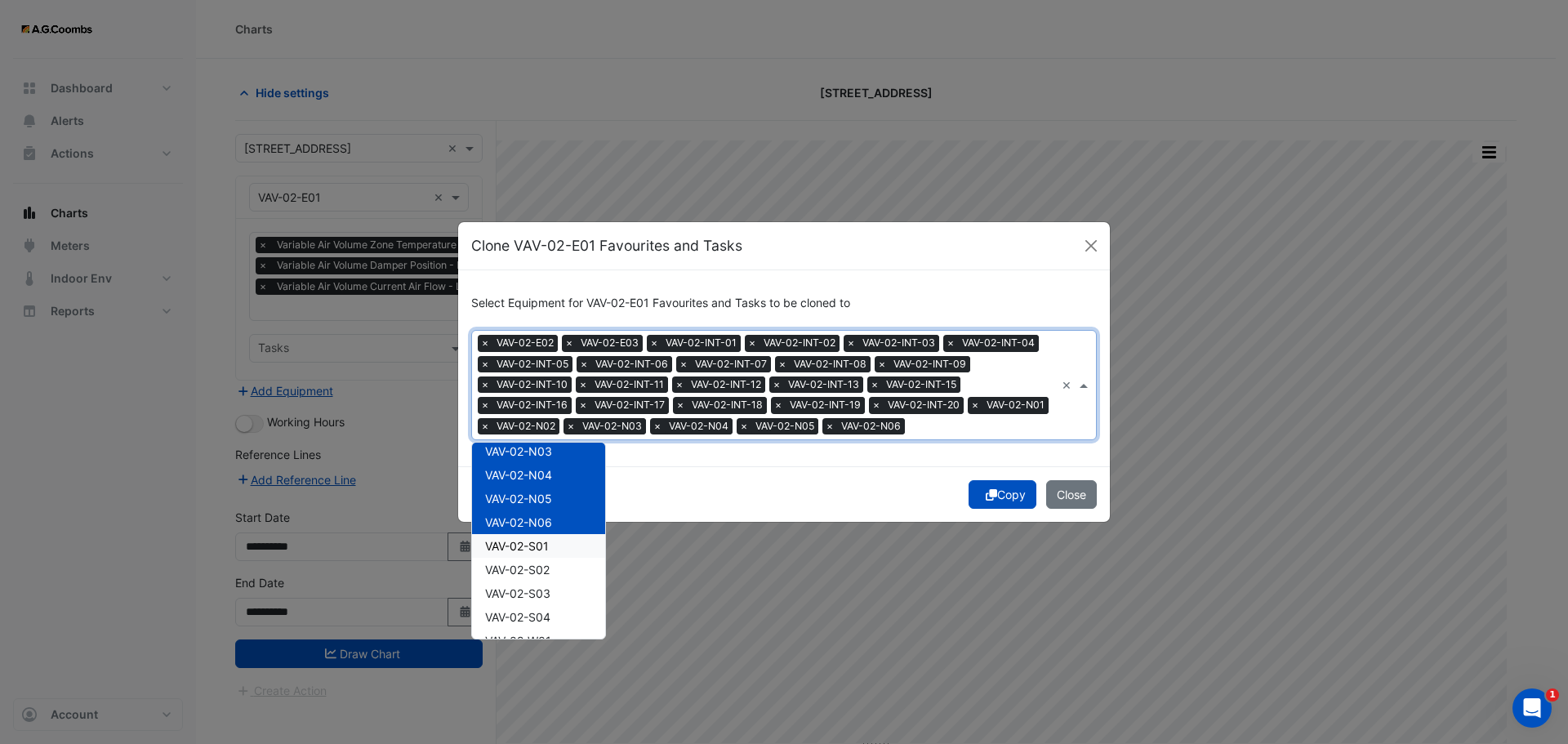
click at [535, 555] on div "VAV-02-S01" at bounding box center [538, 546] width 133 height 24
click at [545, 576] on span "VAV-02-S02" at bounding box center [517, 569] width 65 height 14
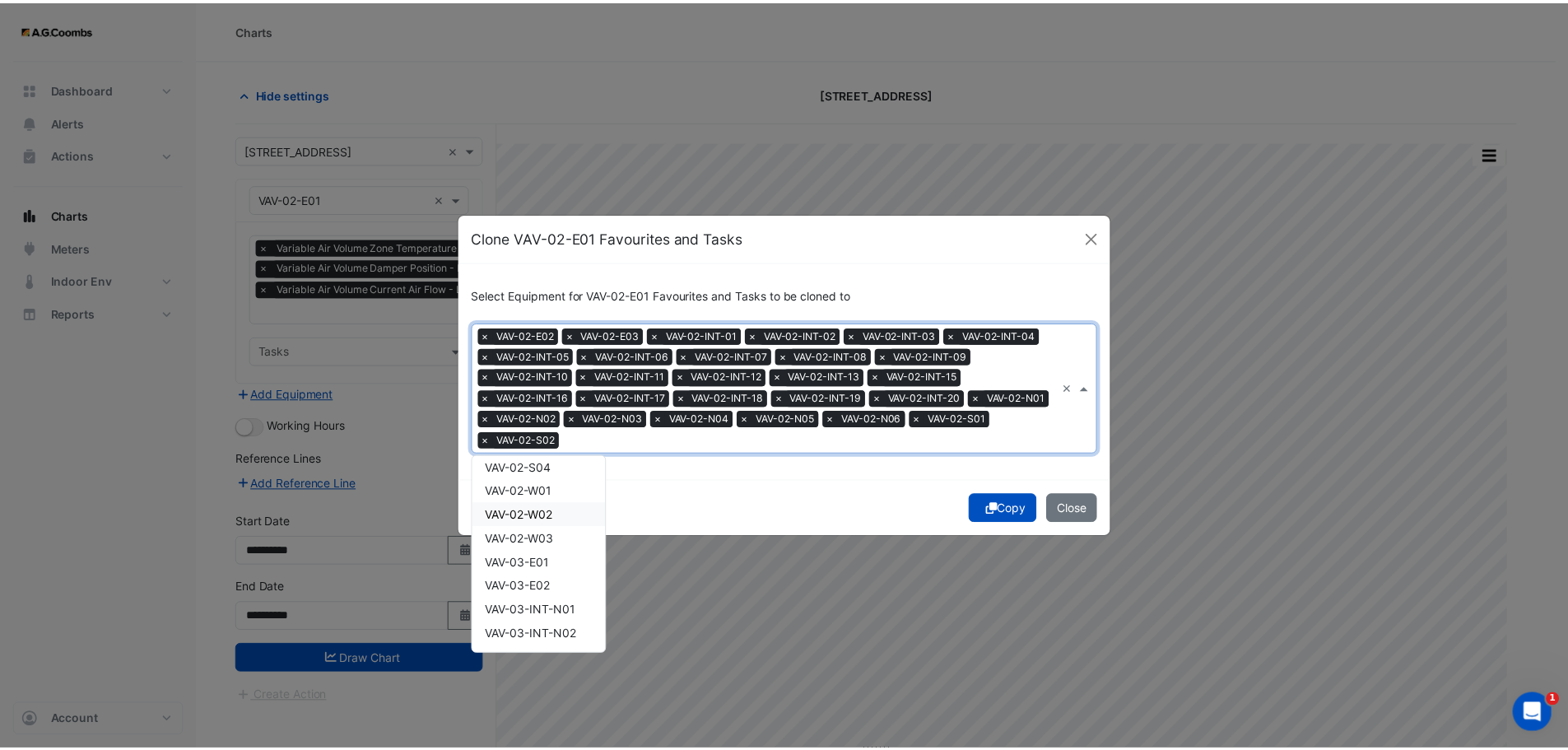
scroll to position [1811, 0]
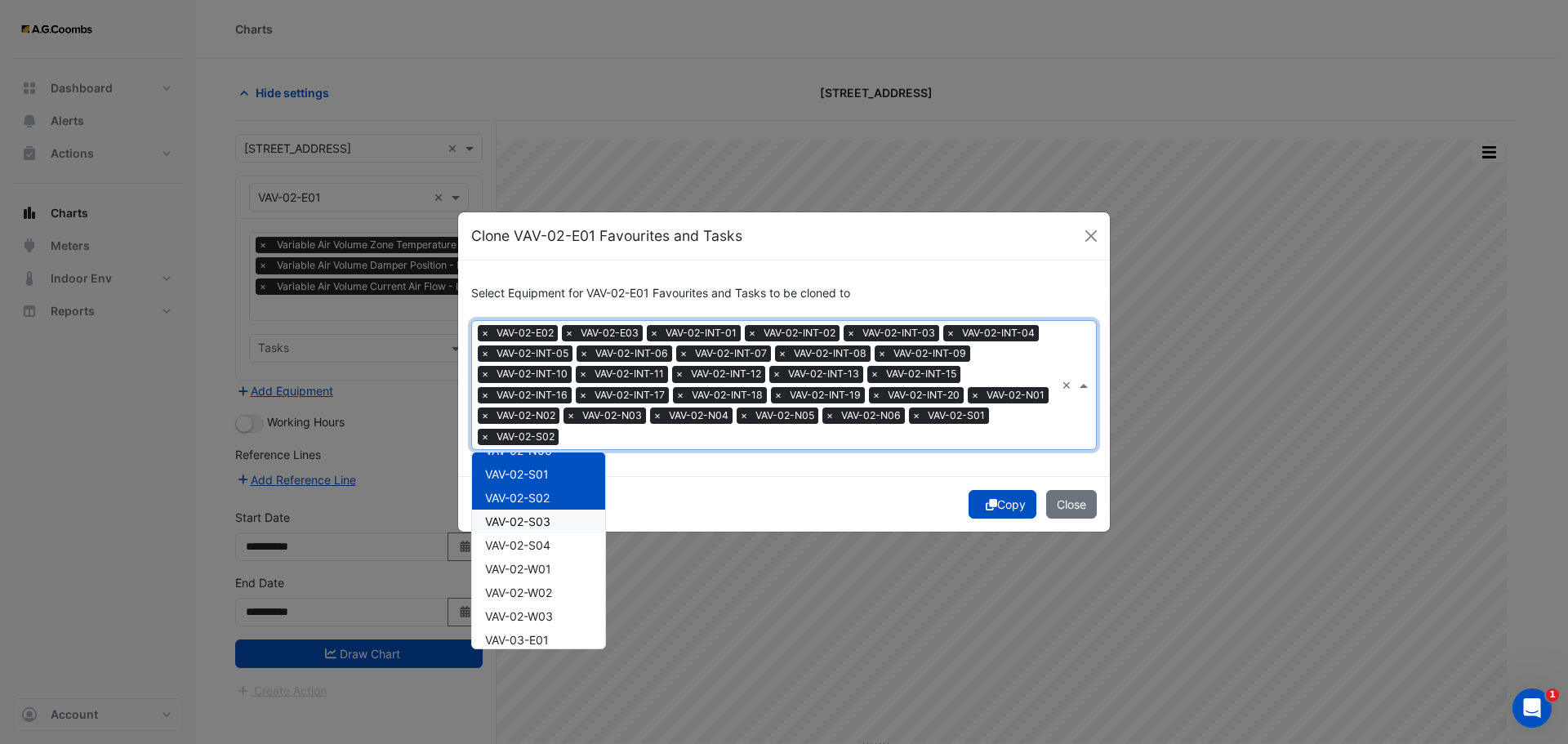
drag, startPoint x: 541, startPoint y: 520, endPoint x: 542, endPoint y: 528, distance: 8.1
click at [541, 519] on span "VAV-02-S03" at bounding box center [518, 521] width 66 height 14
click at [543, 542] on span "VAV-02-S04" at bounding box center [518, 545] width 66 height 14
click at [540, 570] on span "VAV-02-W01" at bounding box center [518, 568] width 66 height 14
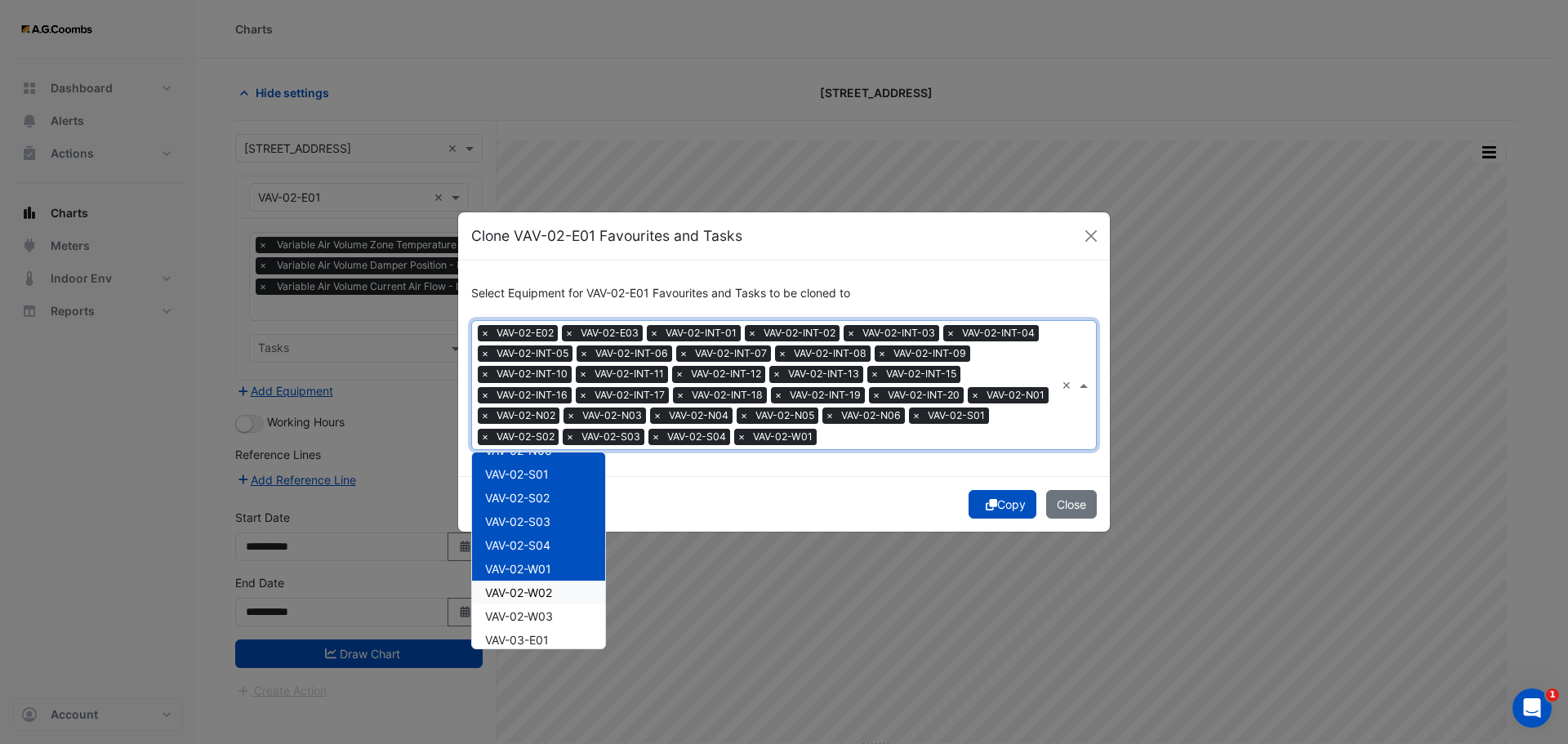
click at [547, 587] on span "VAV-02-W02" at bounding box center [519, 592] width 67 height 14
click at [542, 616] on span "VAV-02-W03" at bounding box center [519, 616] width 68 height 14
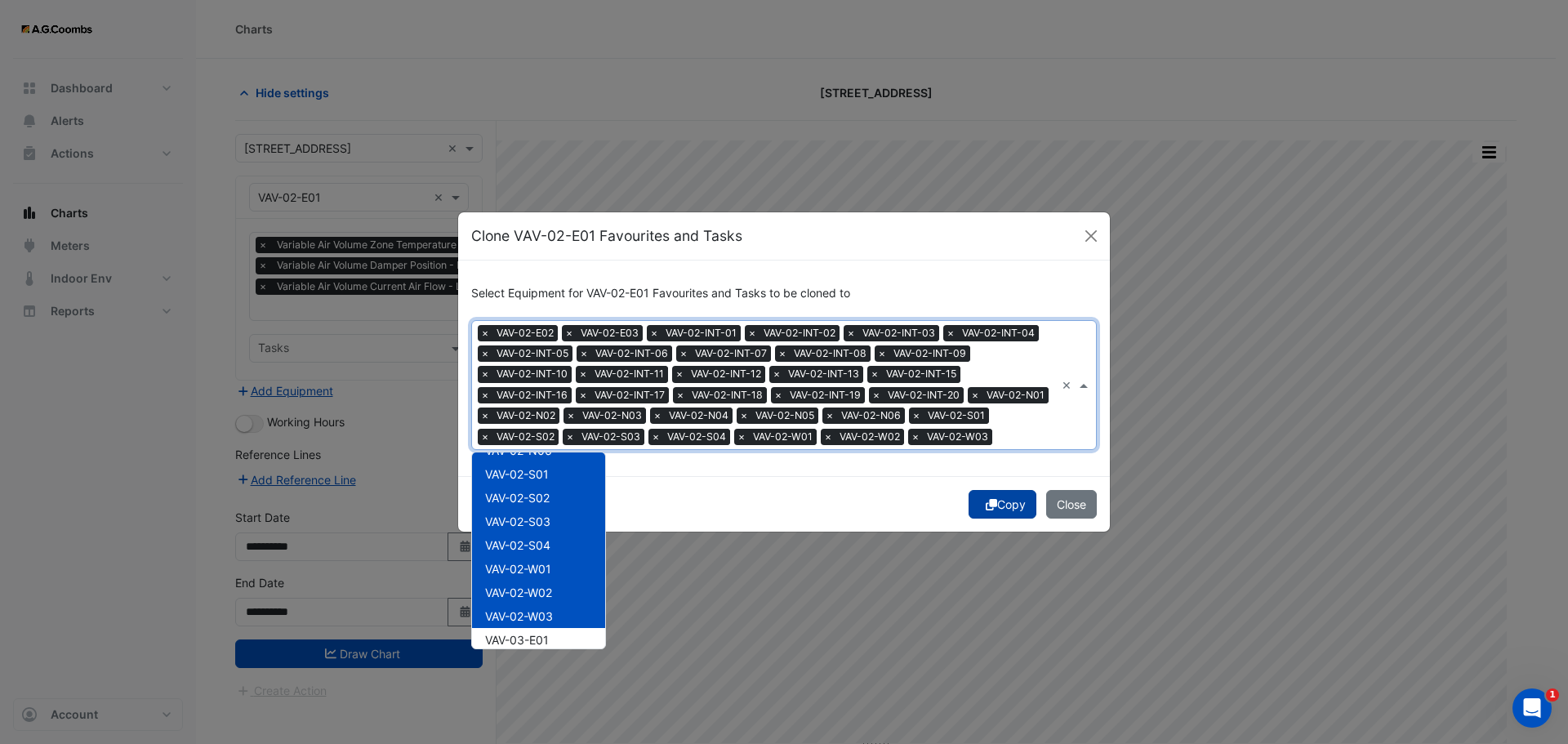
click at [999, 518] on button "Copy" at bounding box center [1002, 504] width 68 height 29
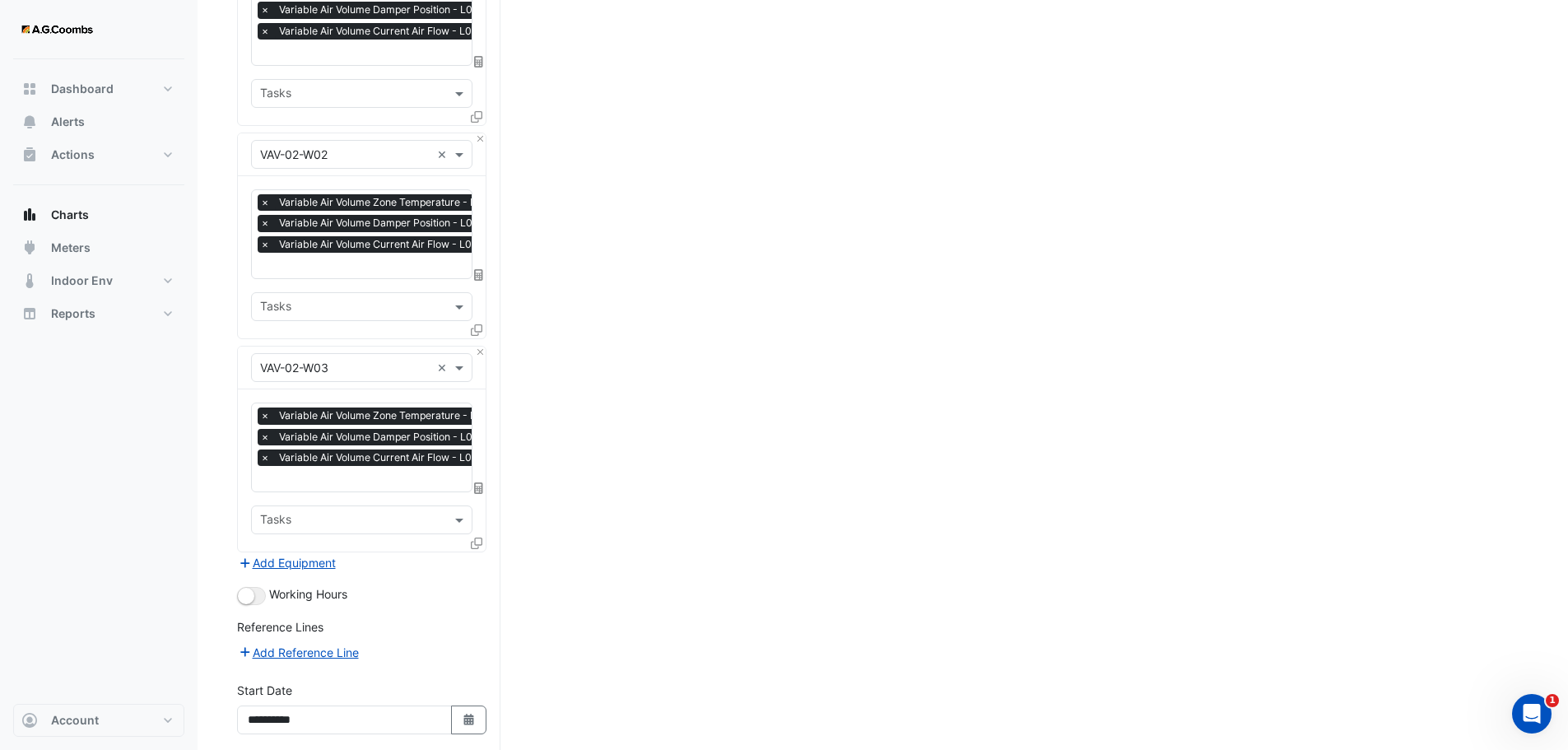
scroll to position [7103, 0]
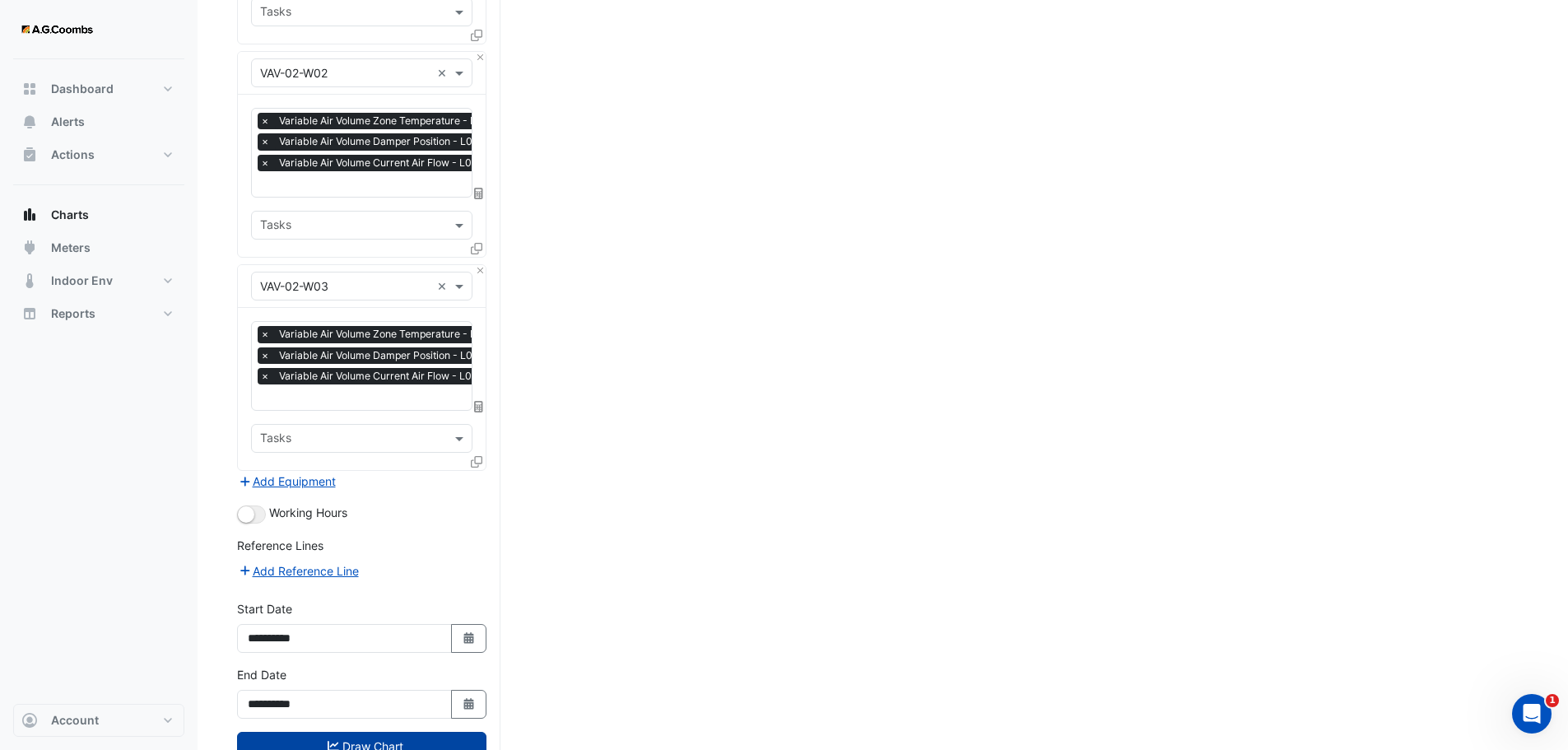
click at [377, 731] on button "Draw Chart" at bounding box center [362, 746] width 250 height 29
